Goal: Information Seeking & Learning: Learn about a topic

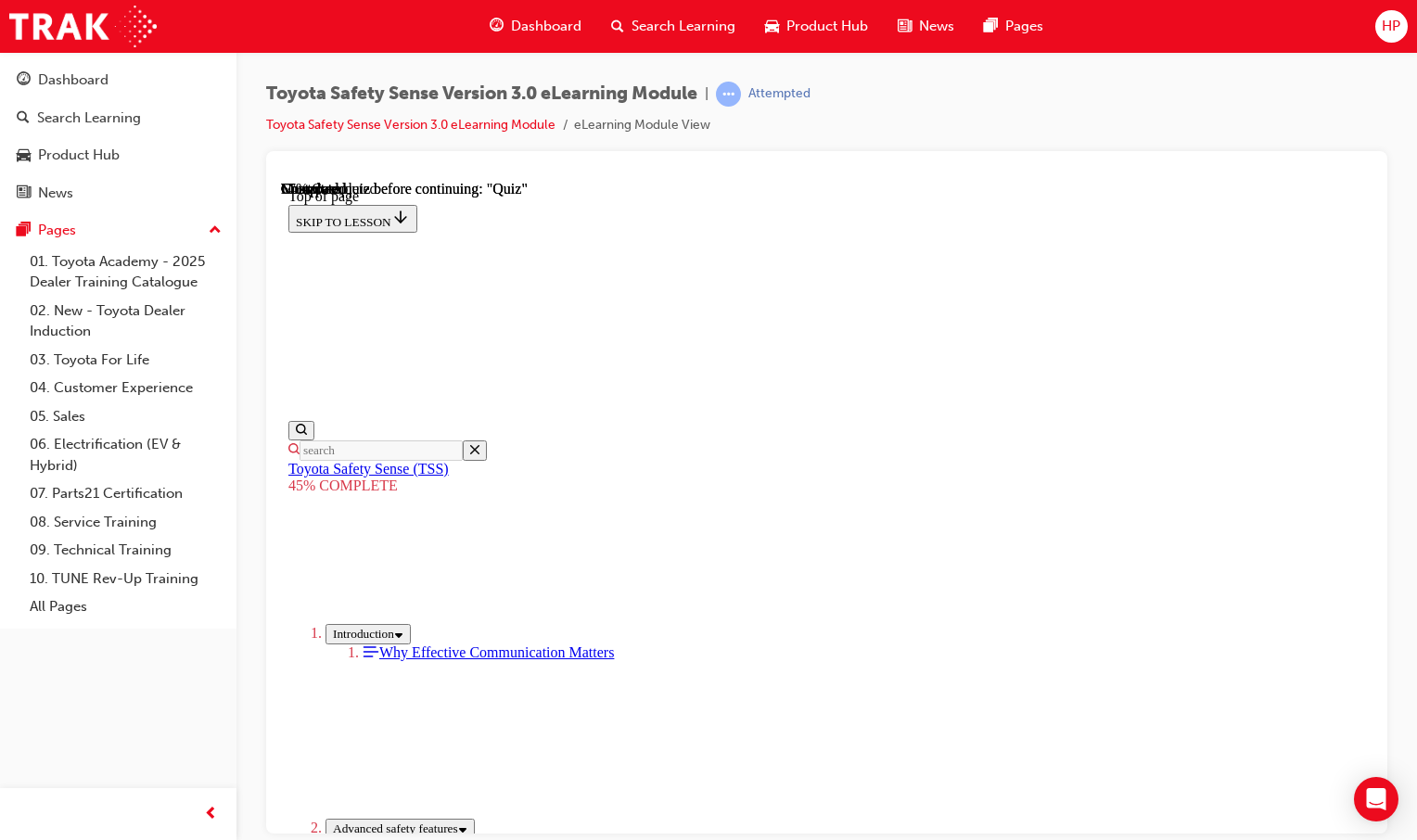
scroll to position [2066, 0]
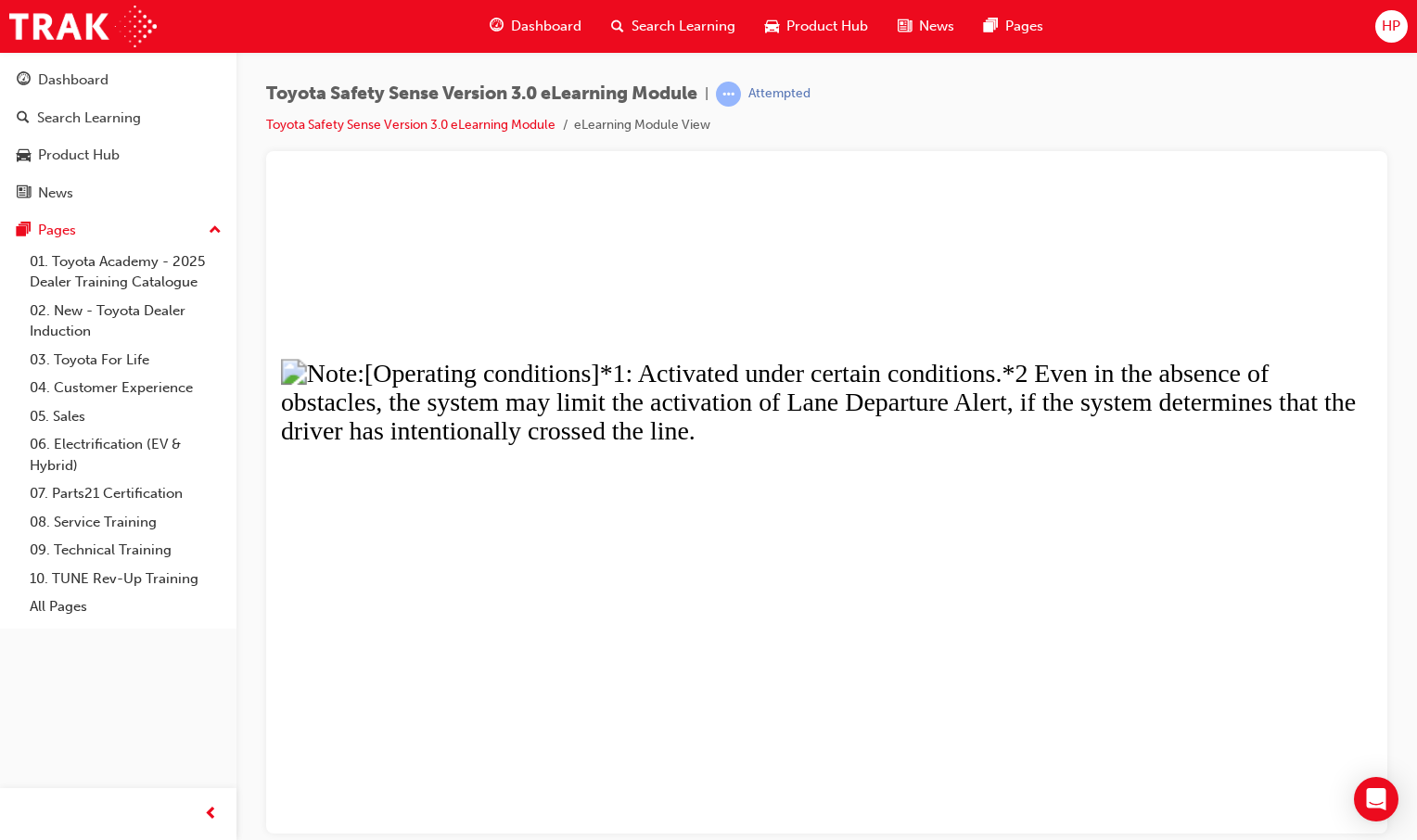
drag, startPoint x: 888, startPoint y: 603, endPoint x: 906, endPoint y: 595, distance: 19.7
click at [903, 598] on button "Unzoom image" at bounding box center [827, 506] width 1092 height 652
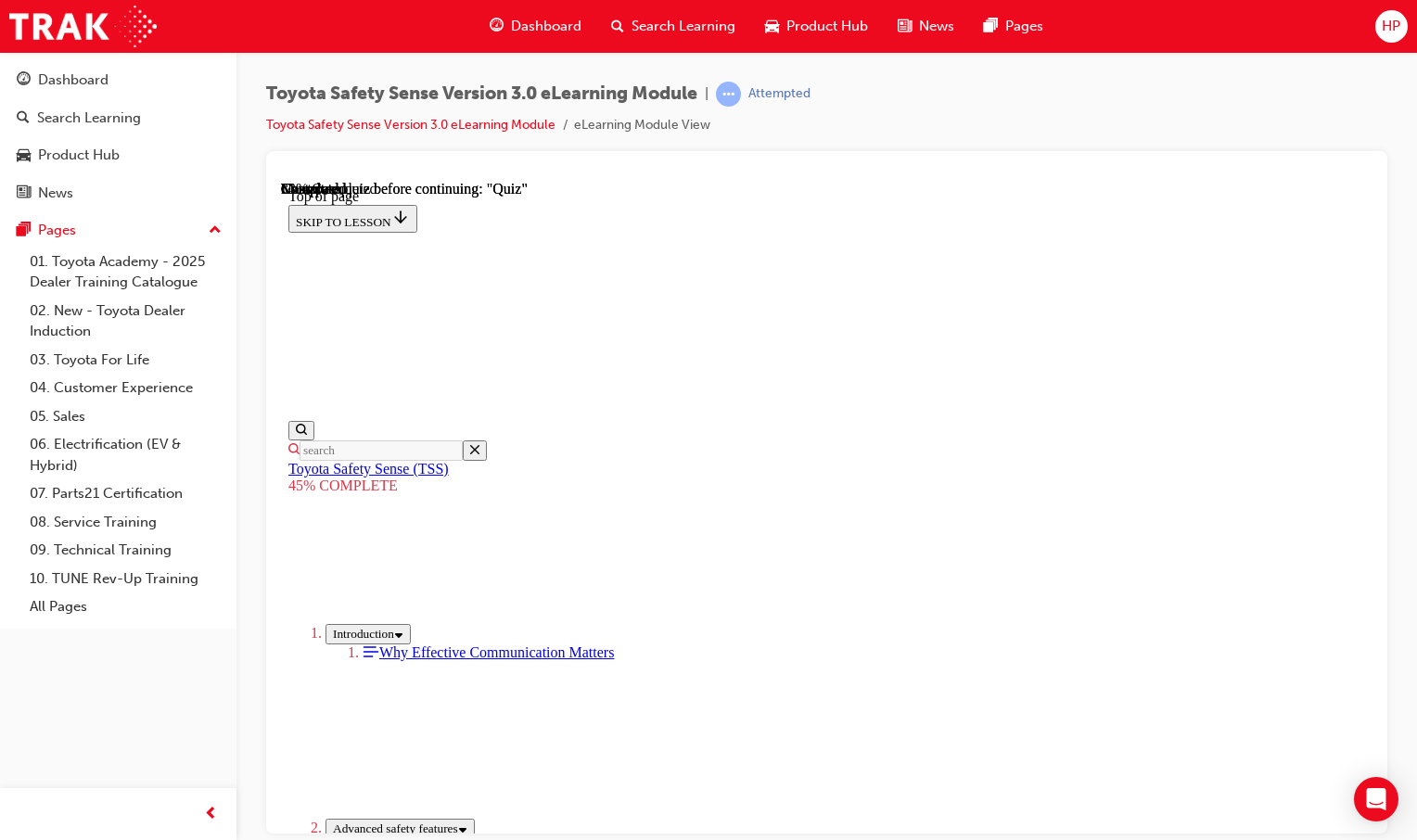
scroll to position [2062, 0]
drag, startPoint x: 818, startPoint y: 771, endPoint x: 816, endPoint y: 757, distance: 14.1
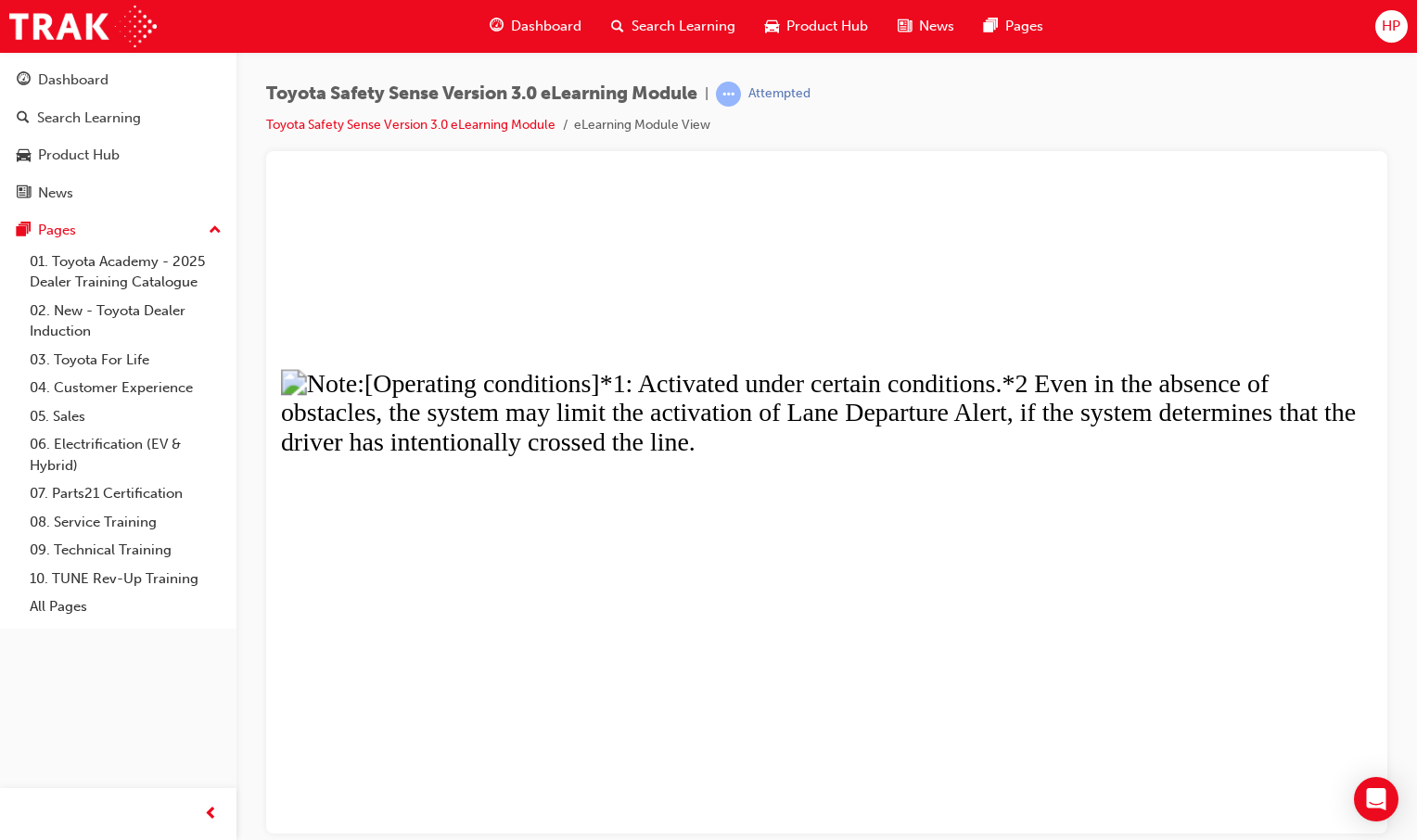
click at [995, 429] on button "Unzoom image" at bounding box center [827, 506] width 1092 height 652
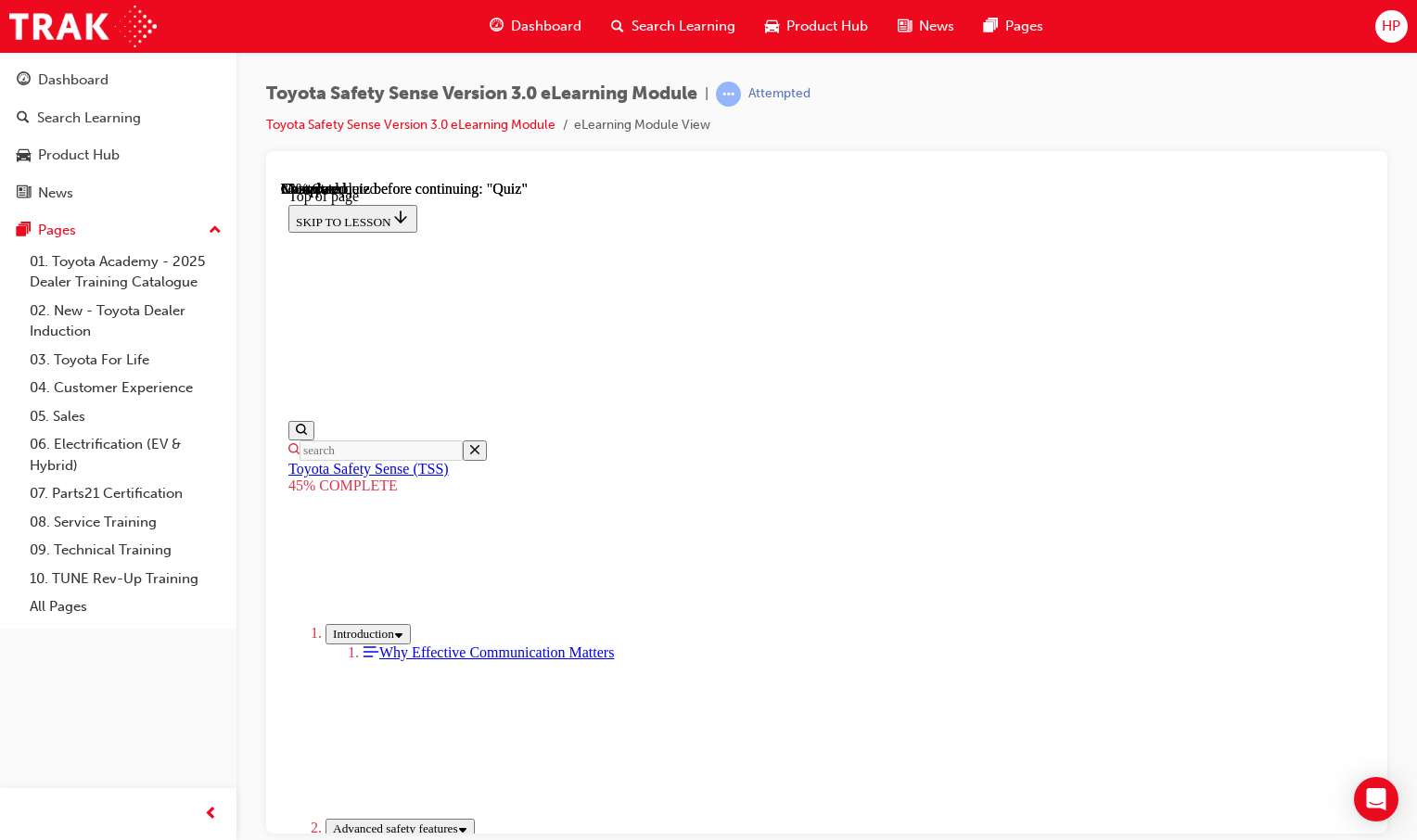
drag, startPoint x: 986, startPoint y: 493, endPoint x: 1242, endPoint y: 633, distance: 291.8
drag, startPoint x: 1242, startPoint y: 633, endPoint x: 1222, endPoint y: 674, distance: 45.6
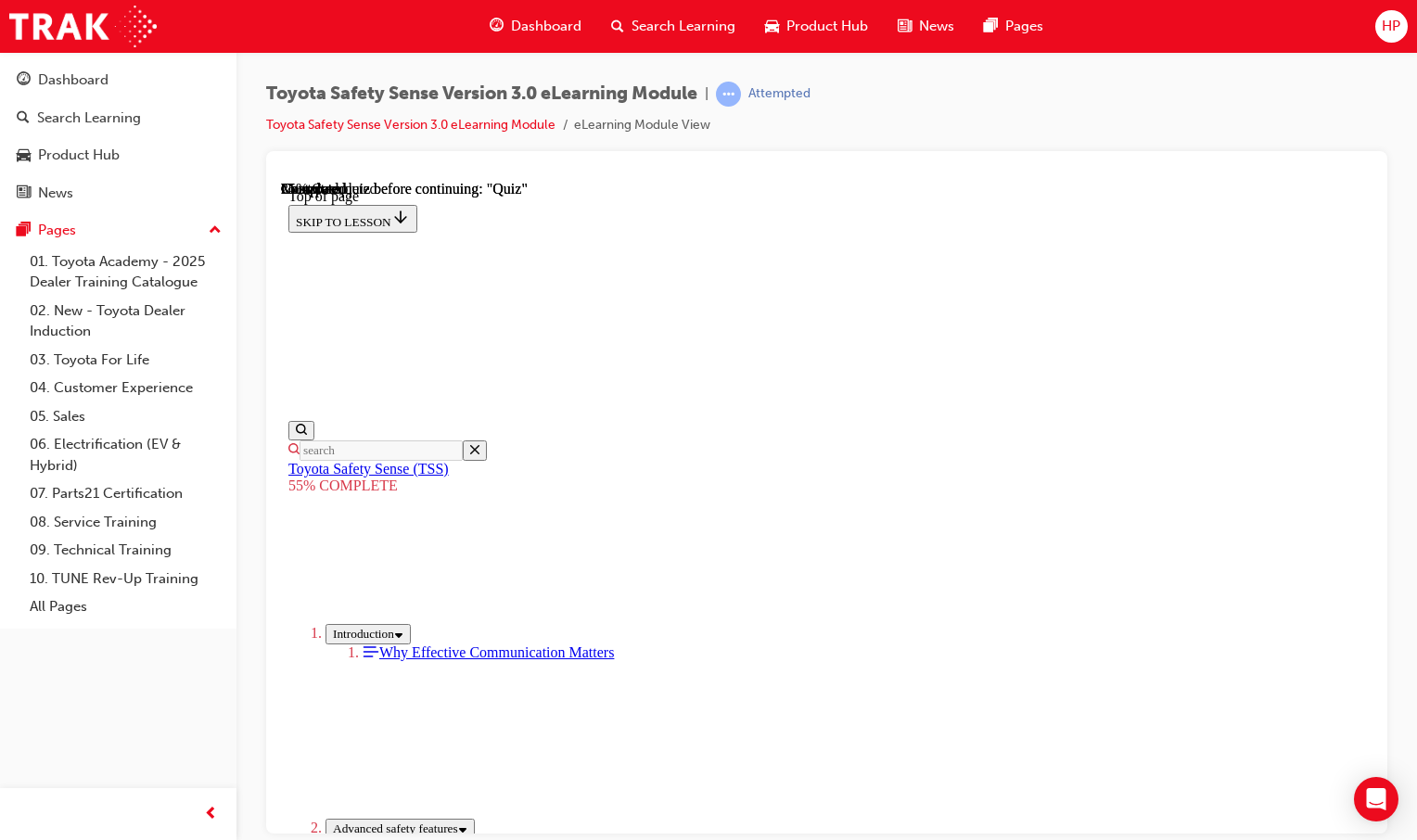
drag, startPoint x: 636, startPoint y: 280, endPoint x: 973, endPoint y: 309, distance: 338.2
drag, startPoint x: 973, startPoint y: 309, endPoint x: 953, endPoint y: 322, distance: 23.9
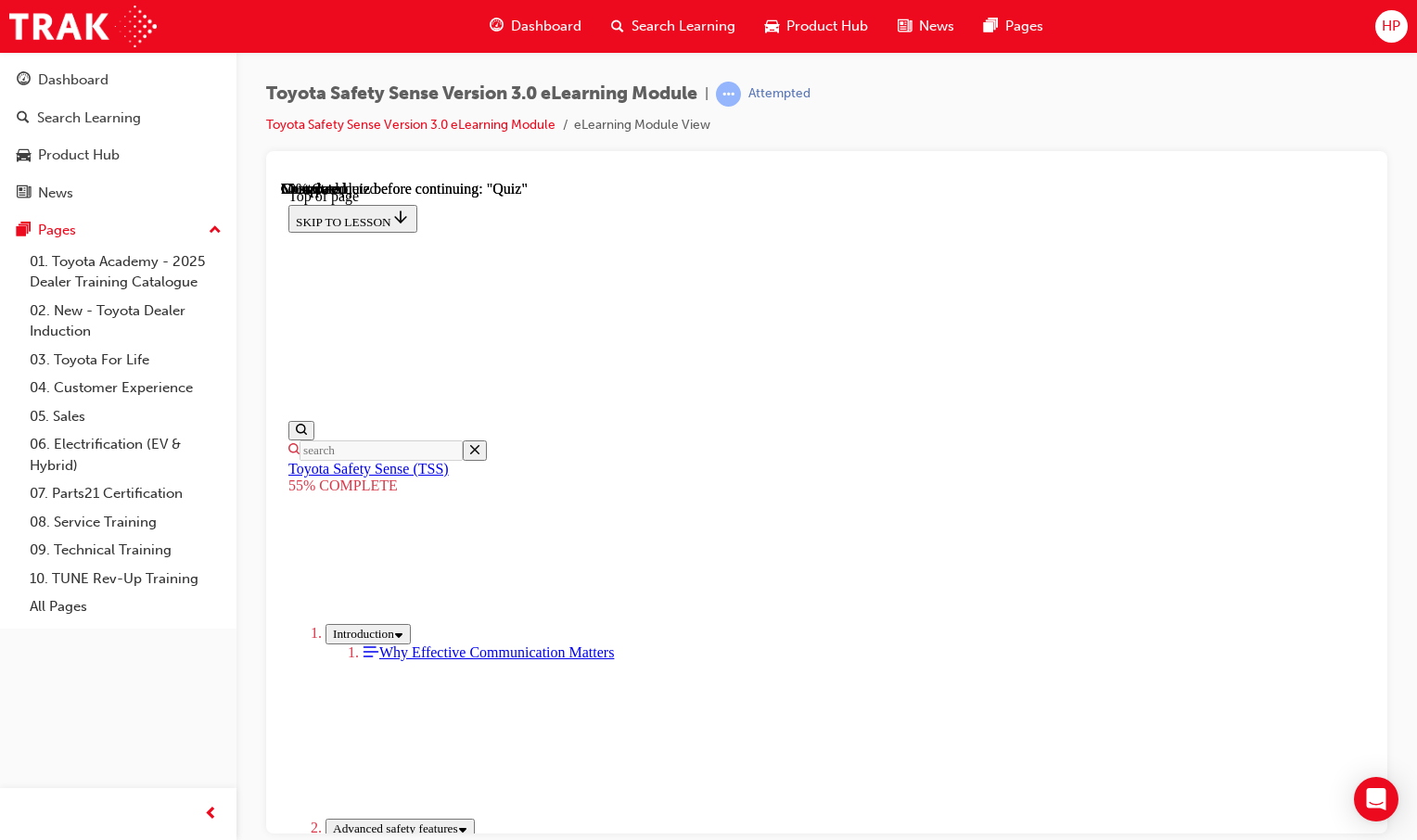
drag, startPoint x: 646, startPoint y: 377, endPoint x: 660, endPoint y: 373, distance: 14.6
drag, startPoint x: 874, startPoint y: 323, endPoint x: 1122, endPoint y: 567, distance: 347.9
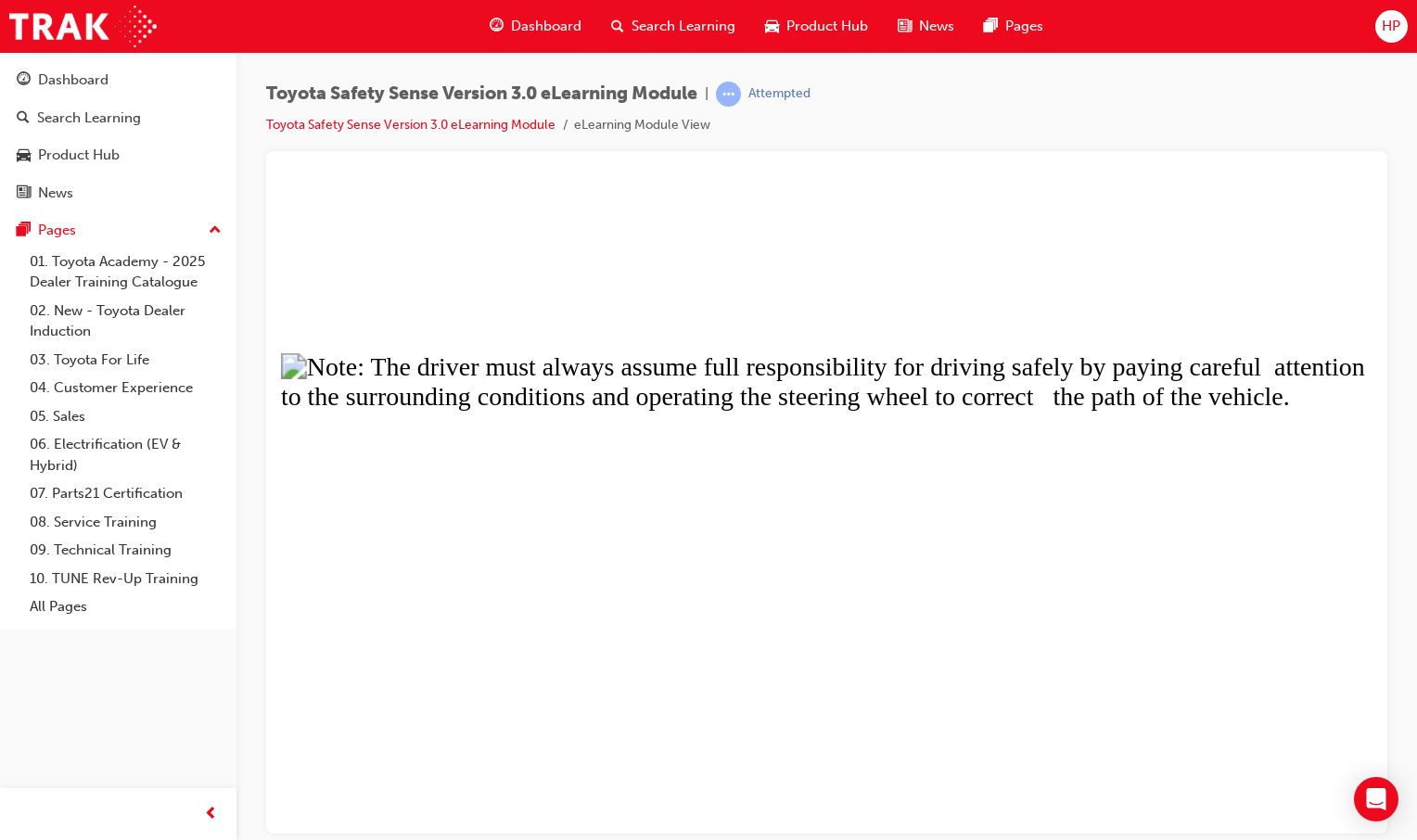
drag, startPoint x: 468, startPoint y: 467, endPoint x: 855, endPoint y: 631, distance: 420.3
click at [869, 638] on button "Unzoom image" at bounding box center [827, 506] width 1092 height 652
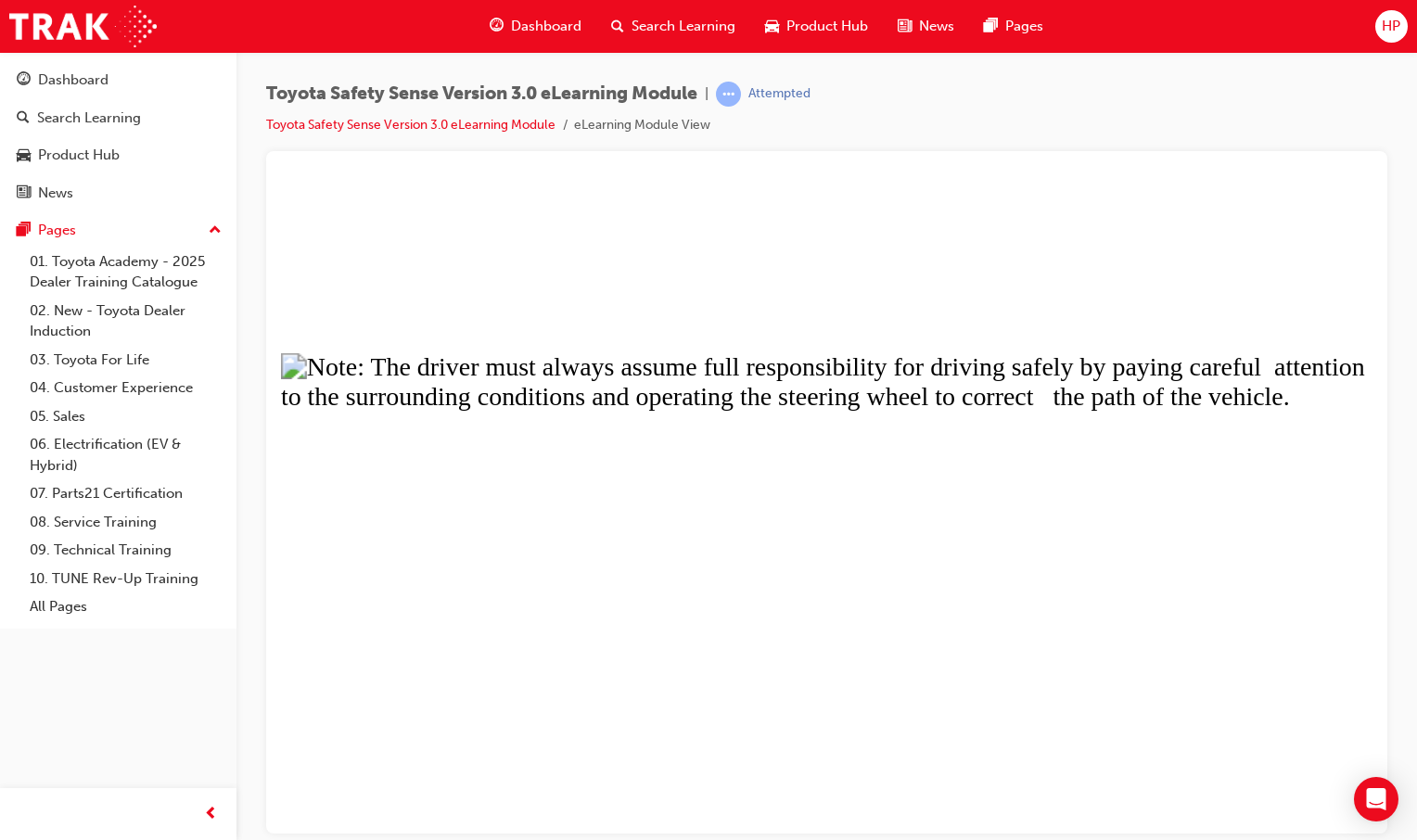
drag, startPoint x: 385, startPoint y: 375, endPoint x: 661, endPoint y: 744, distance: 460.8
click at [659, 745] on button "Unzoom image" at bounding box center [827, 506] width 1092 height 652
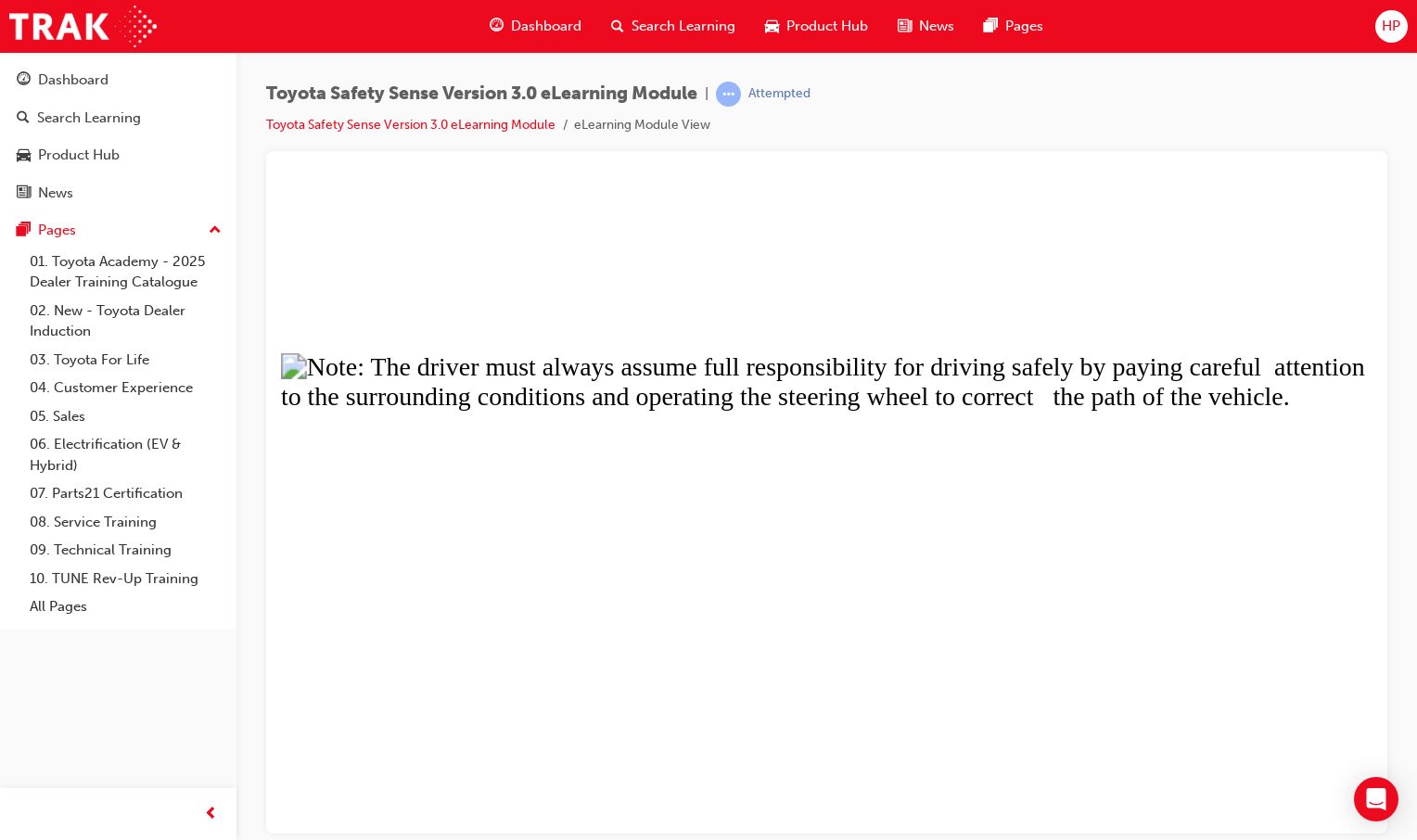
click at [927, 690] on button "Unzoom image" at bounding box center [827, 506] width 1092 height 652
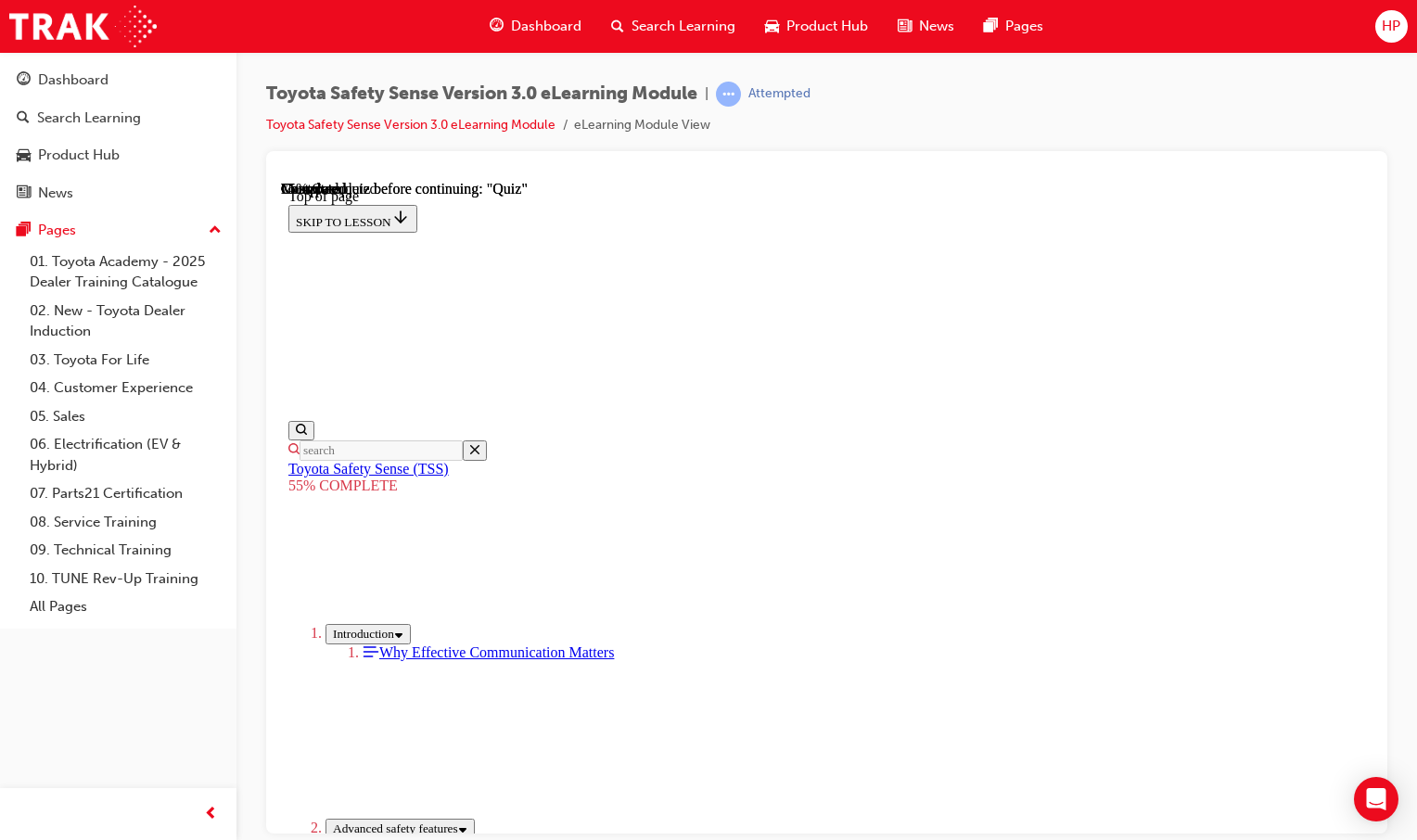
drag, startPoint x: 681, startPoint y: 375, endPoint x: 1203, endPoint y: 364, distance: 522.1
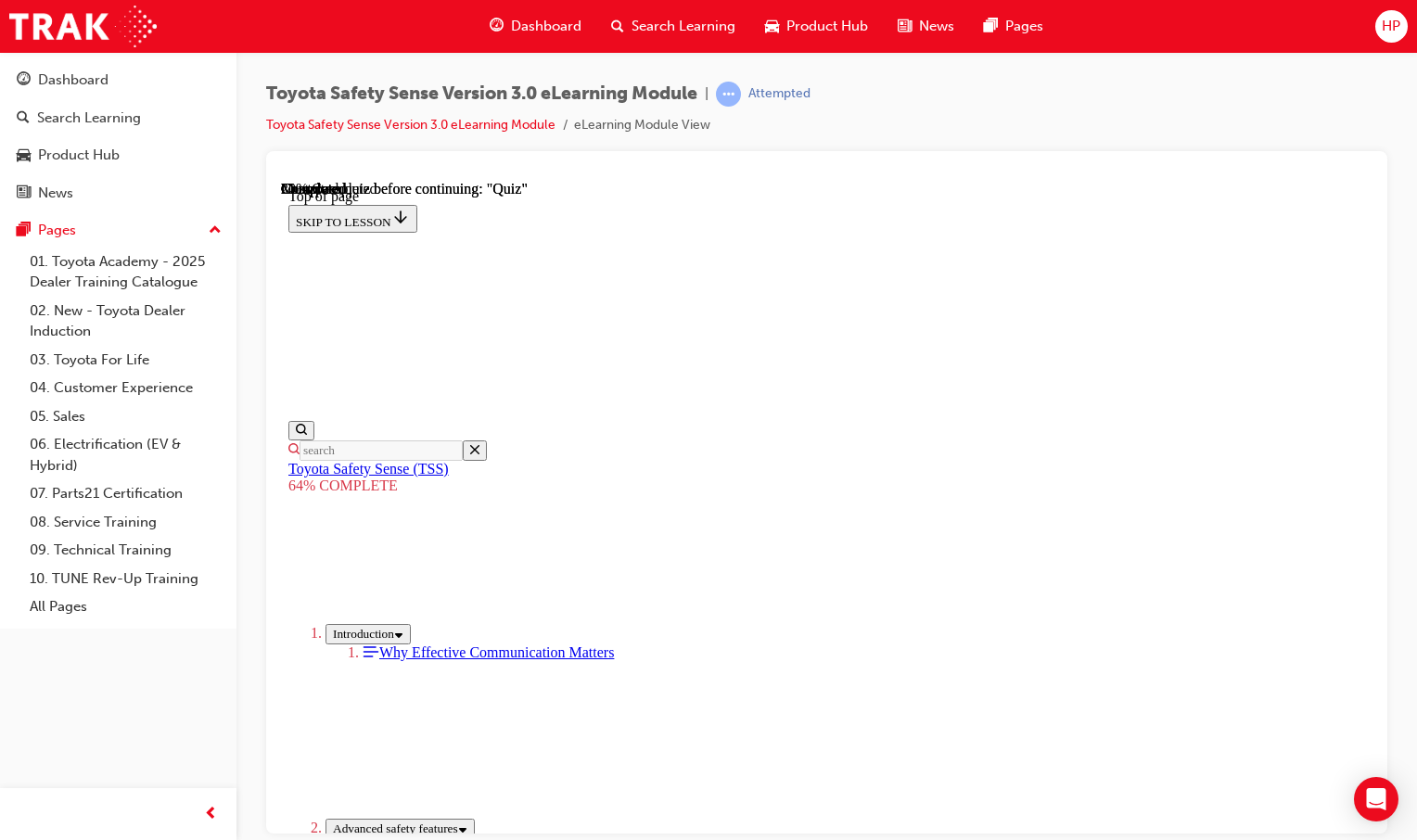
scroll to position [335, 0]
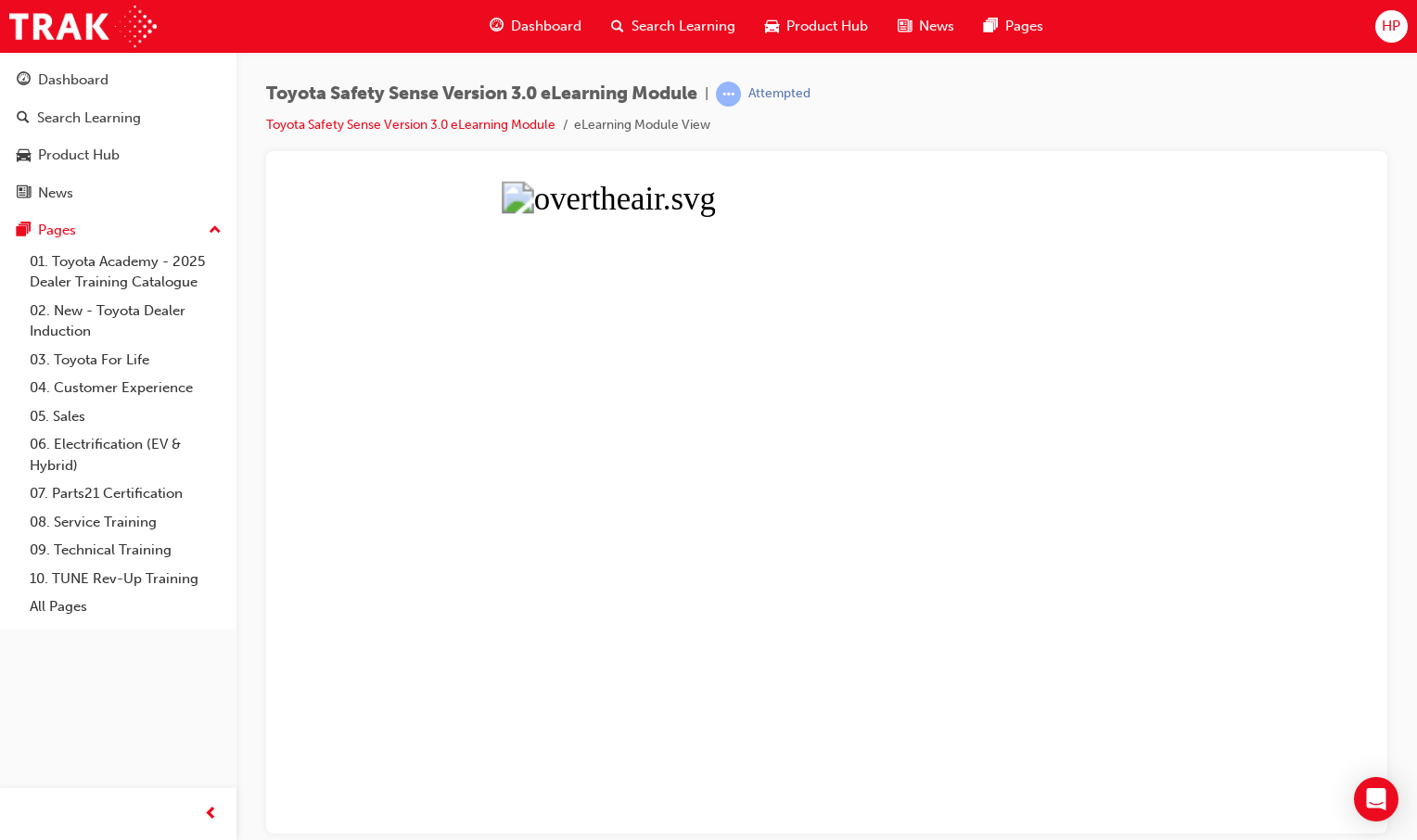
click at [765, 584] on button "Unzoom image" at bounding box center [827, 506] width 1092 height 652
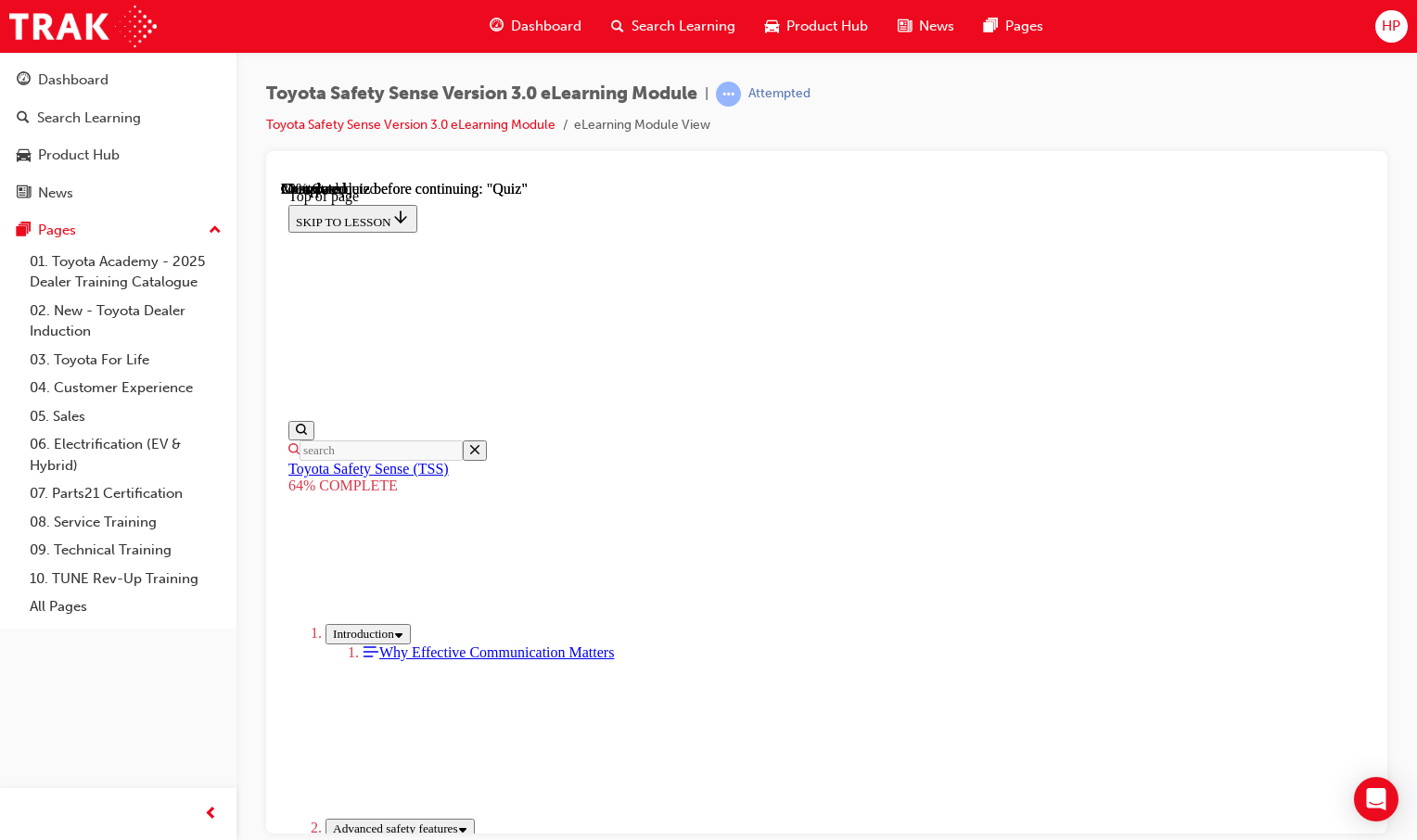
scroll to position [0, 0]
drag, startPoint x: 806, startPoint y: 377, endPoint x: 828, endPoint y: 385, distance: 23.4
drag, startPoint x: 828, startPoint y: 385, endPoint x: 812, endPoint y: 444, distance: 61.1
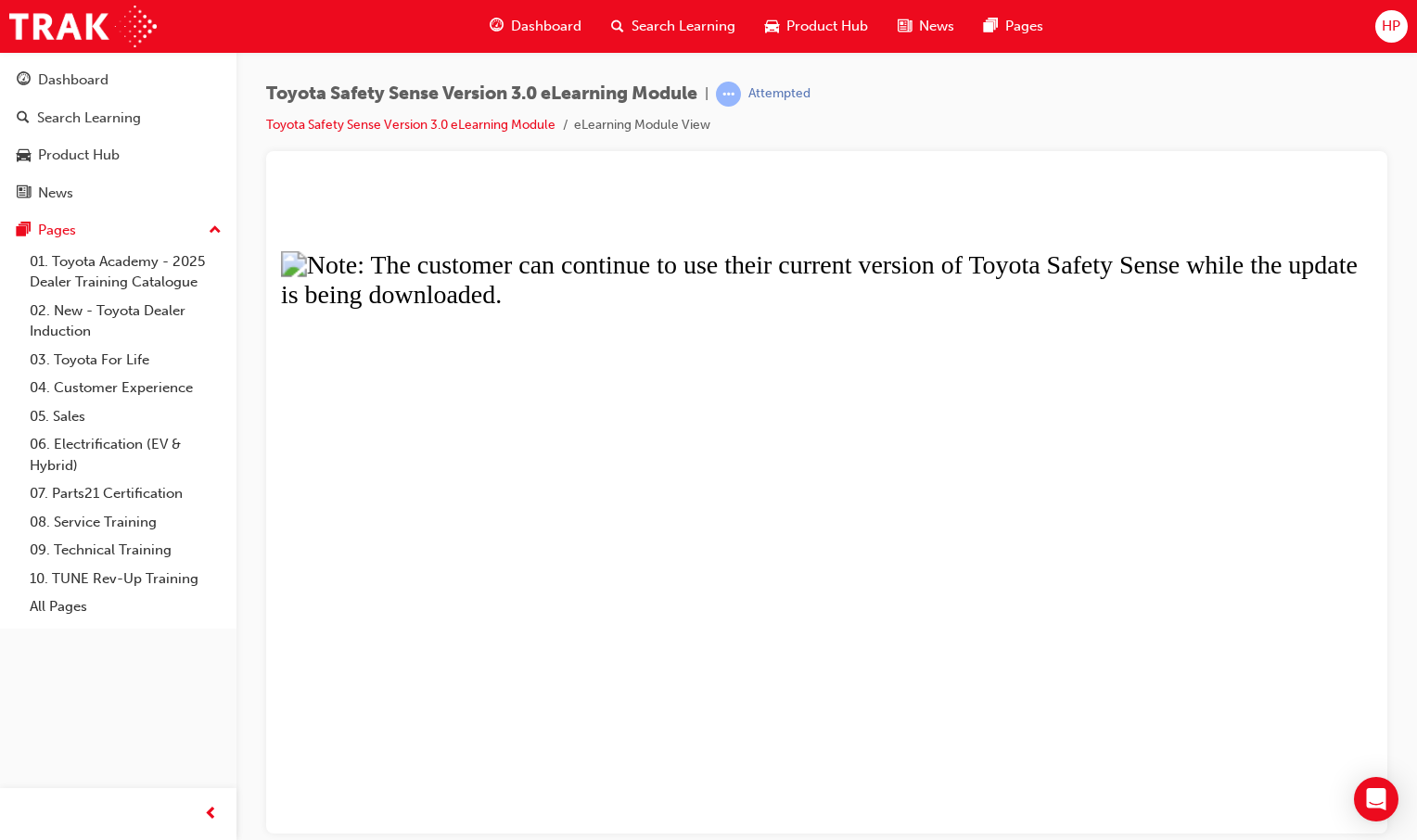
drag, startPoint x: 553, startPoint y: 437, endPoint x: 756, endPoint y: 457, distance: 204.0
click at [756, 457] on button "Unzoom image" at bounding box center [827, 506] width 1092 height 652
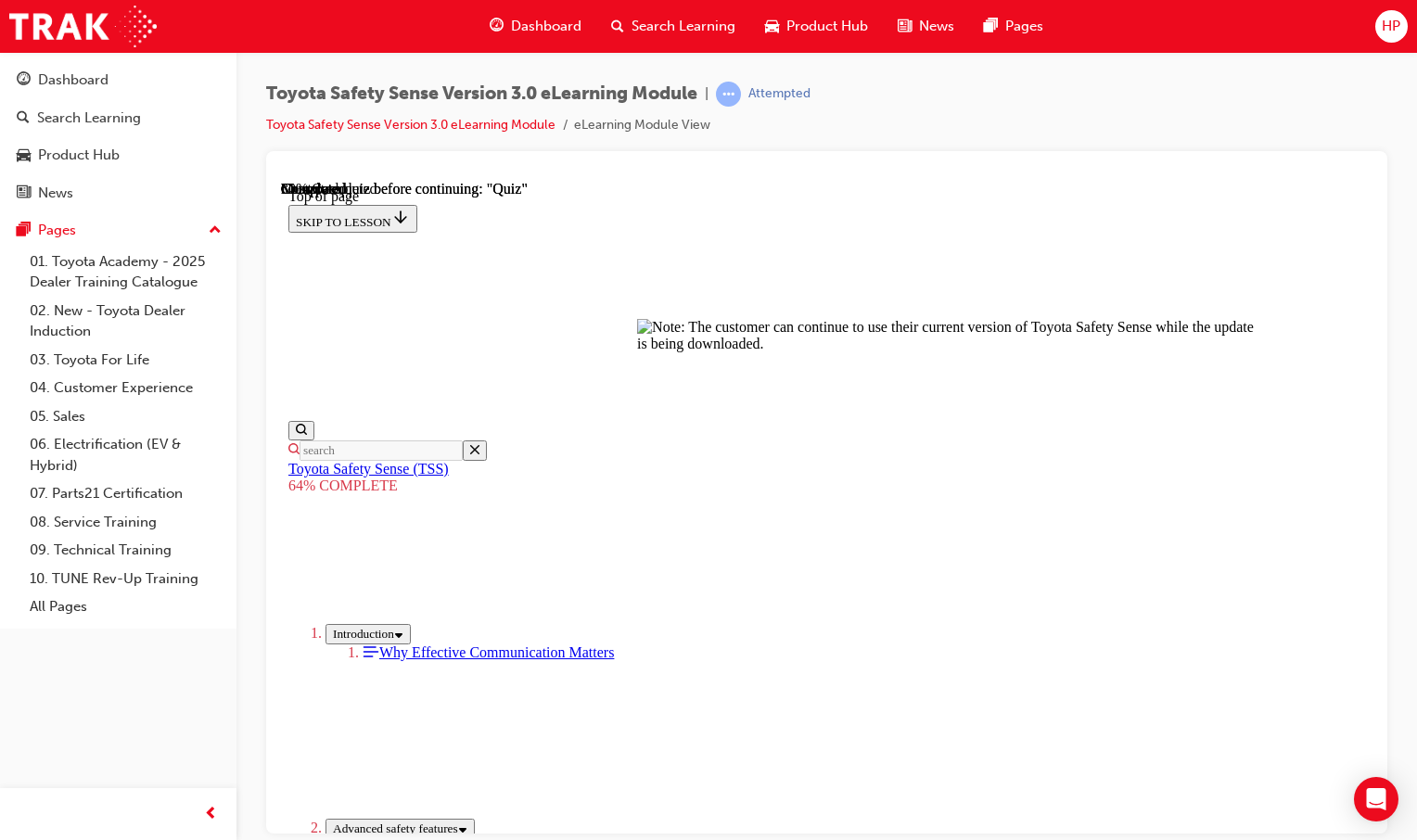
drag, startPoint x: 748, startPoint y: 470, endPoint x: 737, endPoint y: 481, distance: 15.6
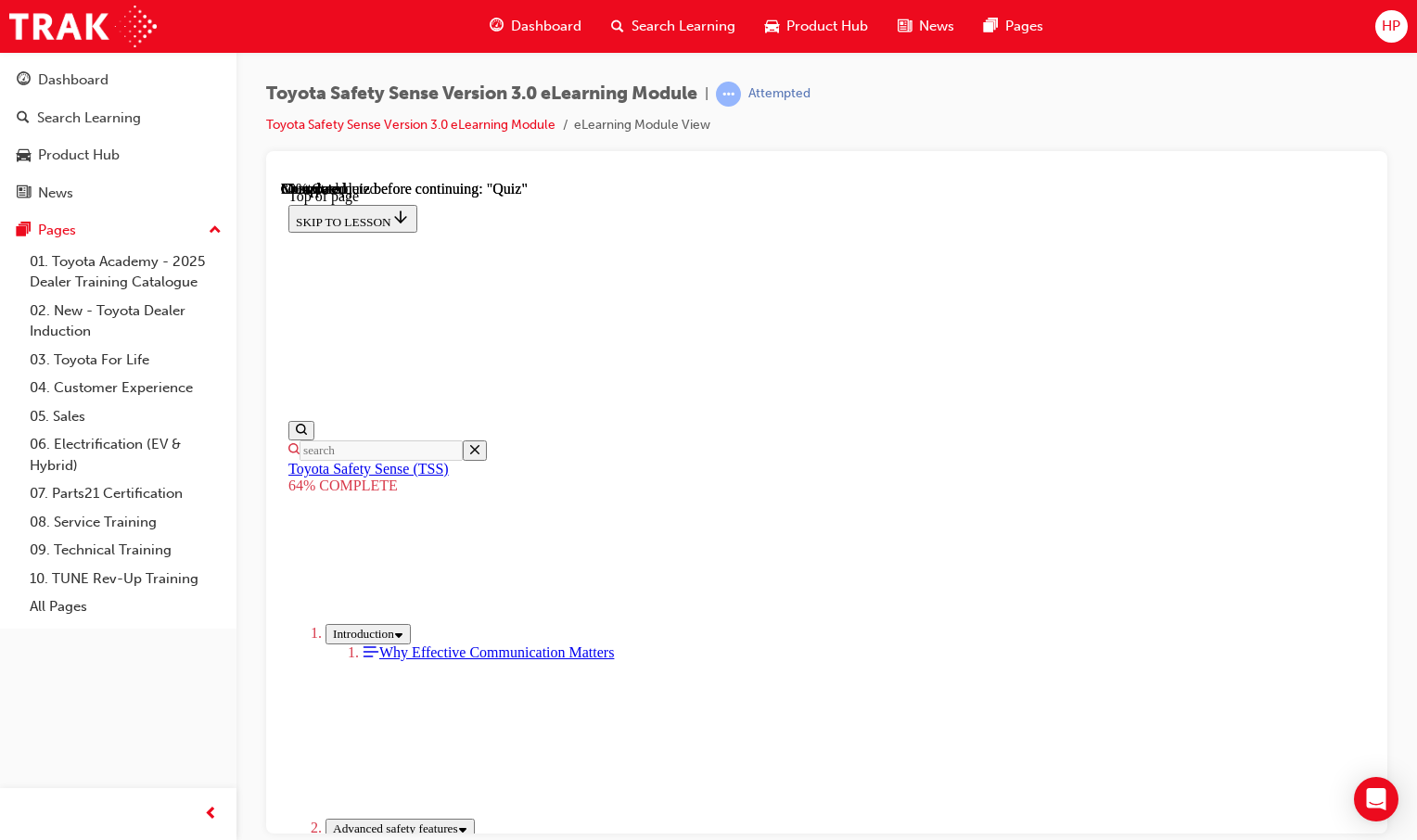
scroll to position [1733, 0]
drag, startPoint x: 681, startPoint y: 544, endPoint x: 1135, endPoint y: 751, distance: 499.0
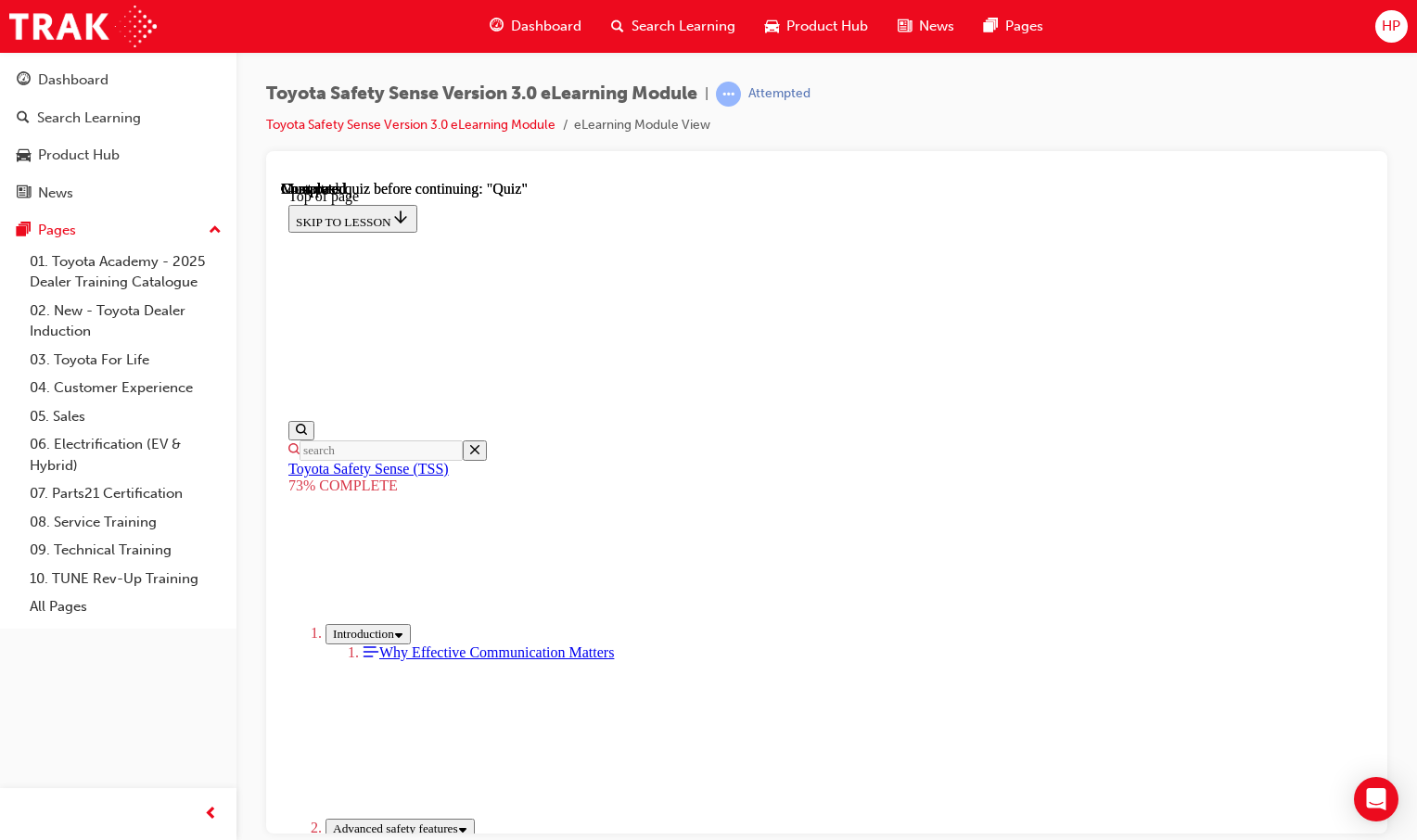
drag, startPoint x: 1131, startPoint y: 751, endPoint x: 1023, endPoint y: 737, distance: 108.9
drag, startPoint x: 733, startPoint y: 544, endPoint x: 699, endPoint y: 565, distance: 40.0
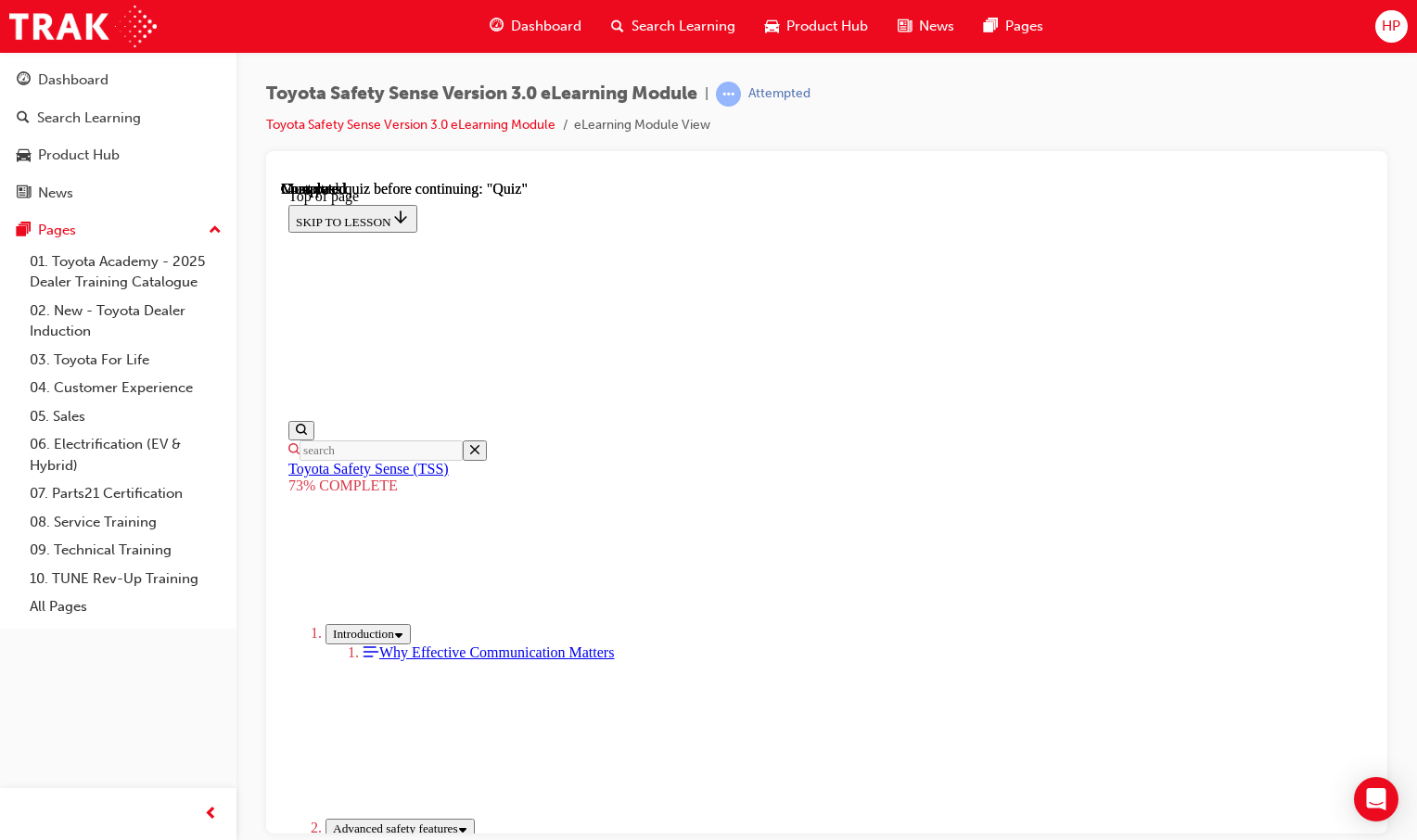
drag, startPoint x: 785, startPoint y: 743, endPoint x: 801, endPoint y: 735, distance: 17.9
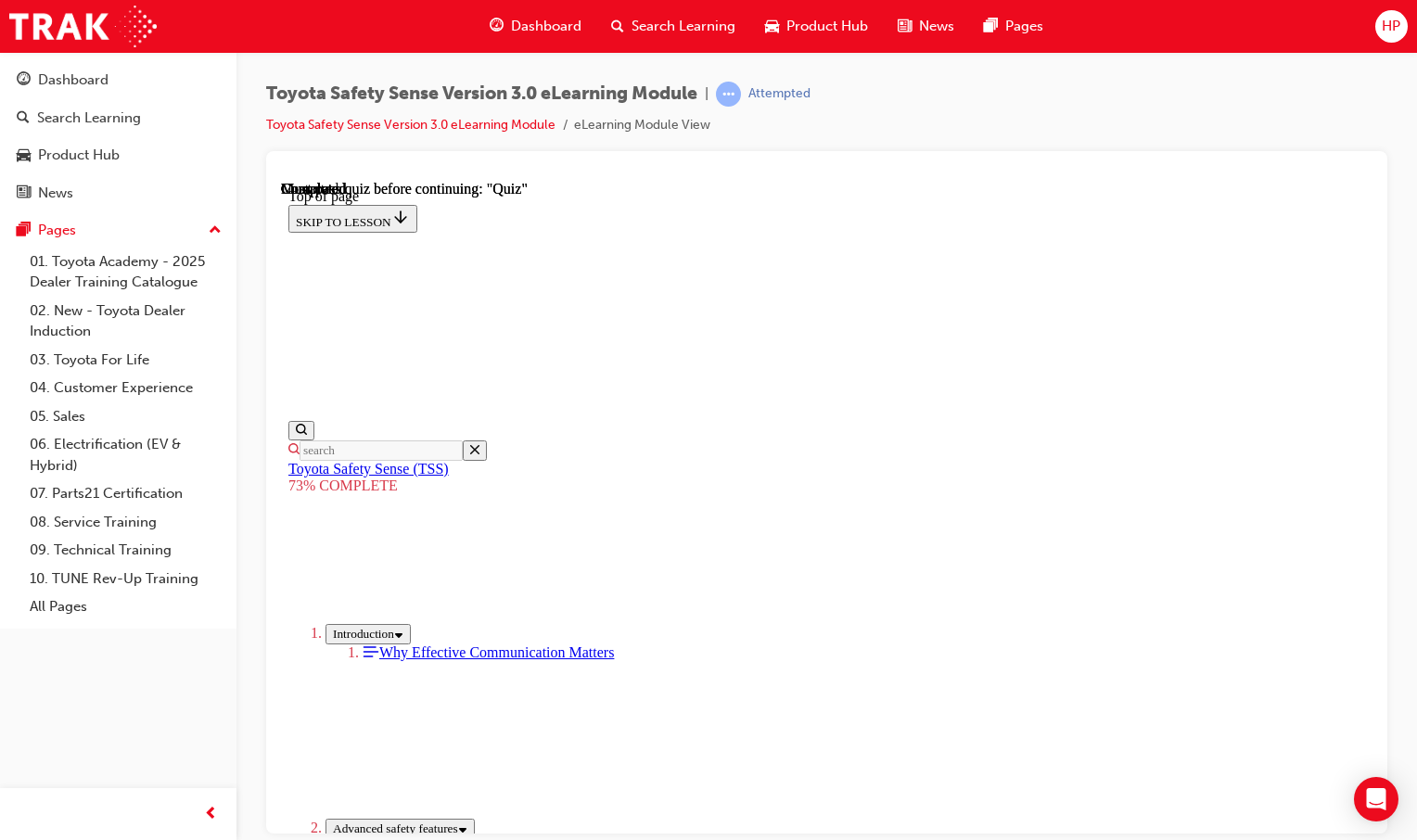
drag, startPoint x: 691, startPoint y: 533, endPoint x: 1222, endPoint y: 619, distance: 537.9
drag, startPoint x: 1222, startPoint y: 619, endPoint x: 1046, endPoint y: 638, distance: 177.0
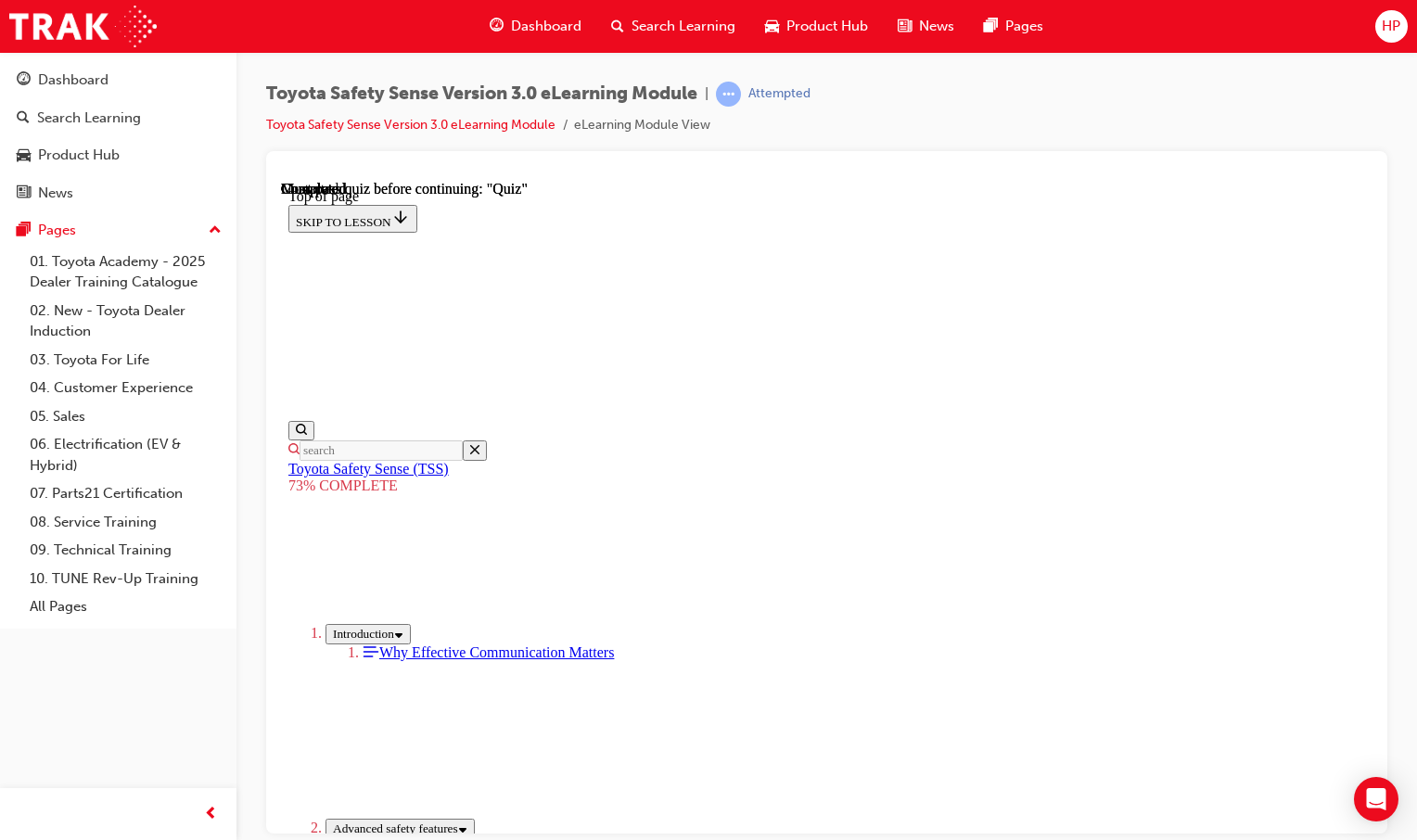
drag, startPoint x: 720, startPoint y: 246, endPoint x: 785, endPoint y: 263, distance: 67.2
drag, startPoint x: 716, startPoint y: 242, endPoint x: 1193, endPoint y: 219, distance: 477.6
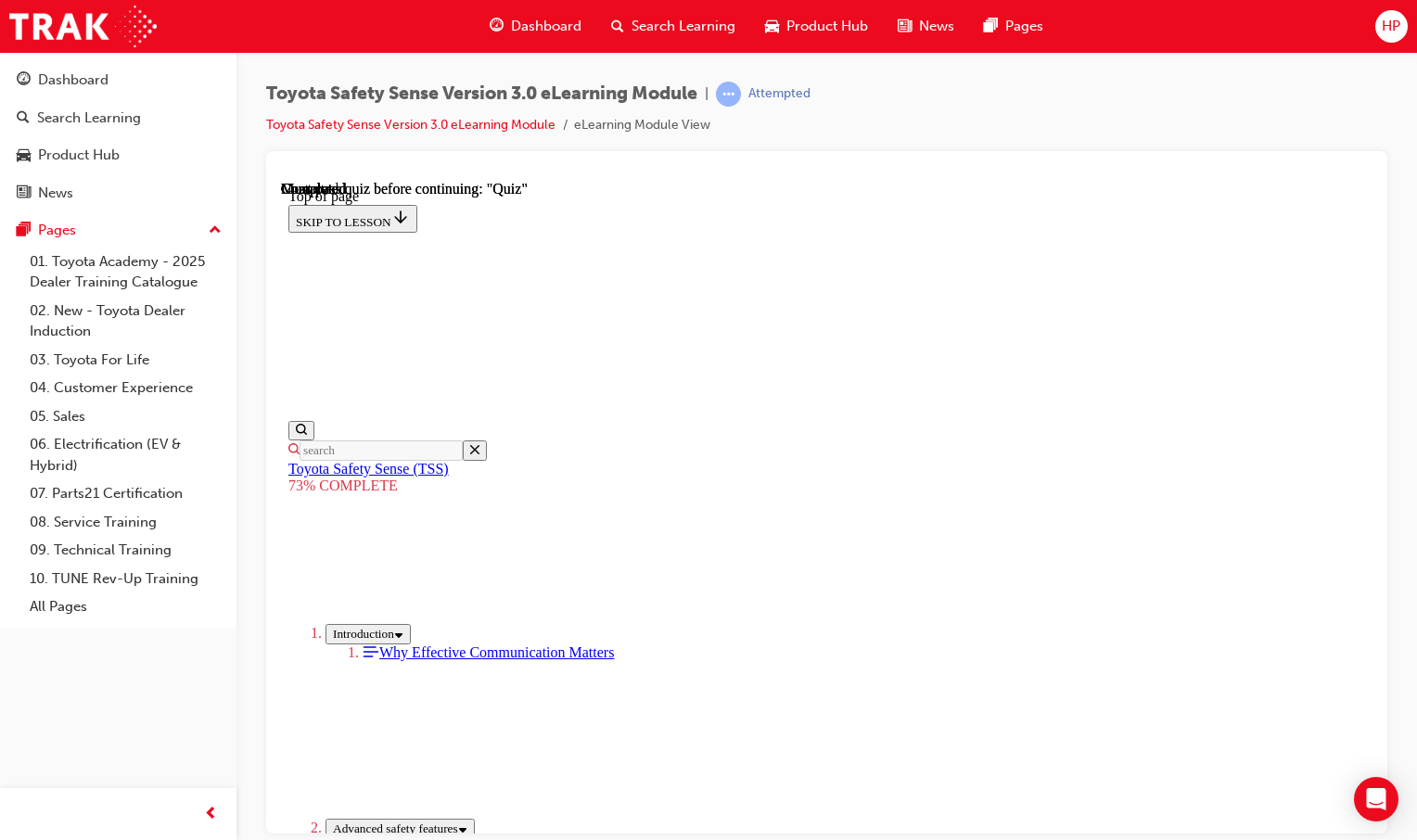
scroll to position [485, 0]
drag, startPoint x: 908, startPoint y: 507, endPoint x: 927, endPoint y: 562, distance: 58.2
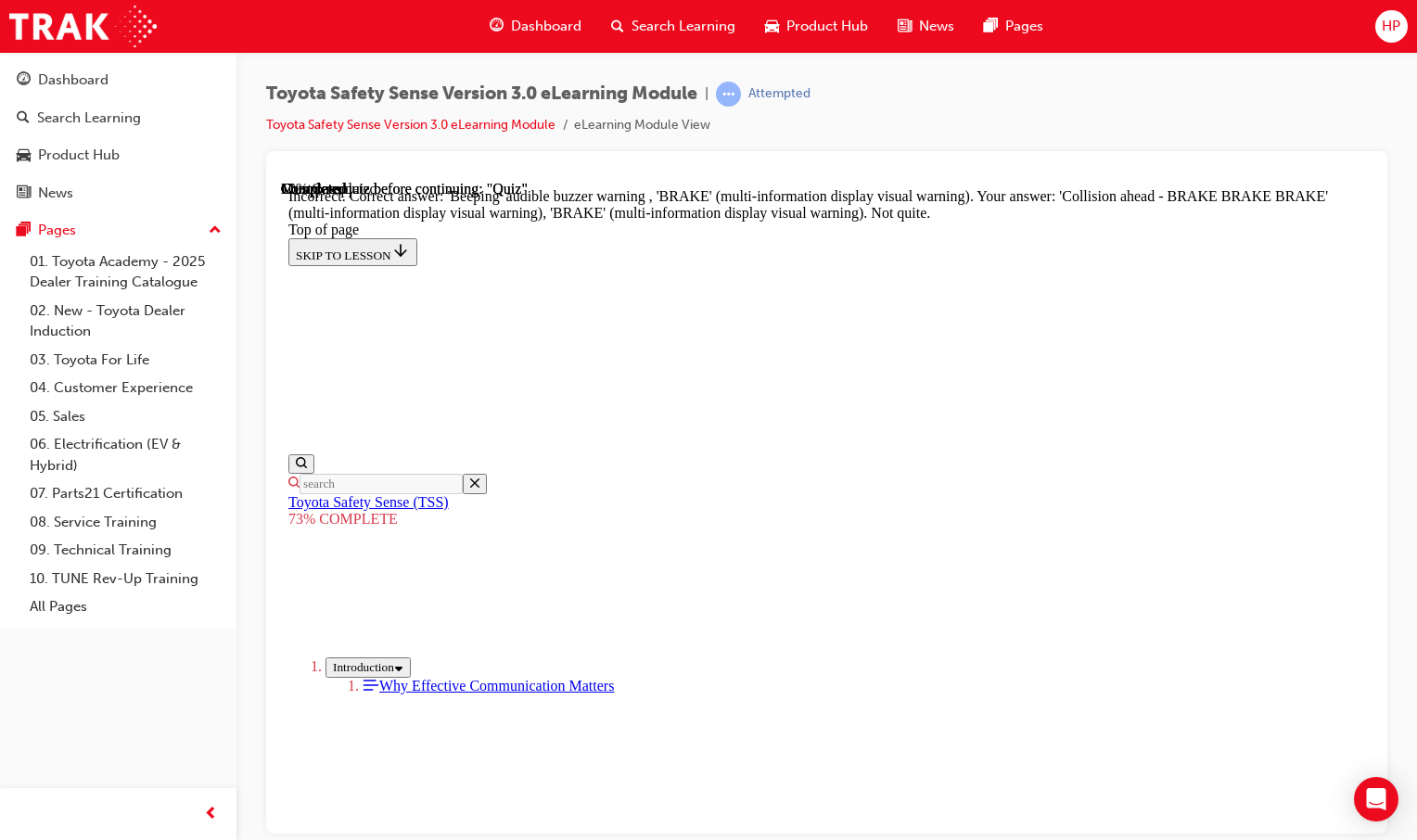
scroll to position [674, 0]
drag, startPoint x: 709, startPoint y: 332, endPoint x: 1211, endPoint y: 340, distance: 502.1
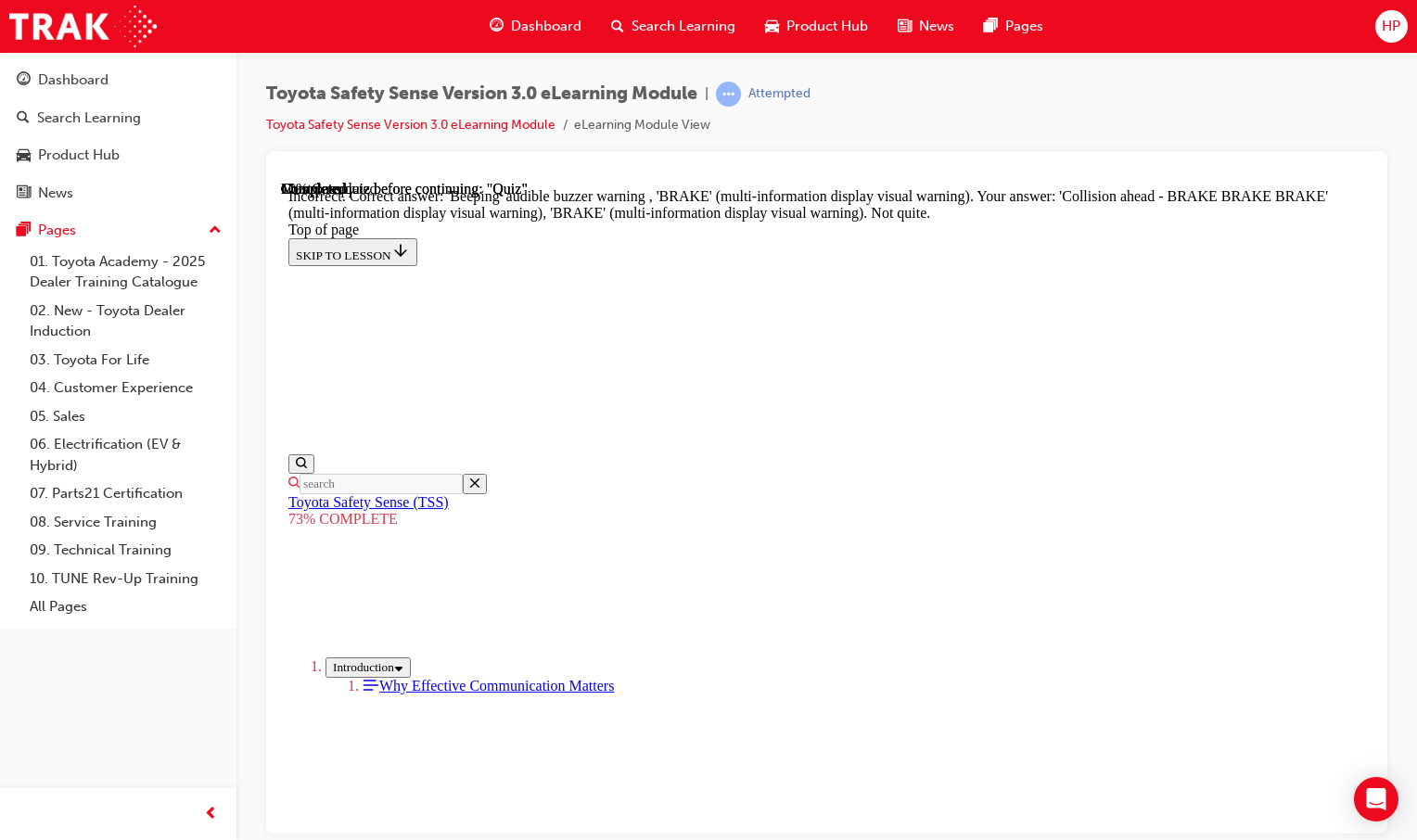
drag, startPoint x: 708, startPoint y: 394, endPoint x: 1094, endPoint y: 400, distance: 386.0
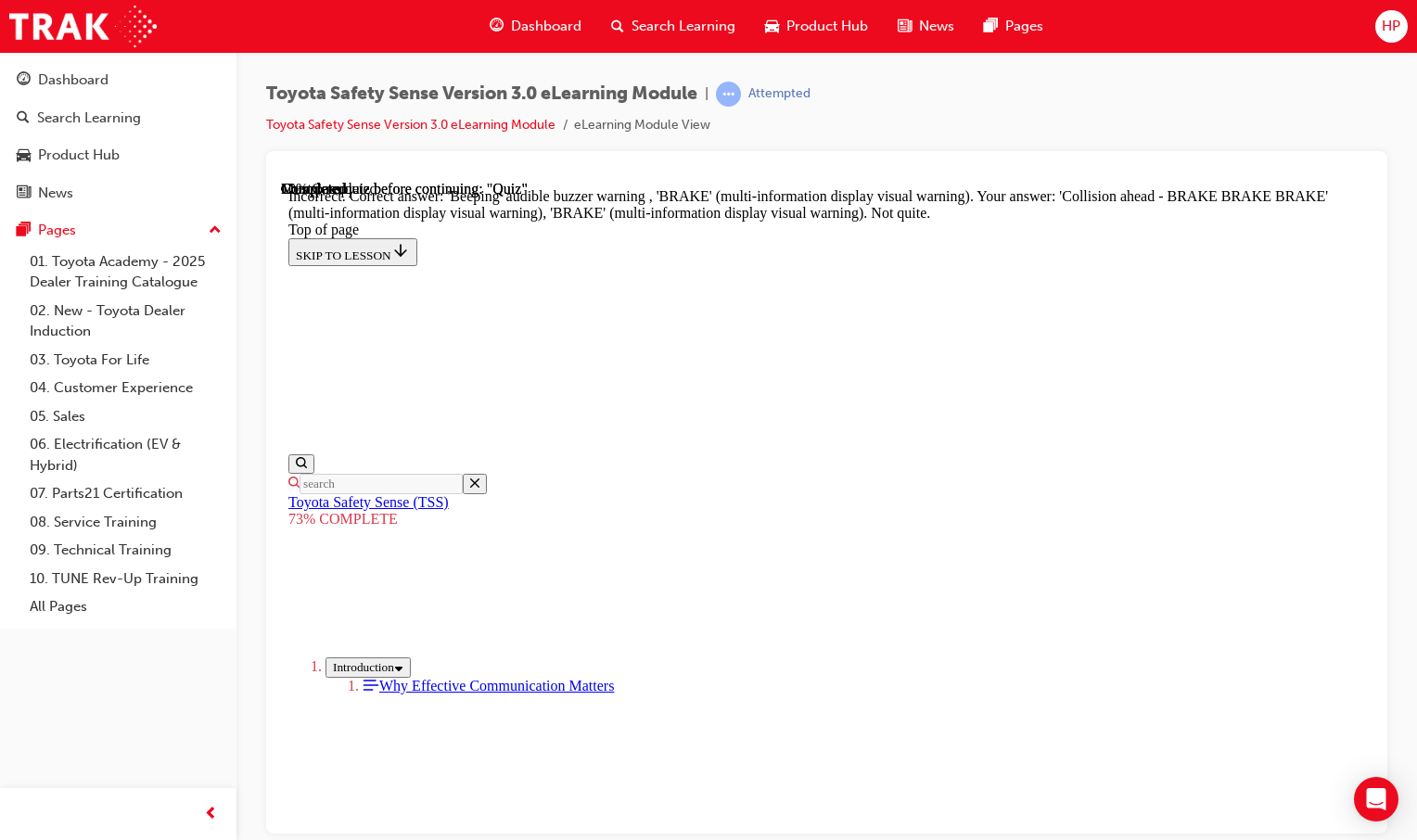
drag, startPoint x: 905, startPoint y: 417, endPoint x: 894, endPoint y: 438, distance: 23.7
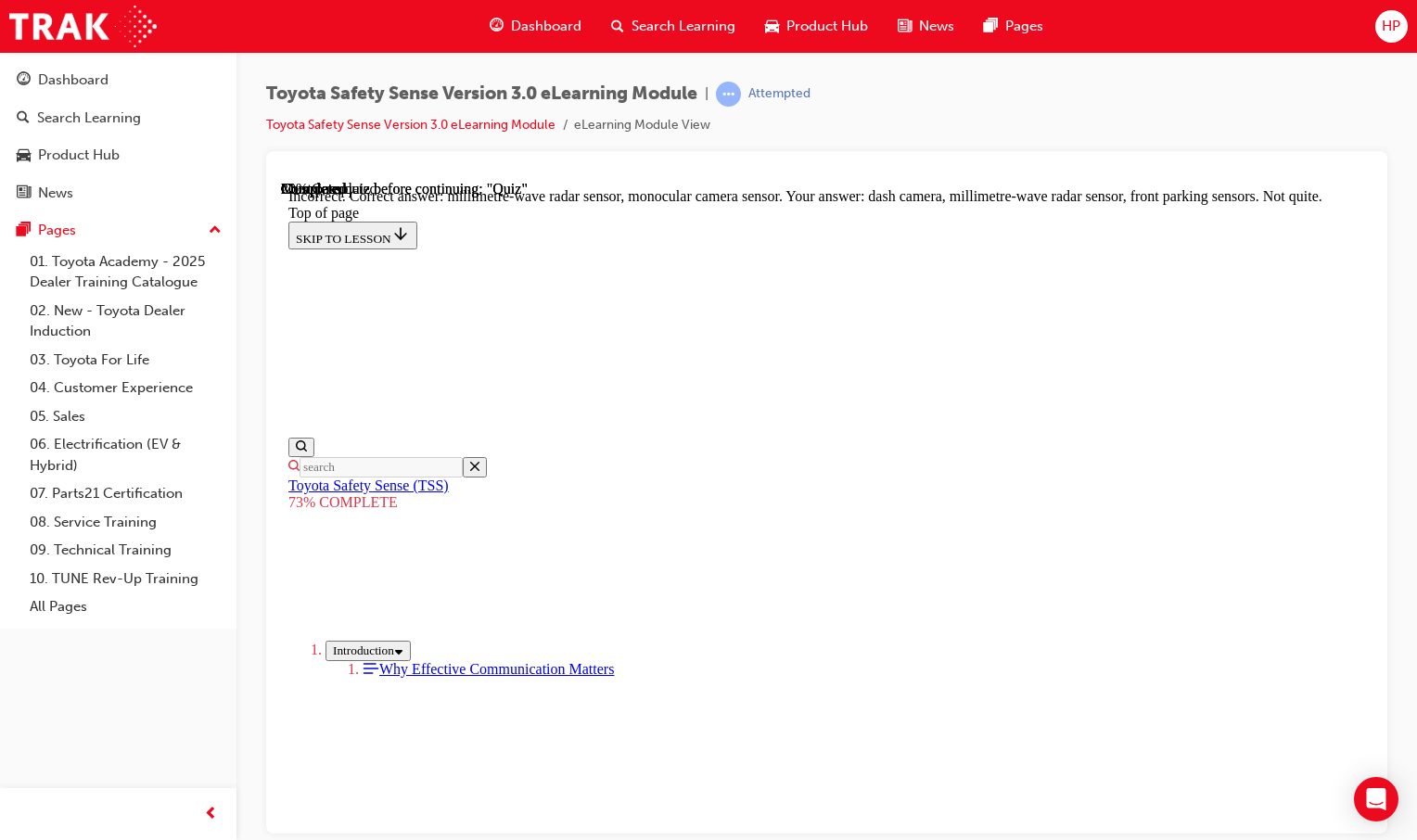
scroll to position [679, 0]
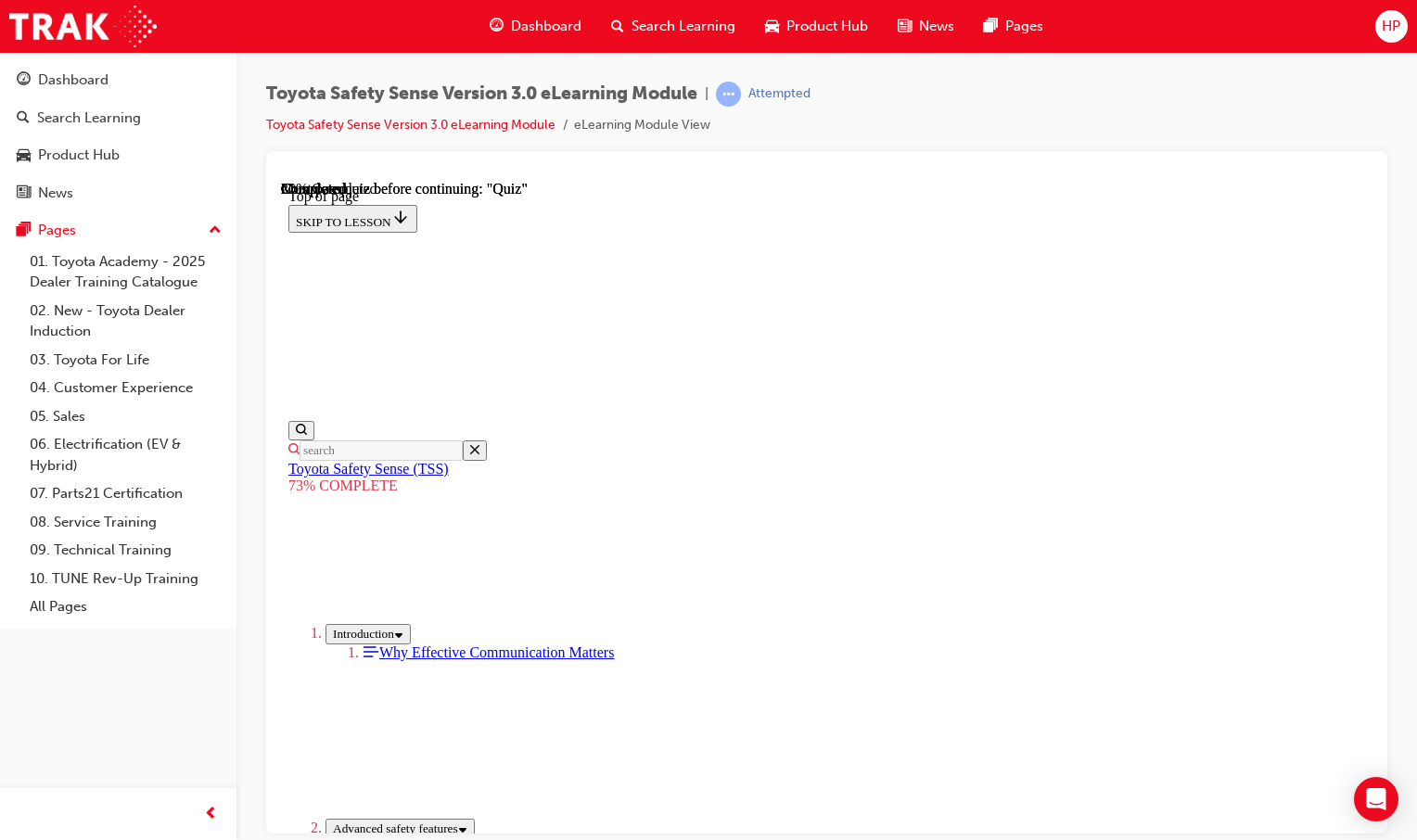
scroll to position [0, 0]
drag, startPoint x: 714, startPoint y: 519, endPoint x: 831, endPoint y: 515, distance: 117.1
drag, startPoint x: 831, startPoint y: 515, endPoint x: 644, endPoint y: 494, distance: 188.2
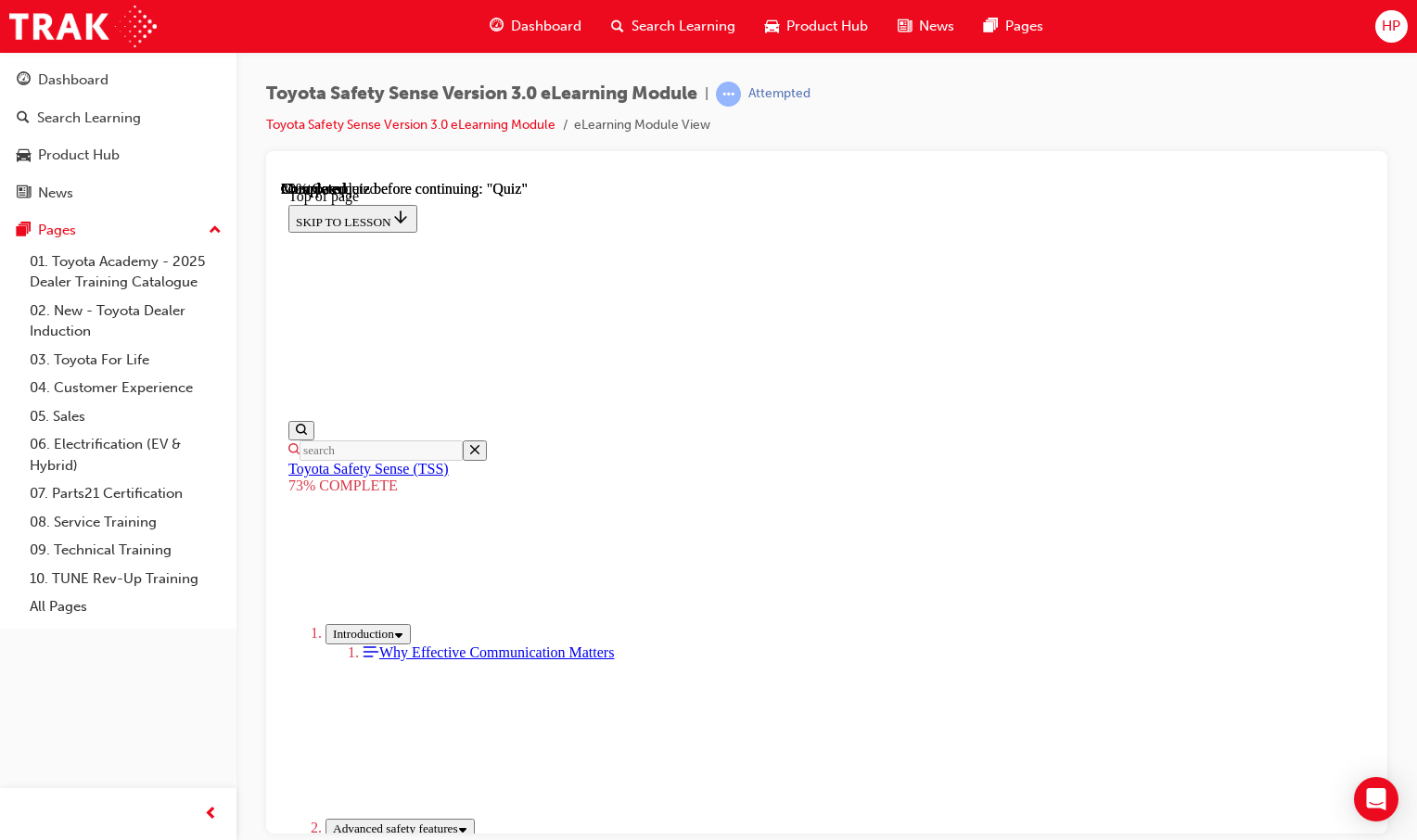
scroll to position [93, 0]
drag, startPoint x: 712, startPoint y: 455, endPoint x: 880, endPoint y: 477, distance: 169.4
drag, startPoint x: 880, startPoint y: 477, endPoint x: 746, endPoint y: 464, distance: 134.6
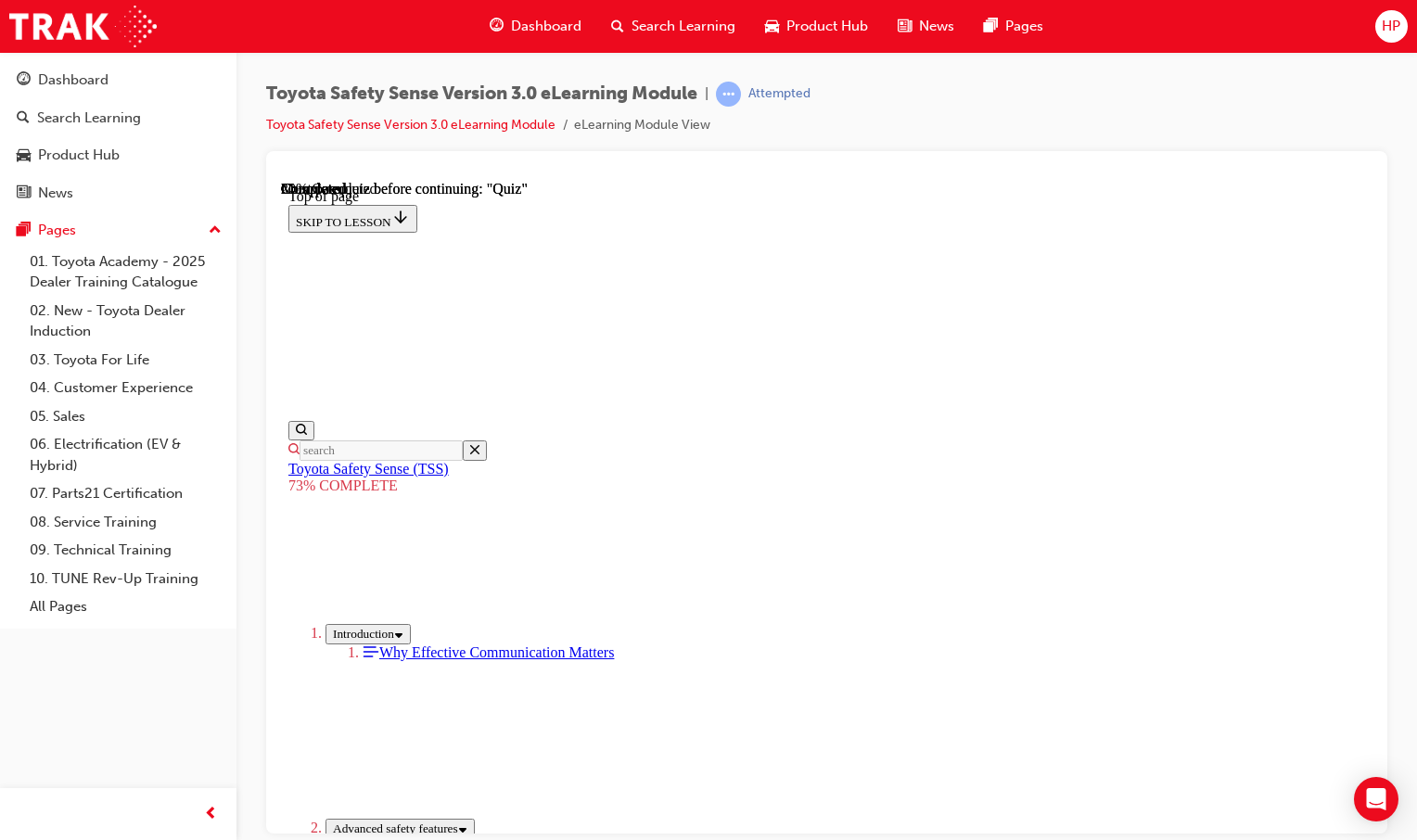
scroll to position [219, 0]
drag, startPoint x: 811, startPoint y: 651, endPoint x: 839, endPoint y: 620, distance: 41.8
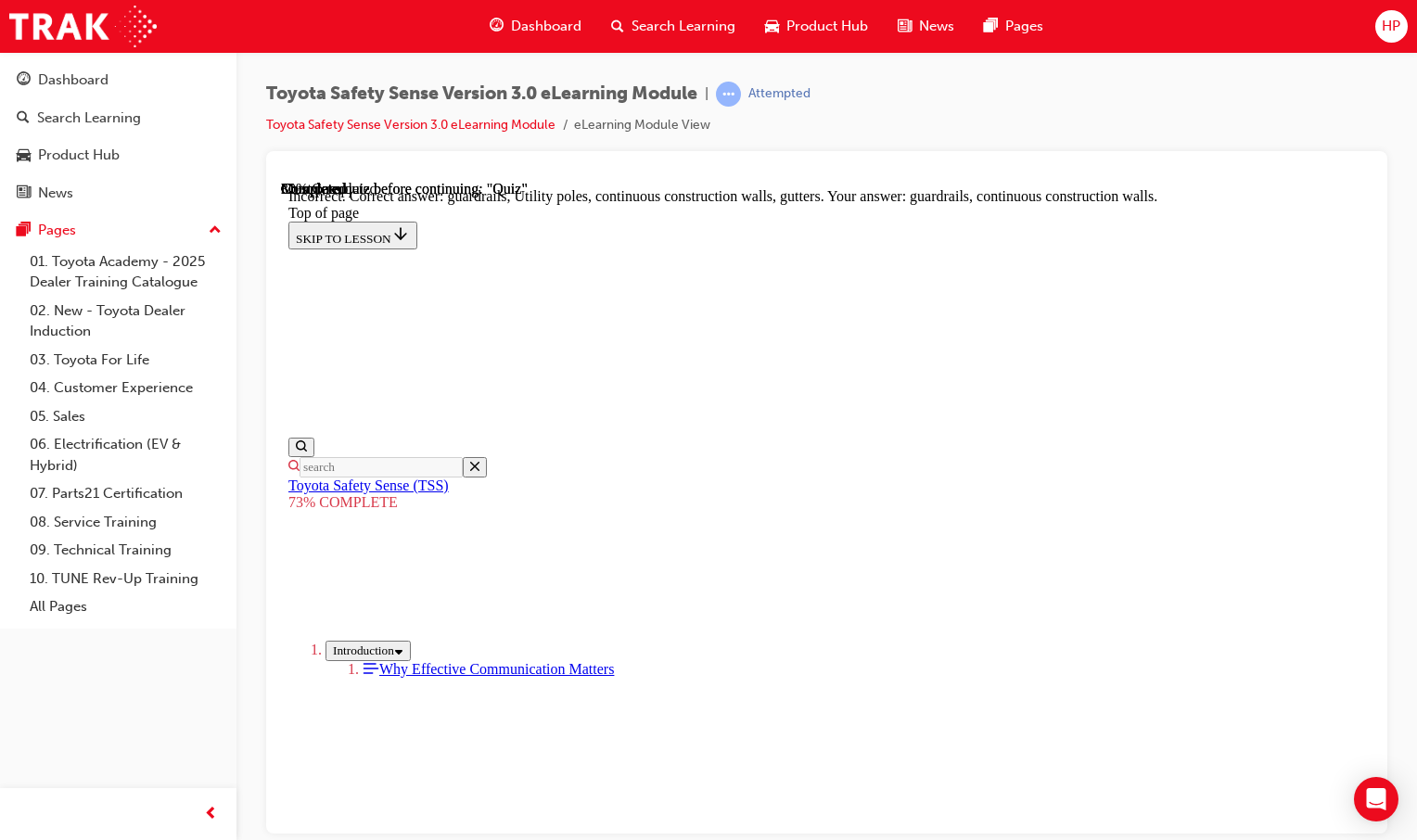
scroll to position [557, 0]
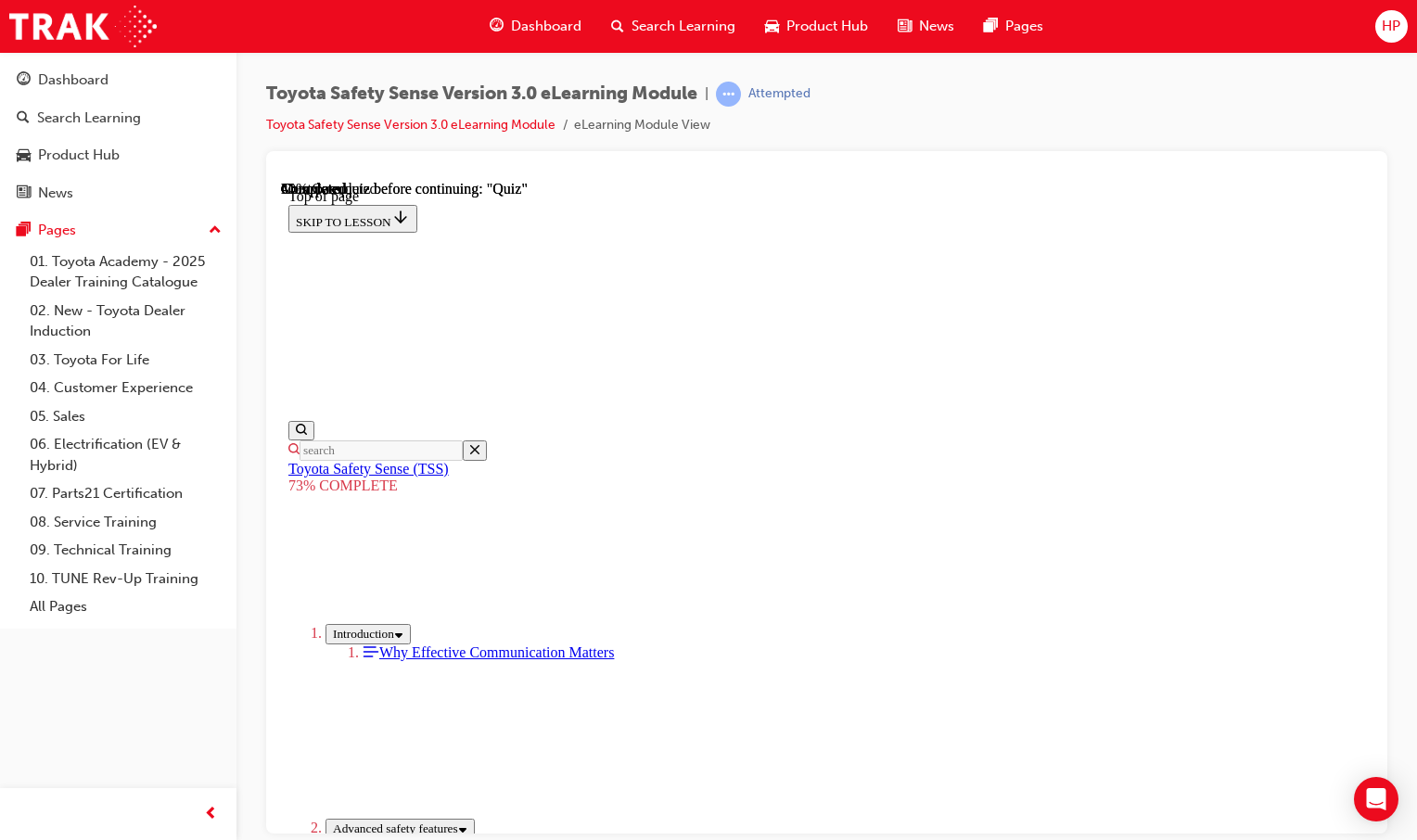
scroll to position [253, 0]
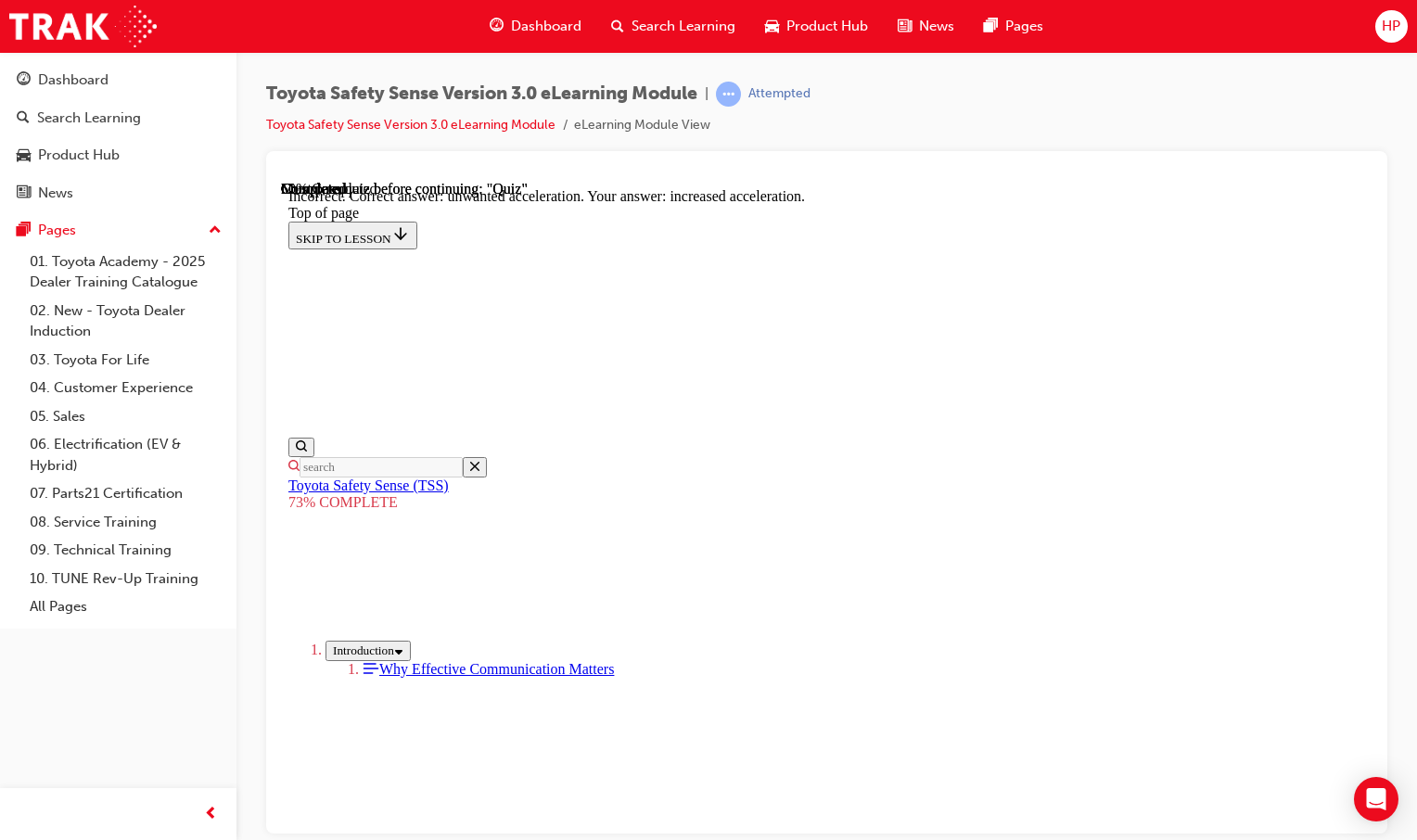
scroll to position [85, 0]
drag, startPoint x: 918, startPoint y: 740, endPoint x: 927, endPoint y: 736, distance: 9.8
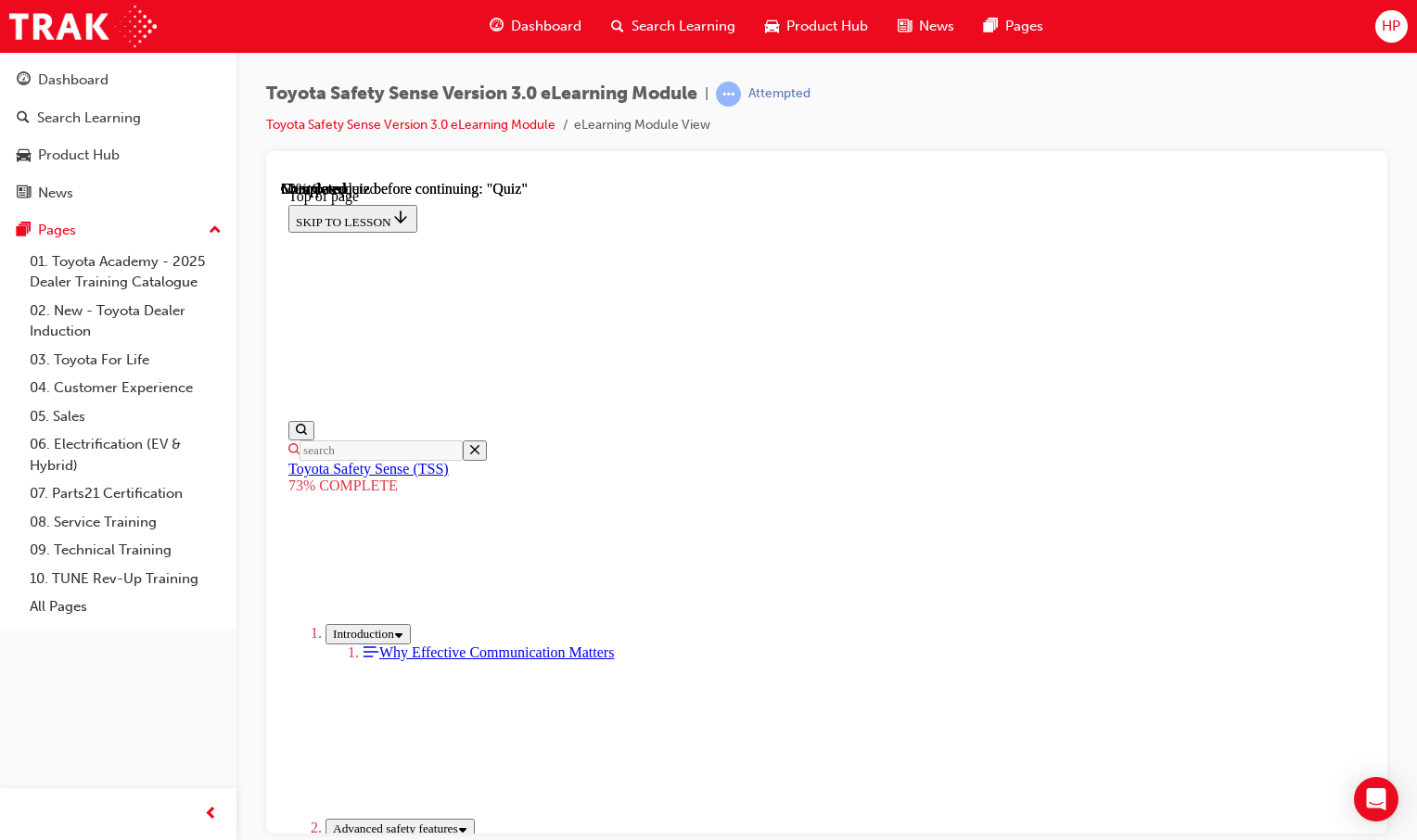
scroll to position [68, 0]
drag, startPoint x: 741, startPoint y: 460, endPoint x: 1144, endPoint y: 517, distance: 407.0
drag, startPoint x: 695, startPoint y: 555, endPoint x: 860, endPoint y: 545, distance: 165.3
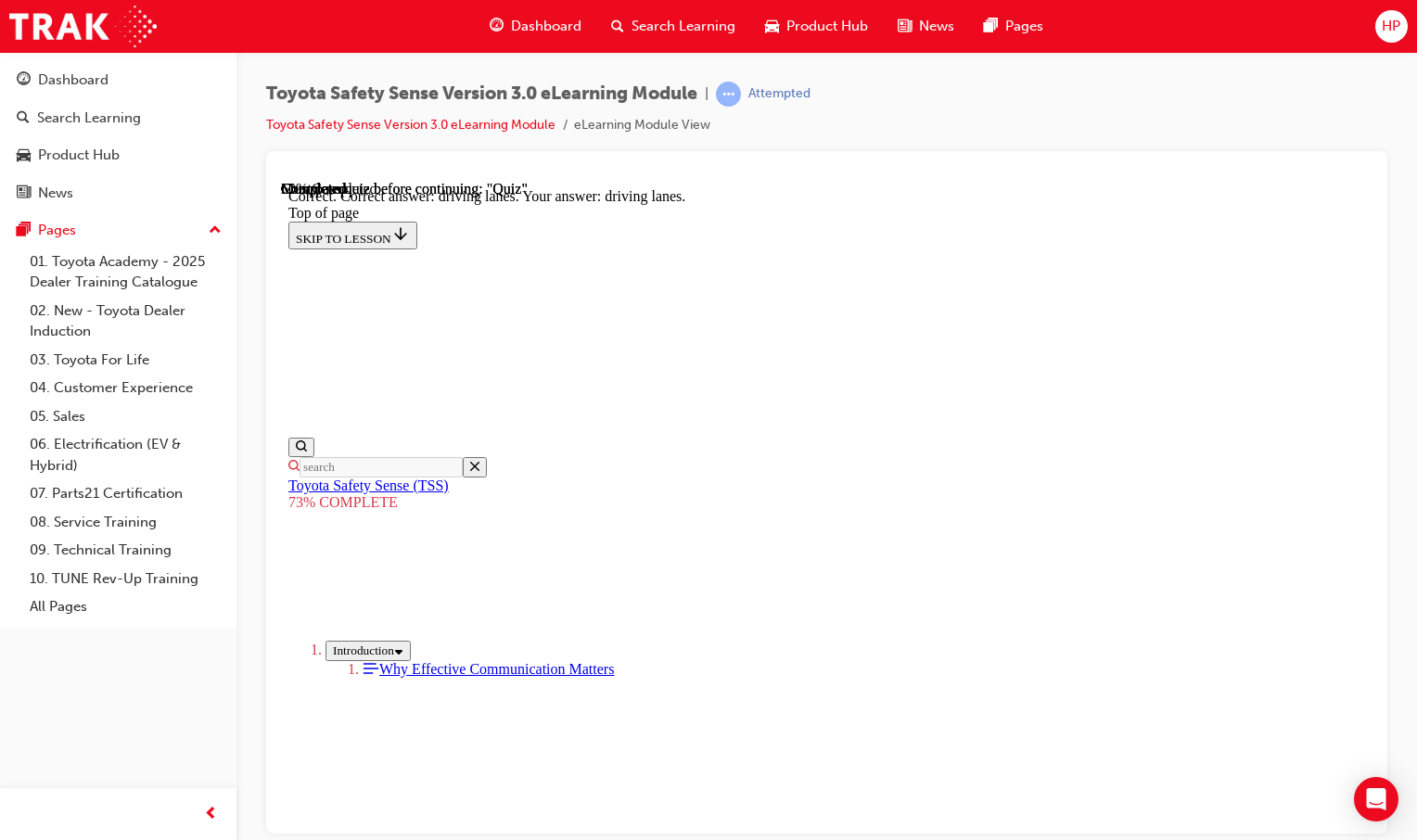
scroll to position [482, 0]
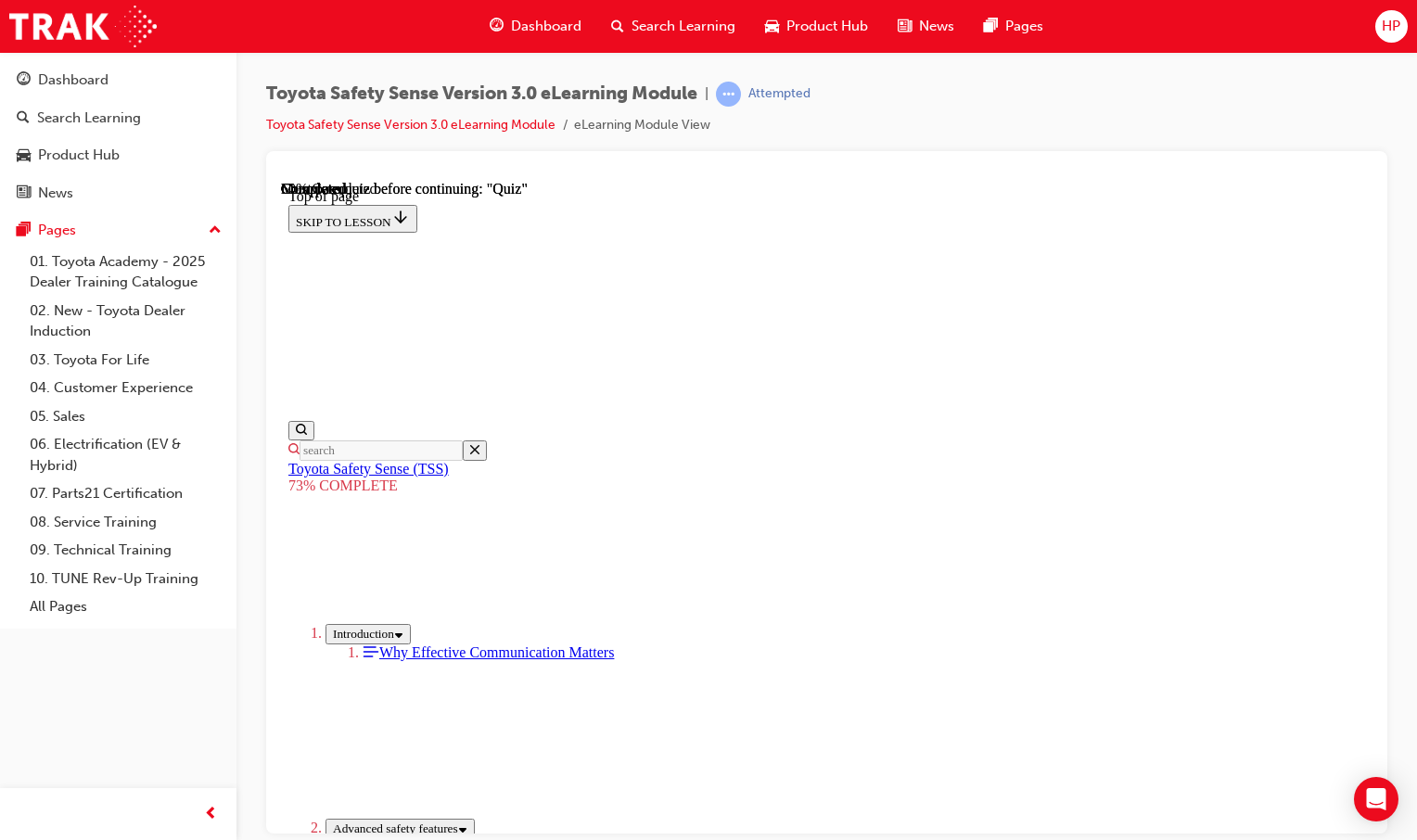
scroll to position [253, 0]
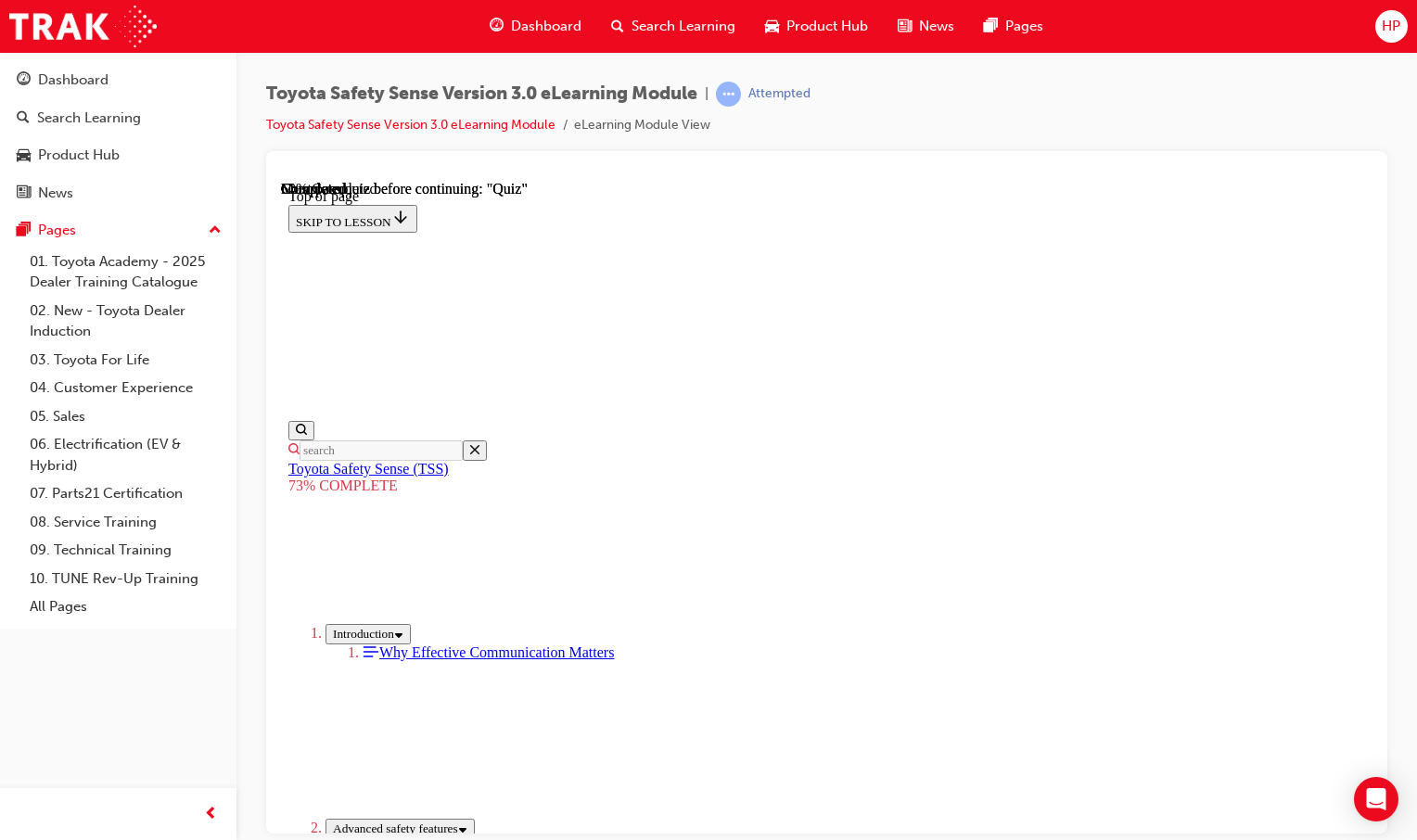
drag, startPoint x: 1043, startPoint y: 608, endPoint x: 1012, endPoint y: 610, distance: 31.1
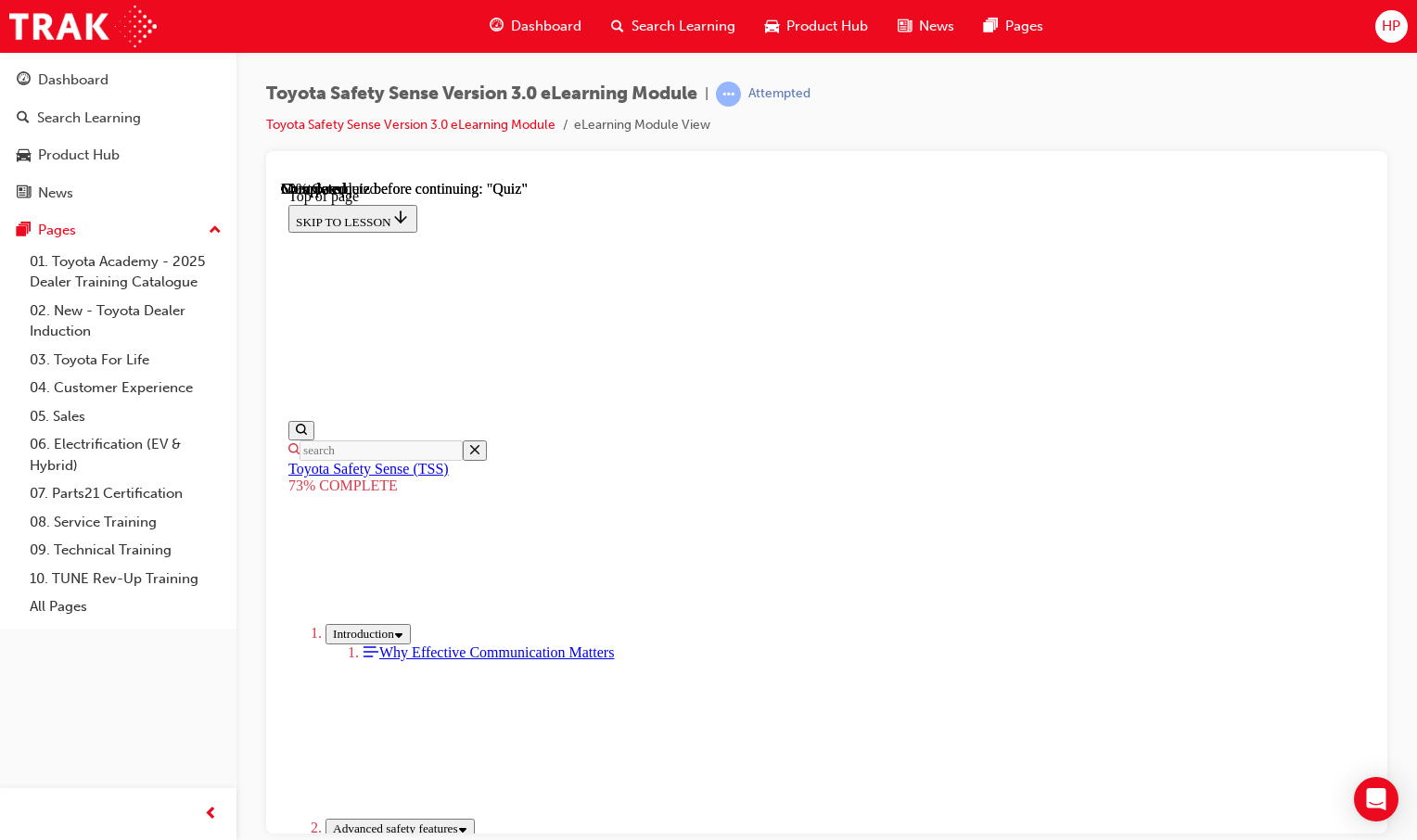
drag, startPoint x: 917, startPoint y: 352, endPoint x: 910, endPoint y: 343, distance: 11.4
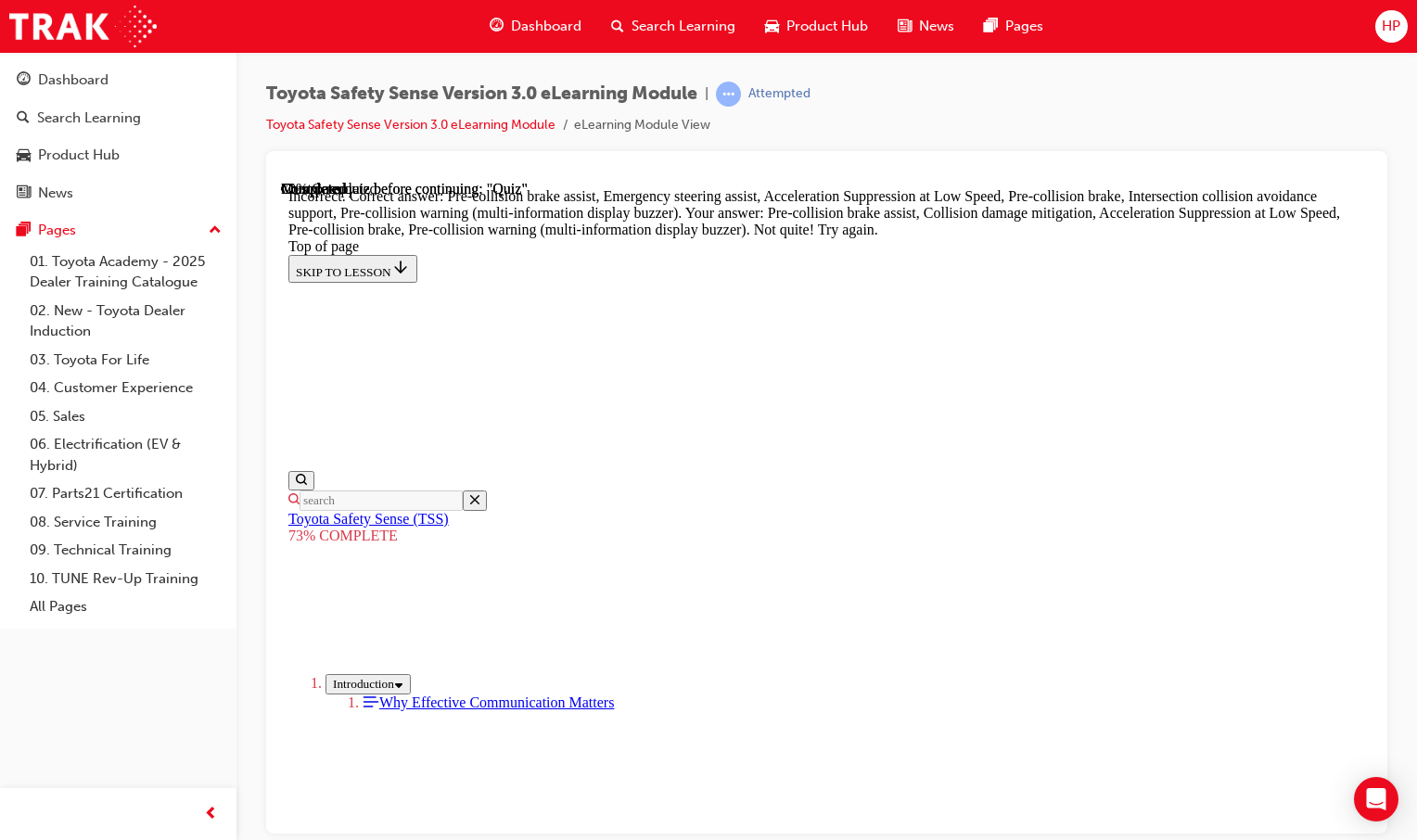
scroll to position [815, 0]
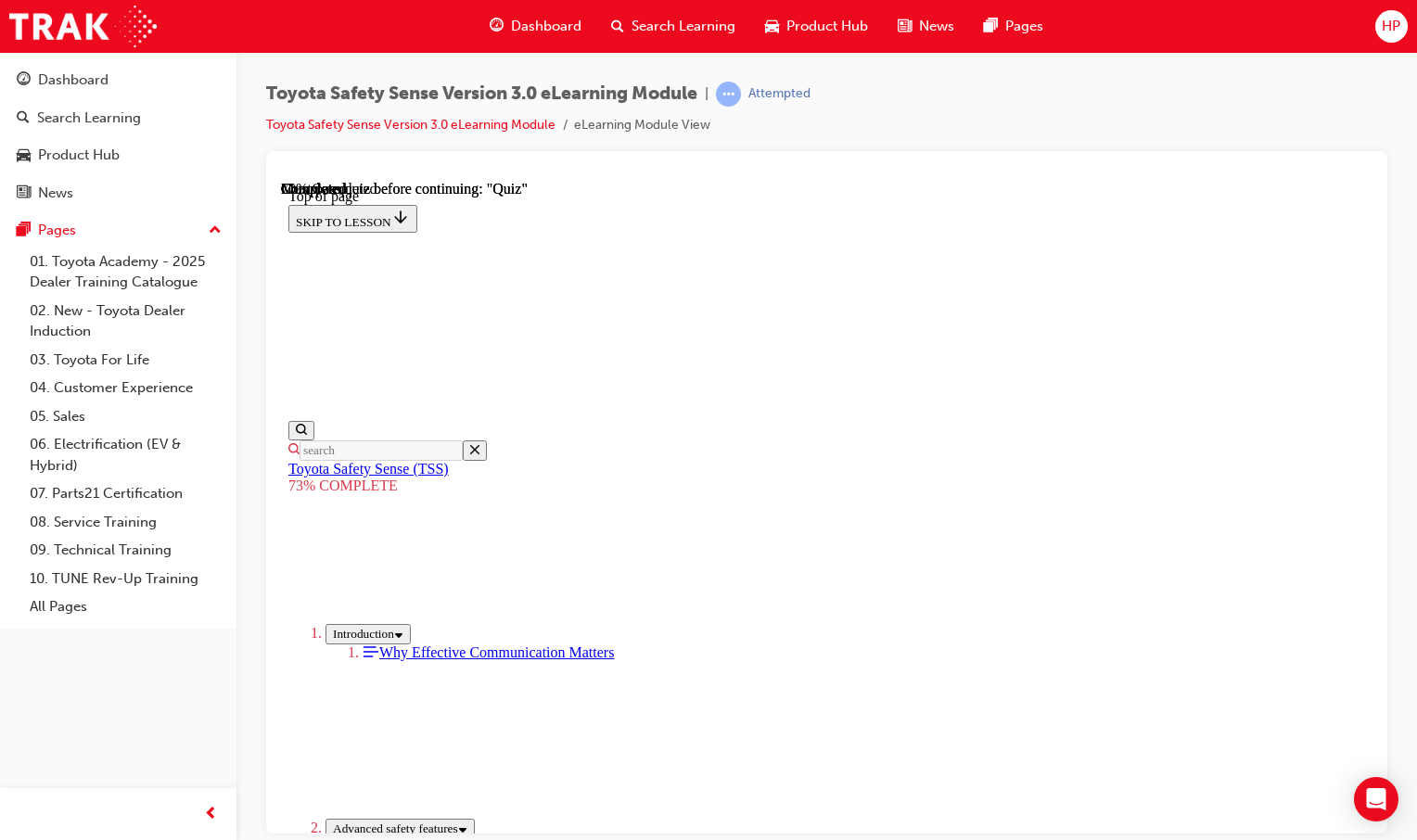
scroll to position [346, 0]
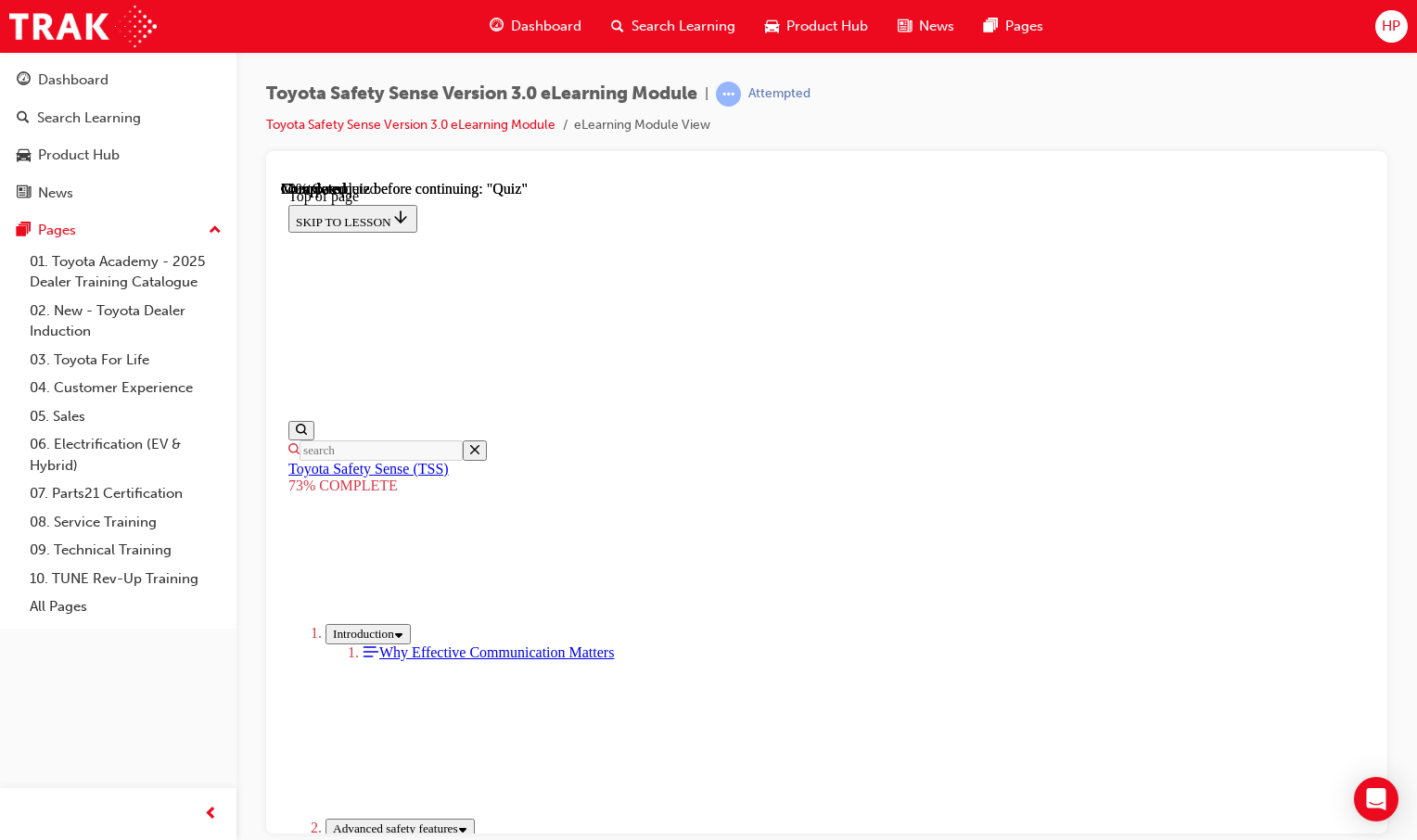
drag, startPoint x: 927, startPoint y: 797, endPoint x: 939, endPoint y: 789, distance: 14.4
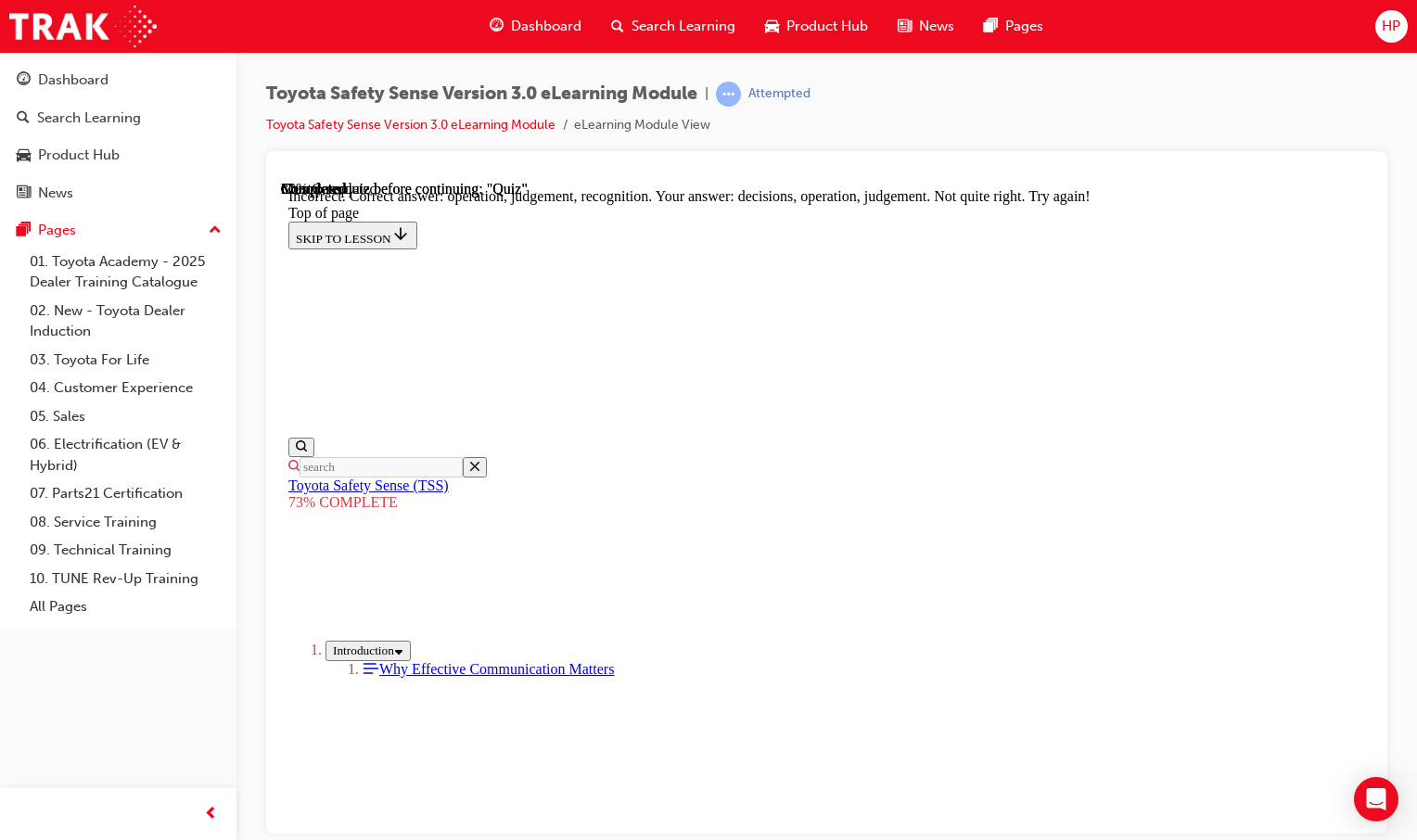
scroll to position [499, 0]
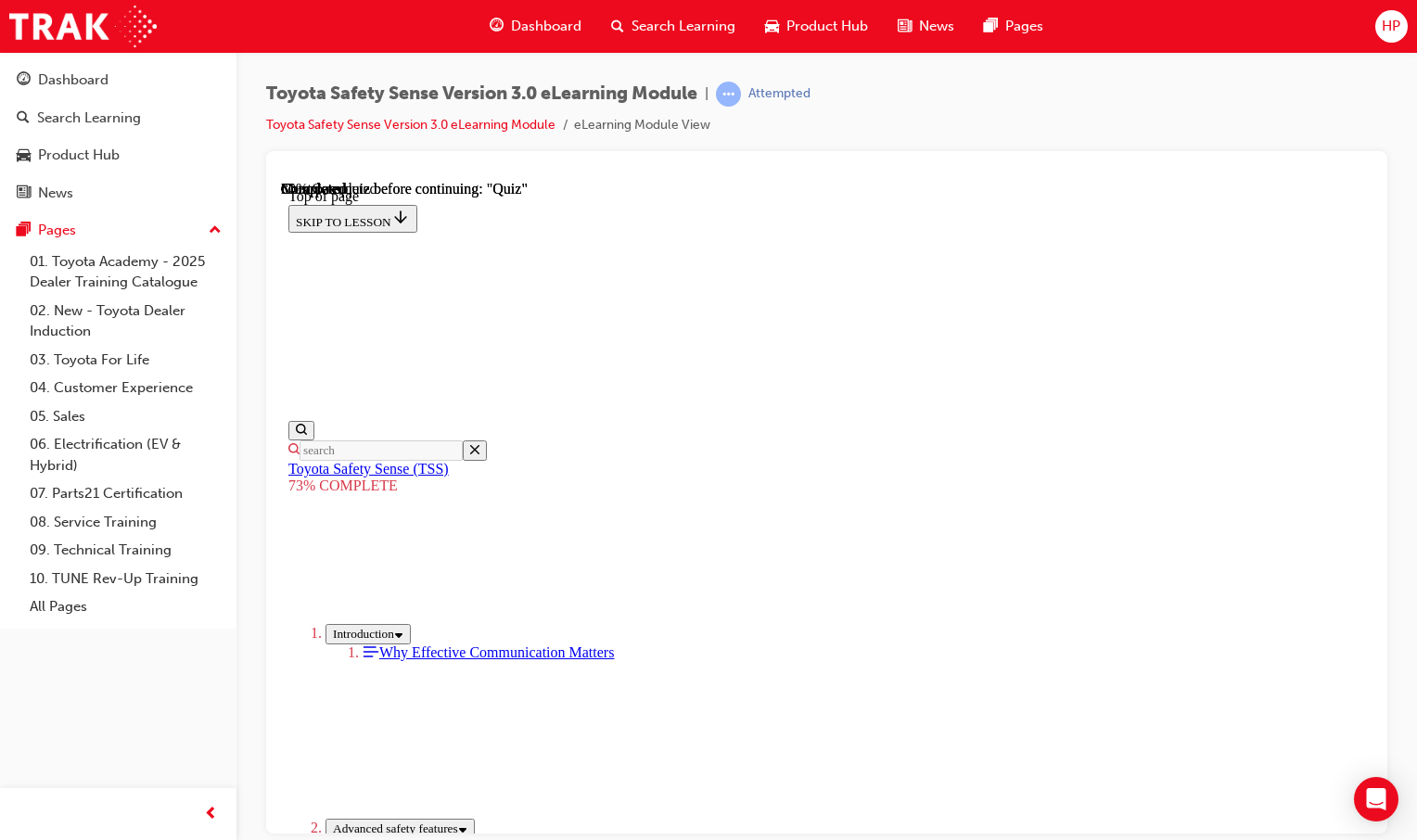
scroll to position [186, 0]
drag, startPoint x: 728, startPoint y: 336, endPoint x: 705, endPoint y: 340, distance: 23.3
drag, startPoint x: 702, startPoint y: 336, endPoint x: 1162, endPoint y: 329, distance: 460.1
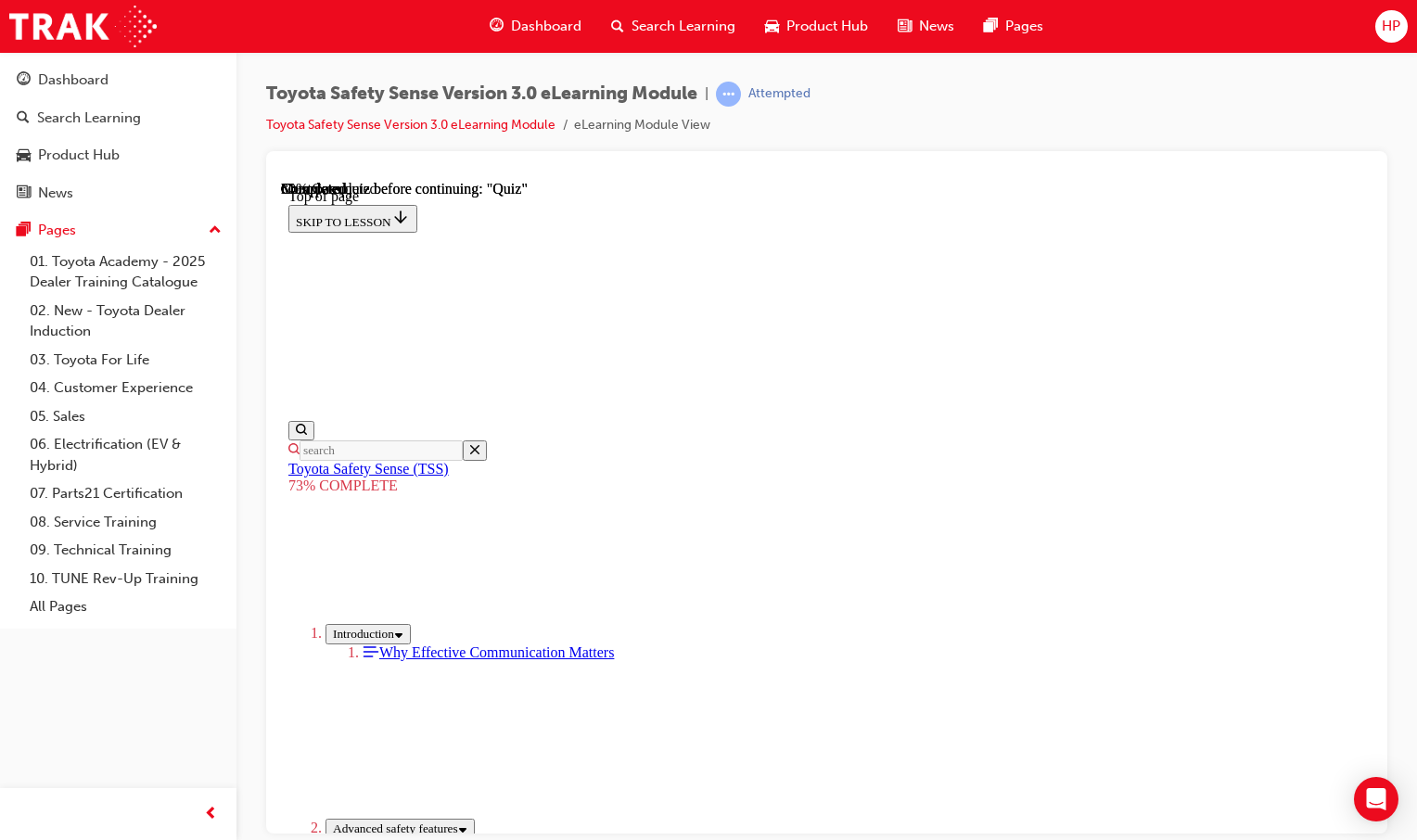
drag, startPoint x: 1160, startPoint y: 329, endPoint x: 1106, endPoint y: 328, distance: 54.0
drag, startPoint x: 734, startPoint y: 333, endPoint x: 791, endPoint y: 342, distance: 57.7
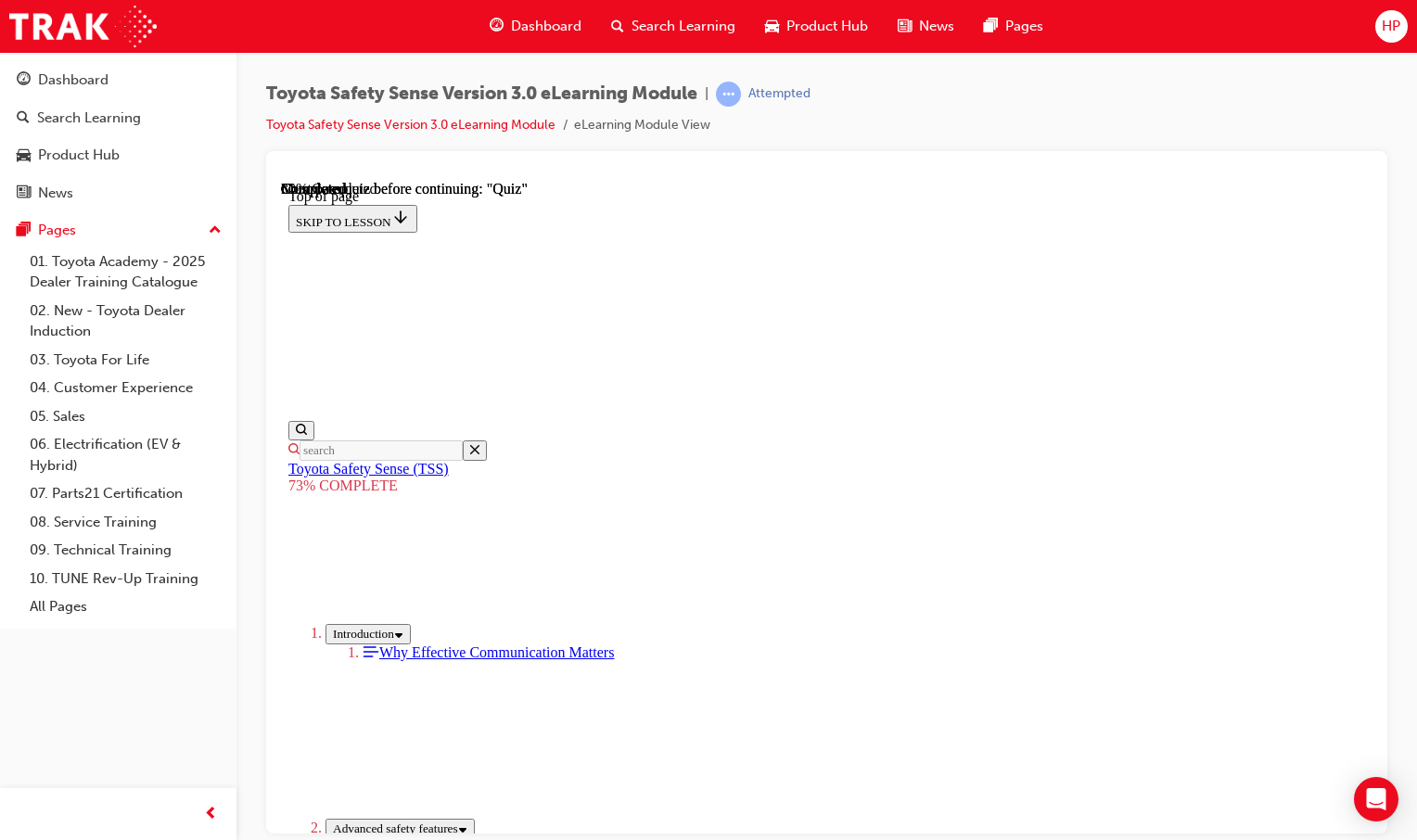
drag, startPoint x: 791, startPoint y: 342, endPoint x: 776, endPoint y: 368, distance: 30.0
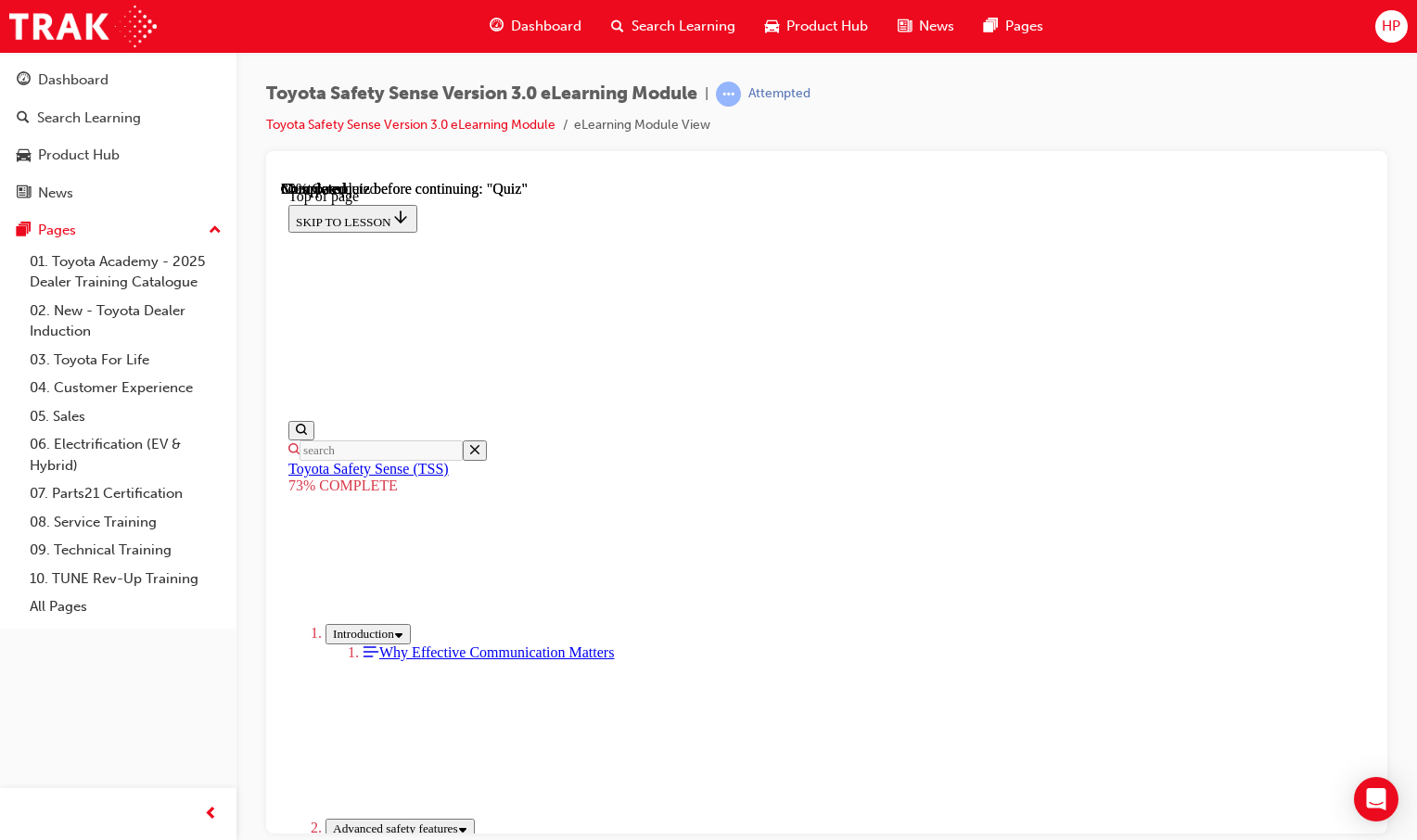
drag, startPoint x: 930, startPoint y: 563, endPoint x: 880, endPoint y: 591, distance: 57.3
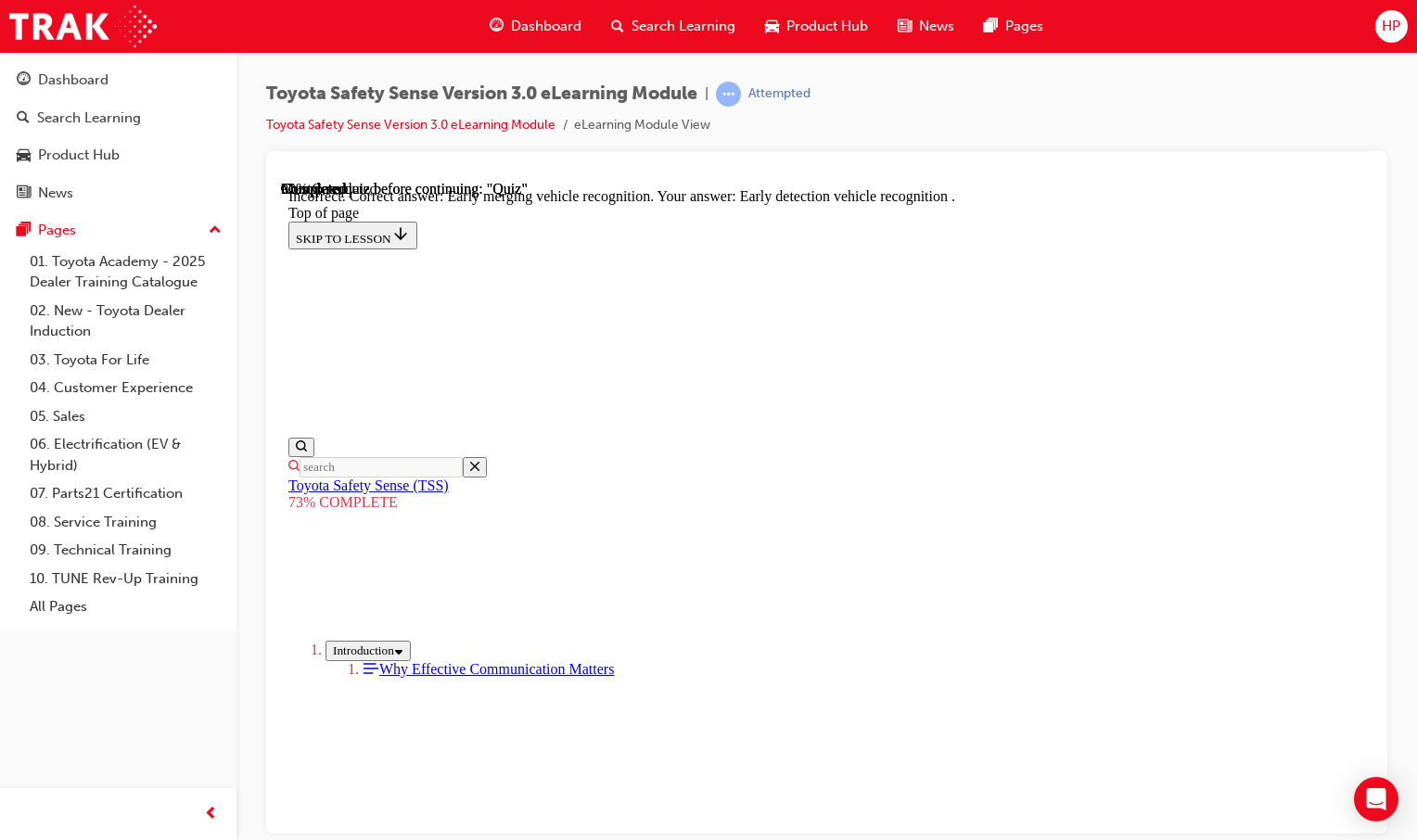
scroll to position [514, 0]
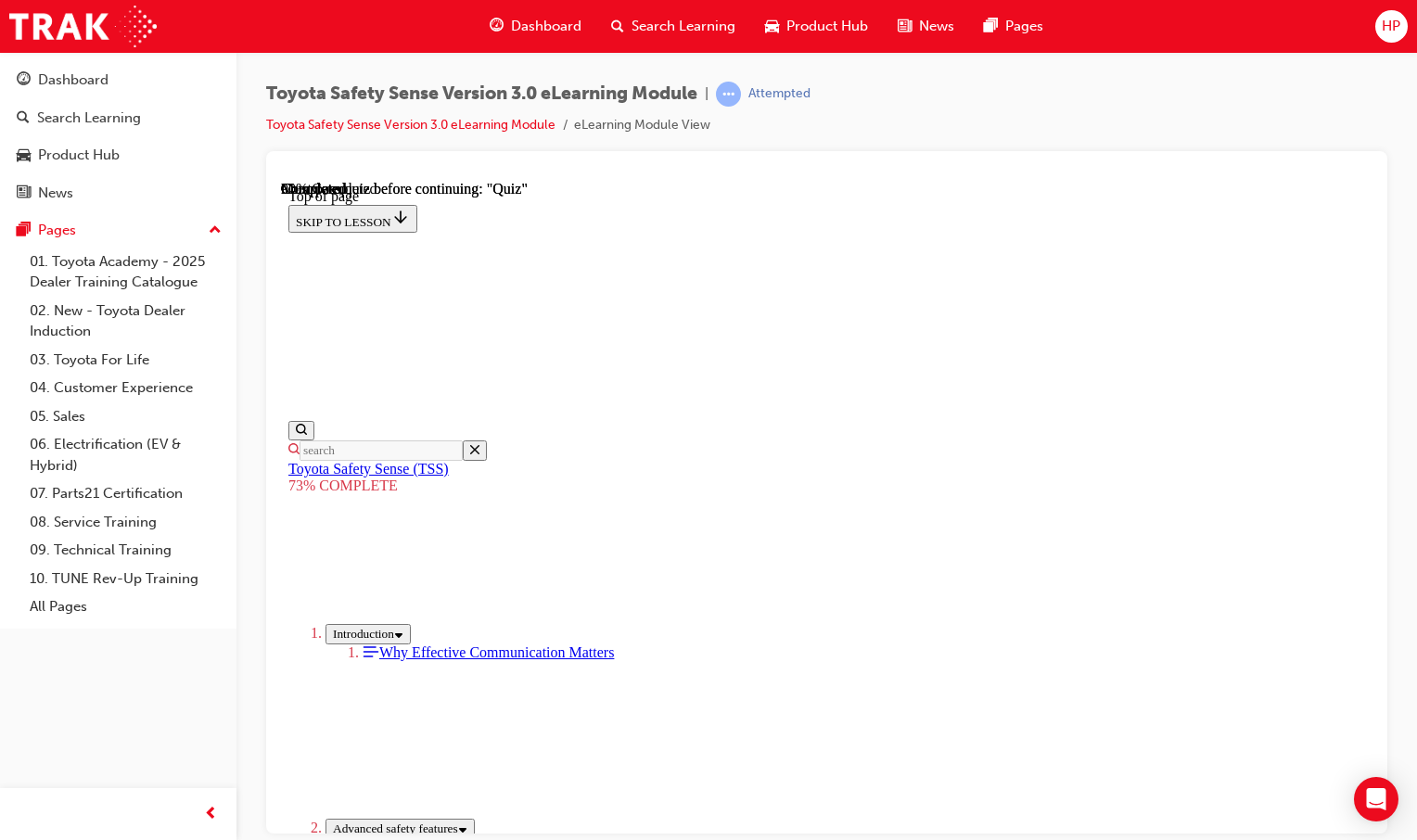
scroll to position [68, 0]
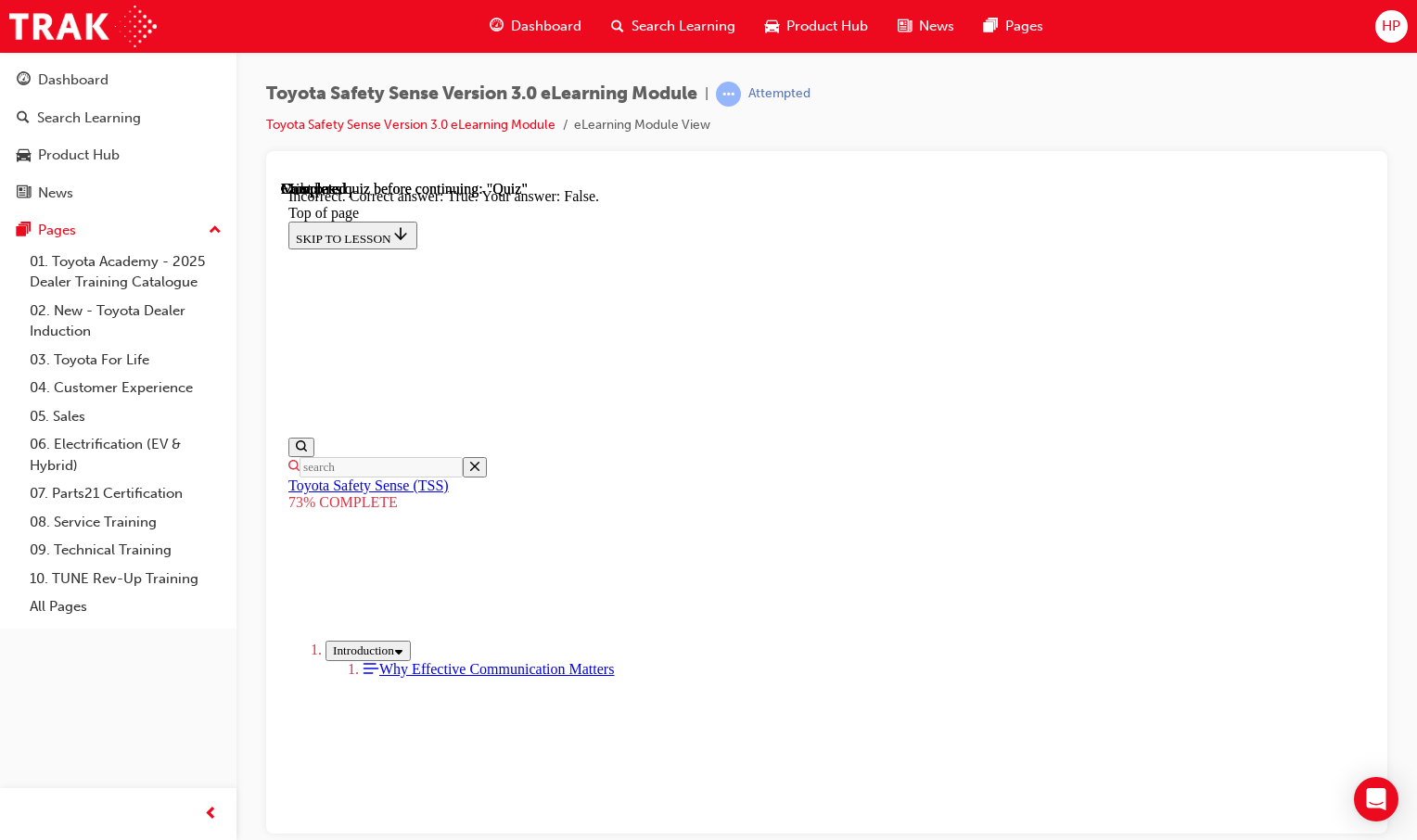
scroll to position [302, 0]
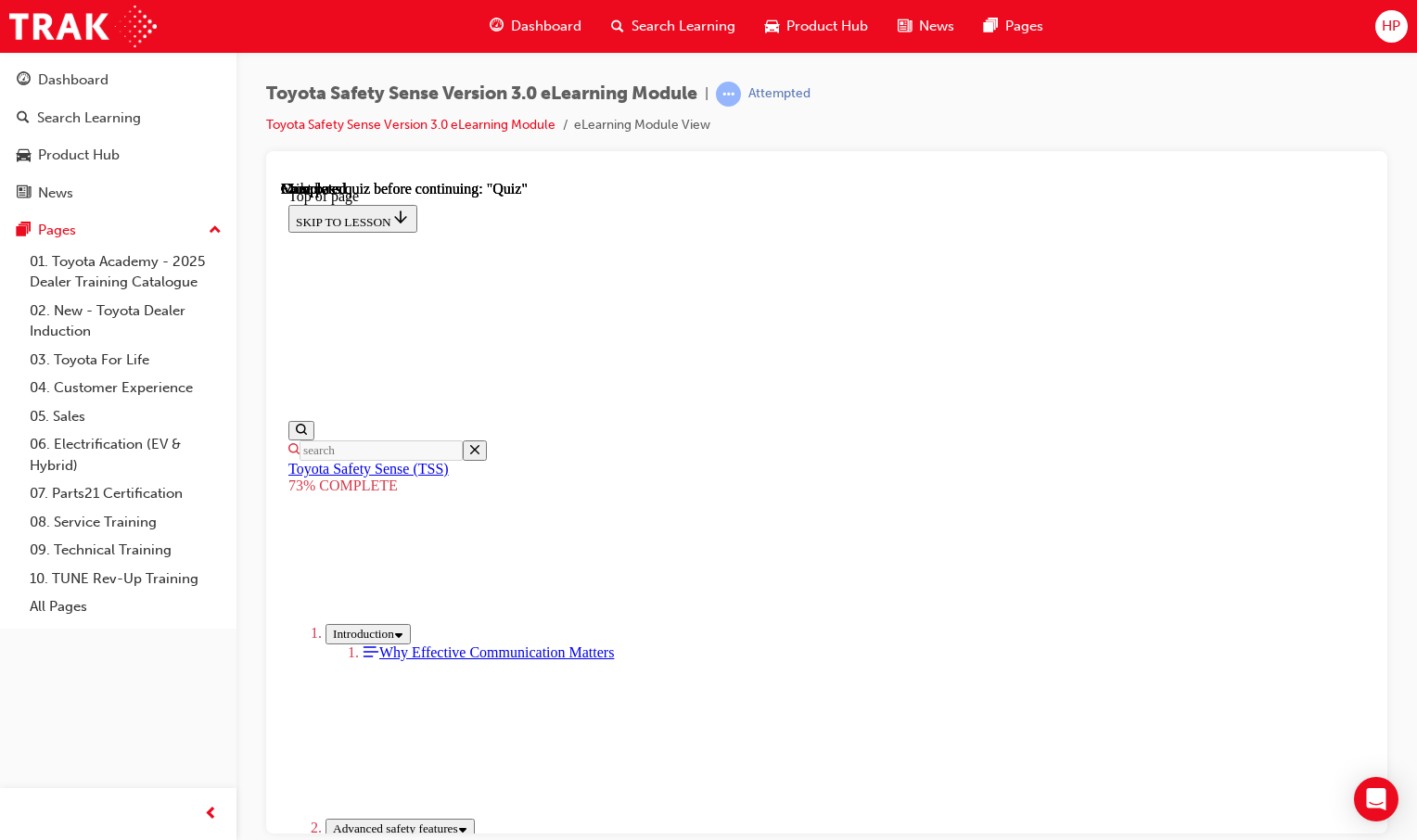
scroll to position [297, 0]
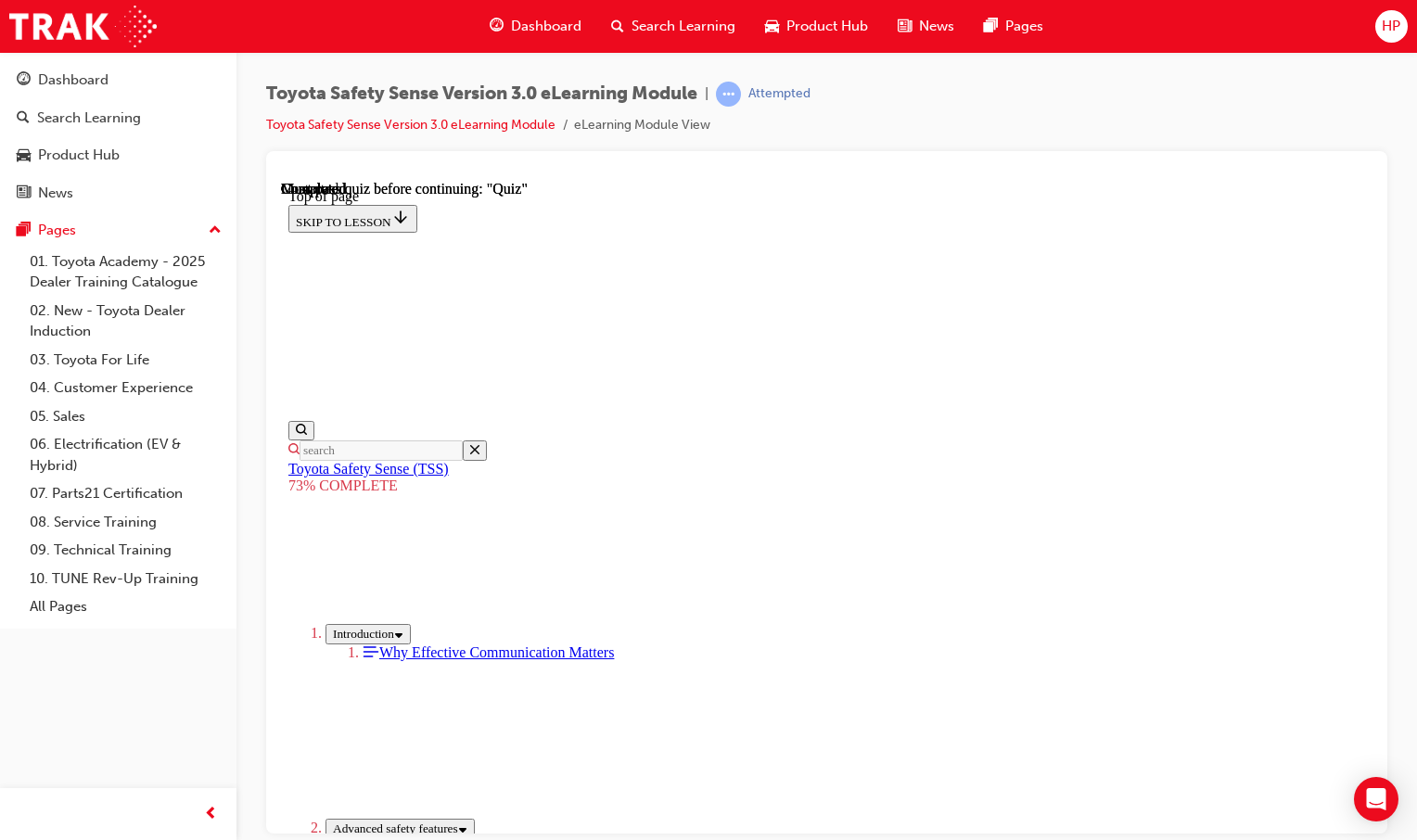
scroll to position [346, 0]
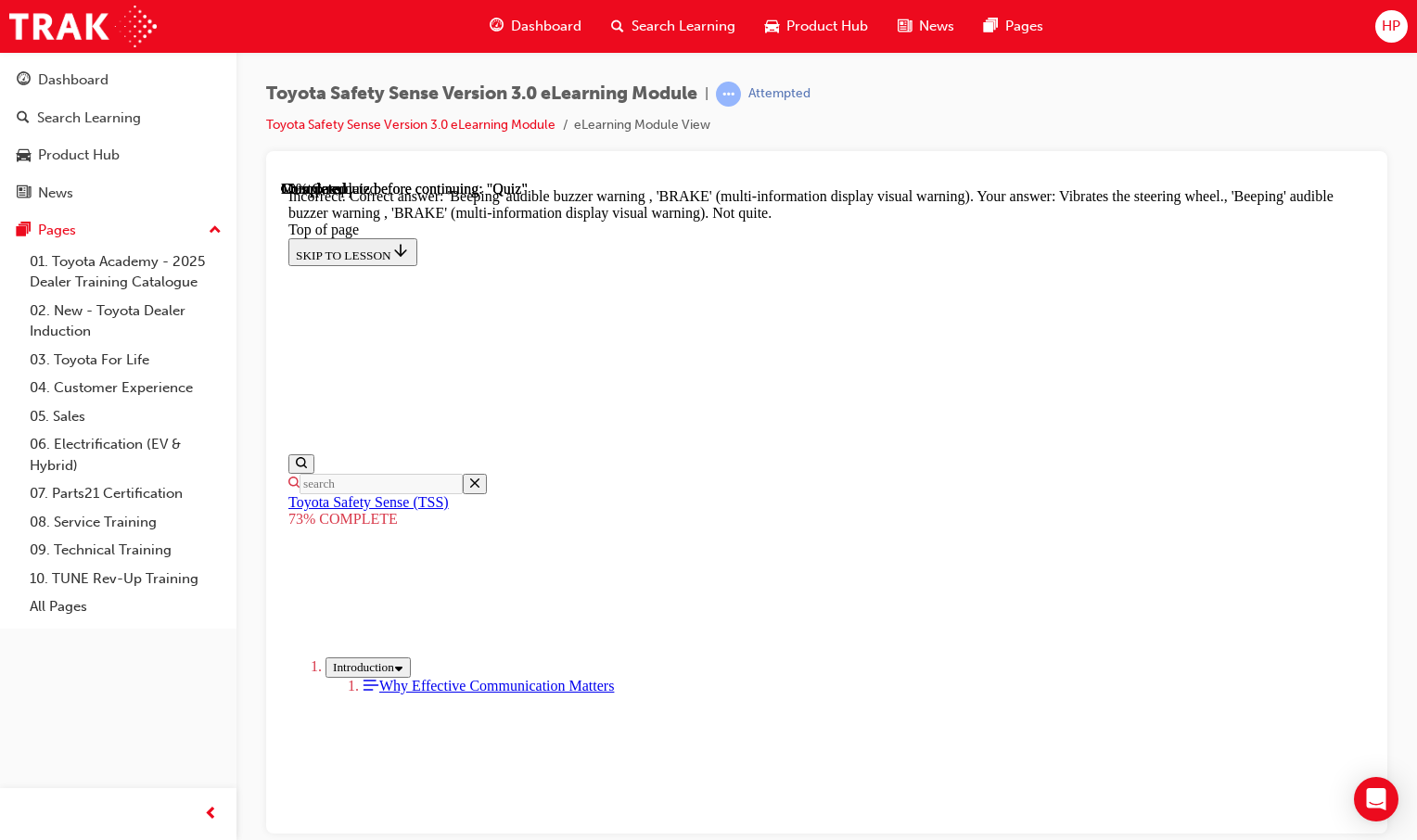
scroll to position [674, 0]
drag, startPoint x: 703, startPoint y: 505, endPoint x: 1070, endPoint y: 515, distance: 367.1
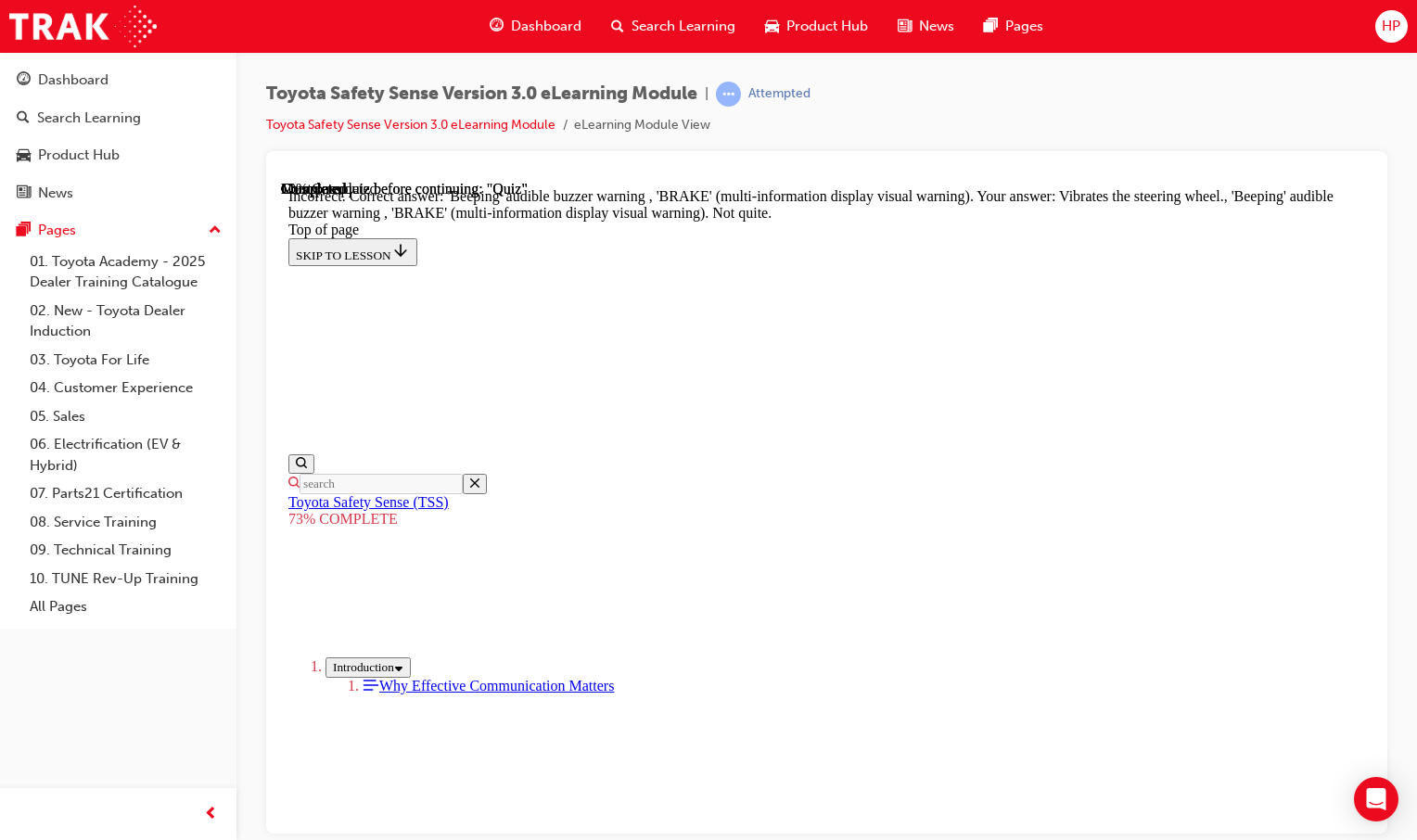
drag, startPoint x: 1069, startPoint y: 515, endPoint x: 950, endPoint y: 552, distance: 124.6
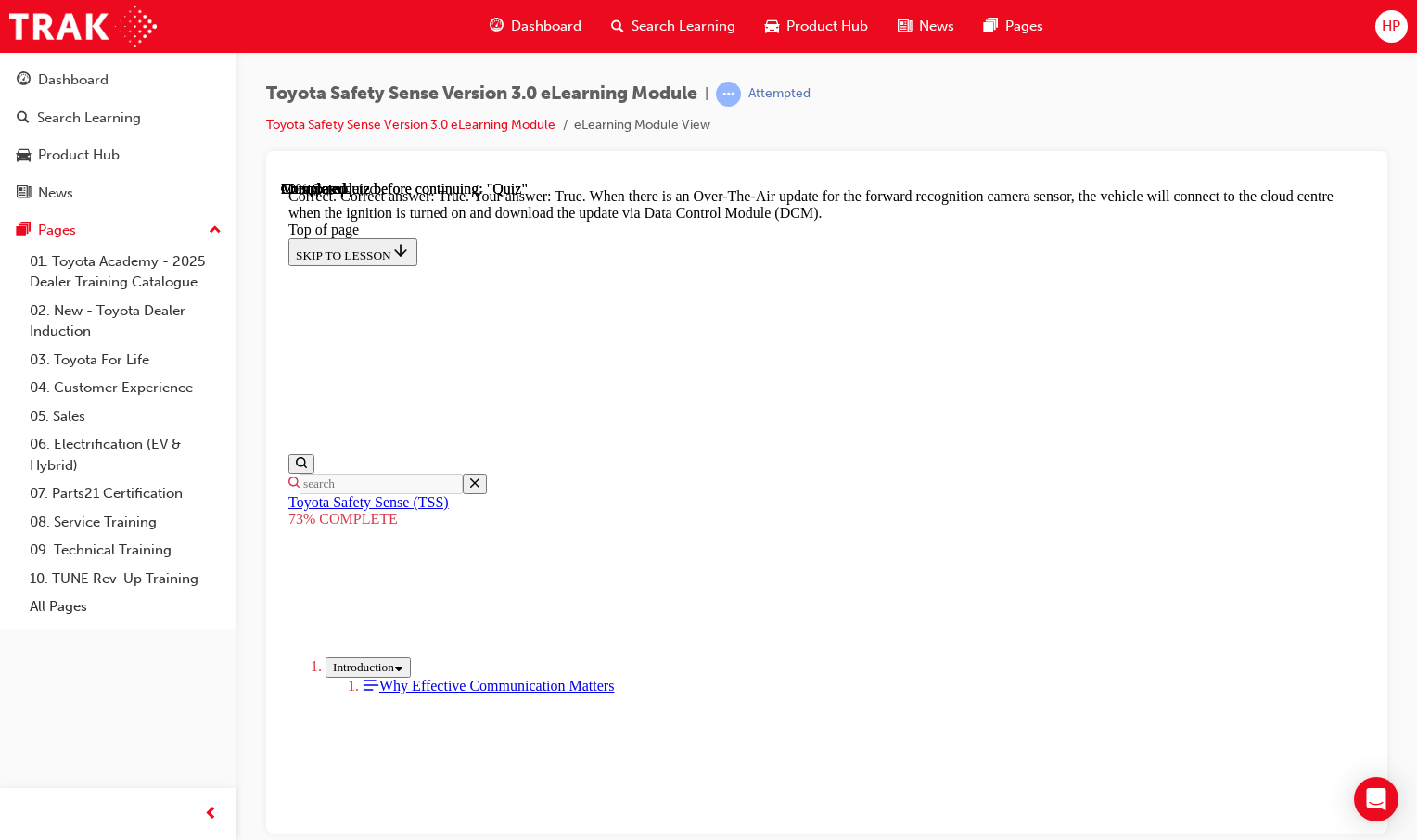
scroll to position [428, 0]
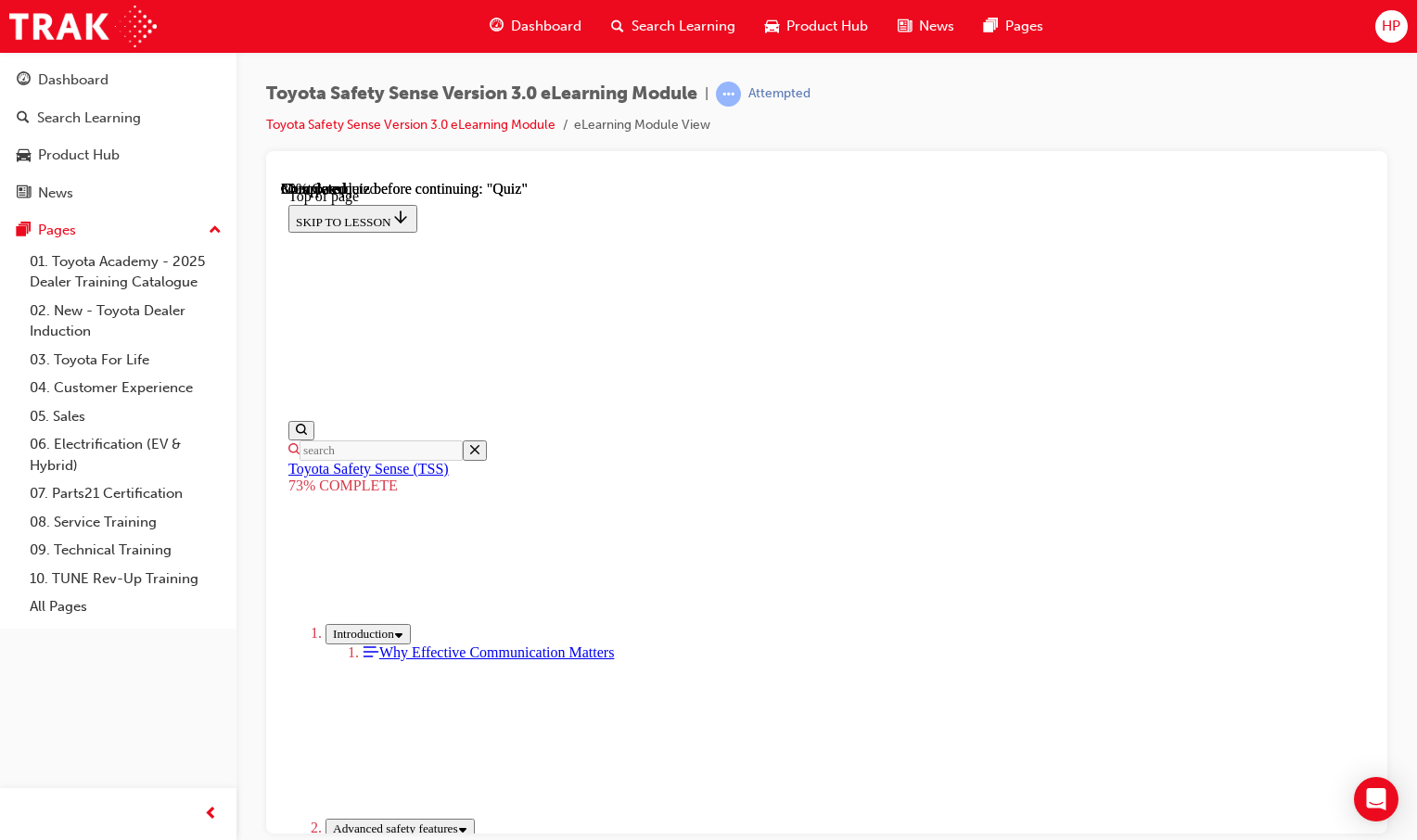
scroll to position [115, 0]
drag, startPoint x: 1004, startPoint y: 650, endPoint x: 998, endPoint y: 663, distance: 14.3
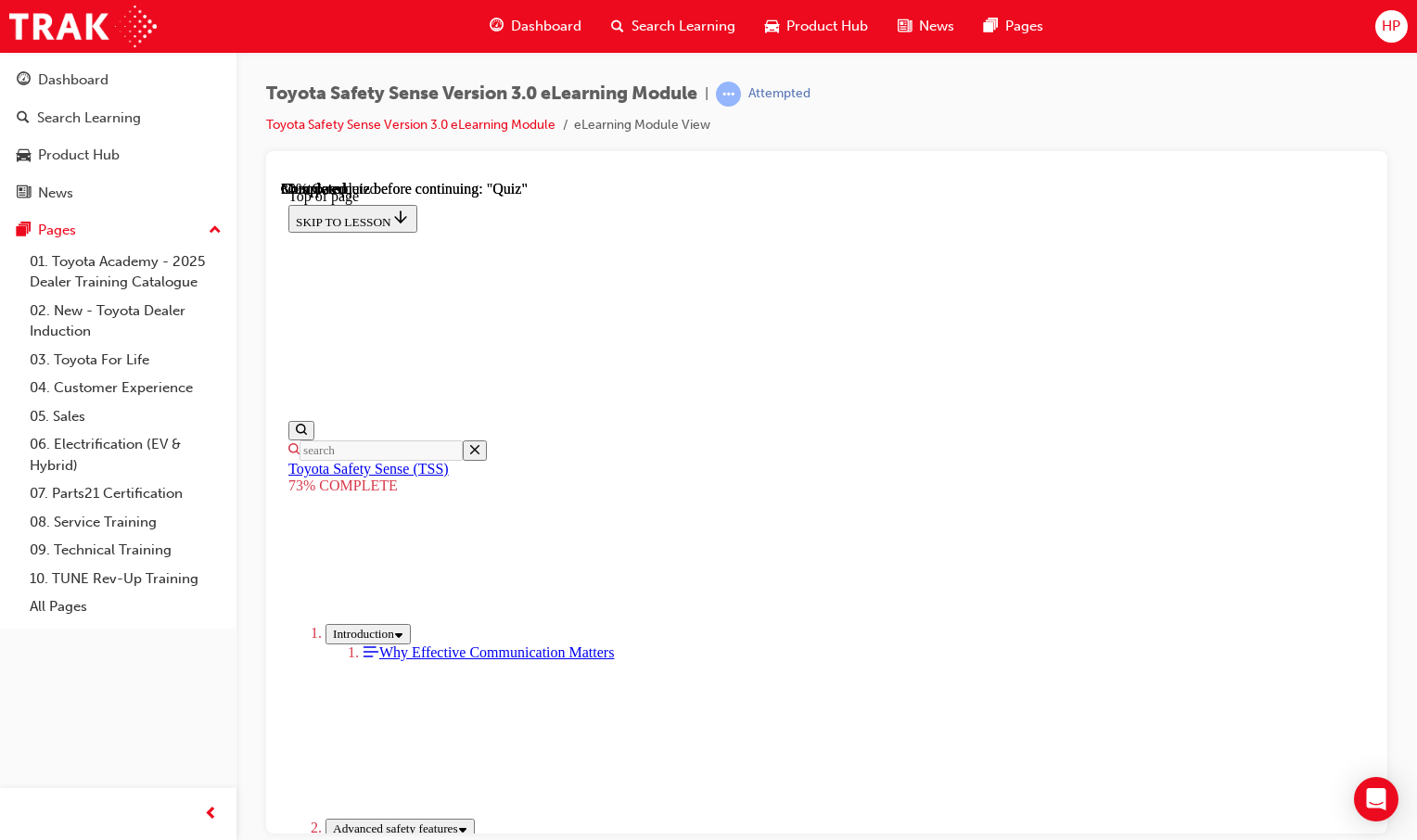
scroll to position [486, 0]
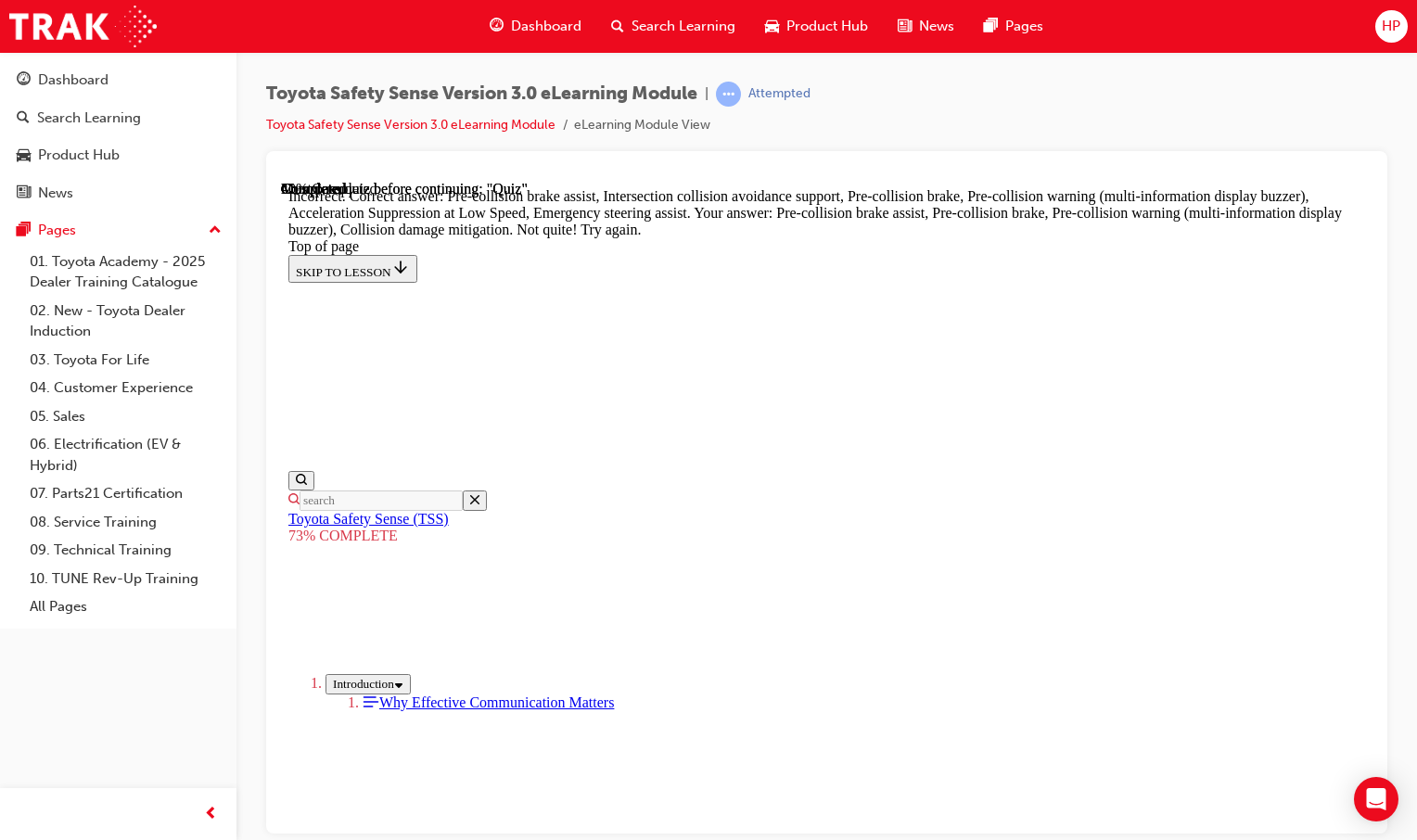
scroll to position [815, 0]
drag, startPoint x: 957, startPoint y: 752, endPoint x: 975, endPoint y: 752, distance: 18.0
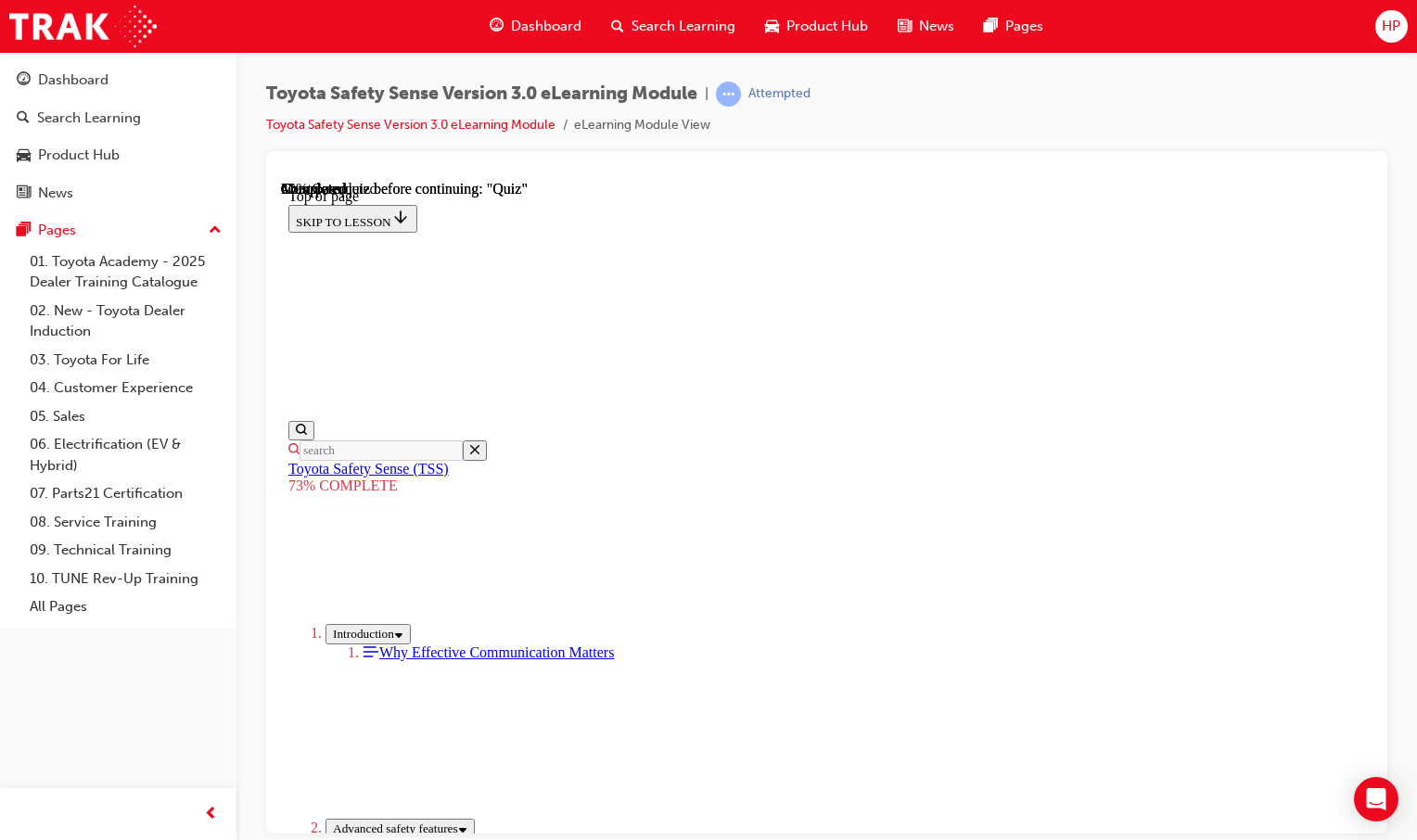
scroll to position [439, 0]
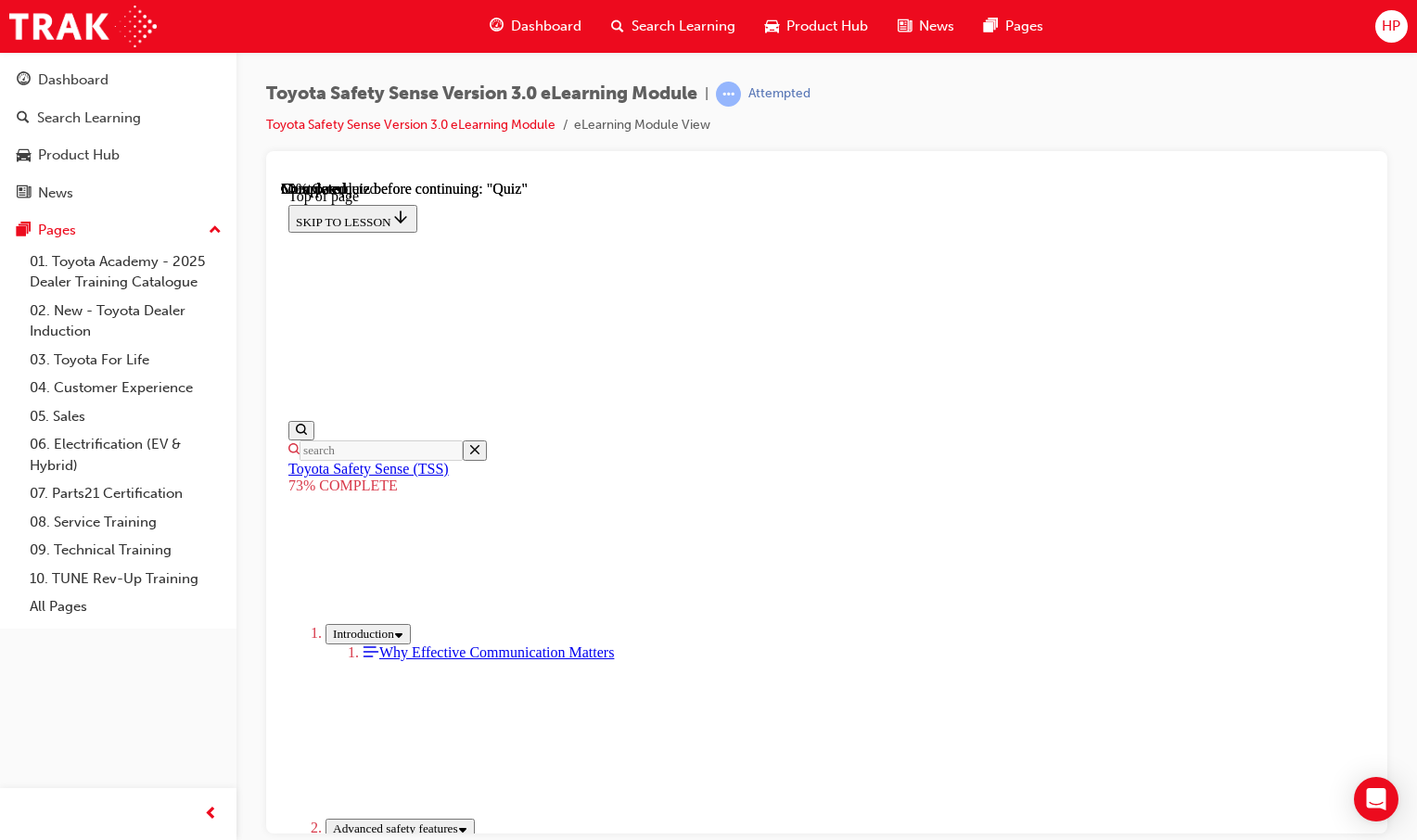
scroll to position [238, 0]
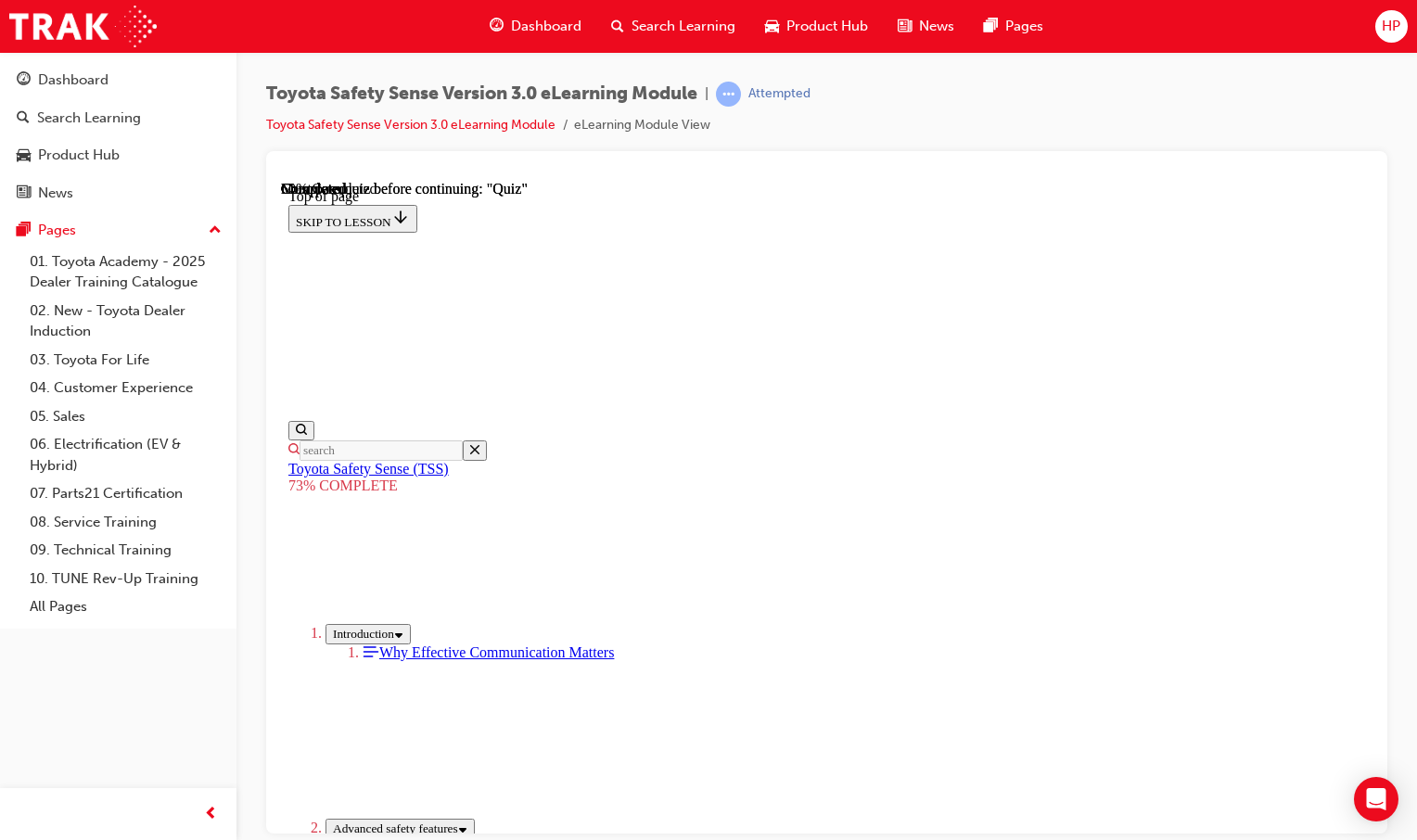
scroll to position [278, 0]
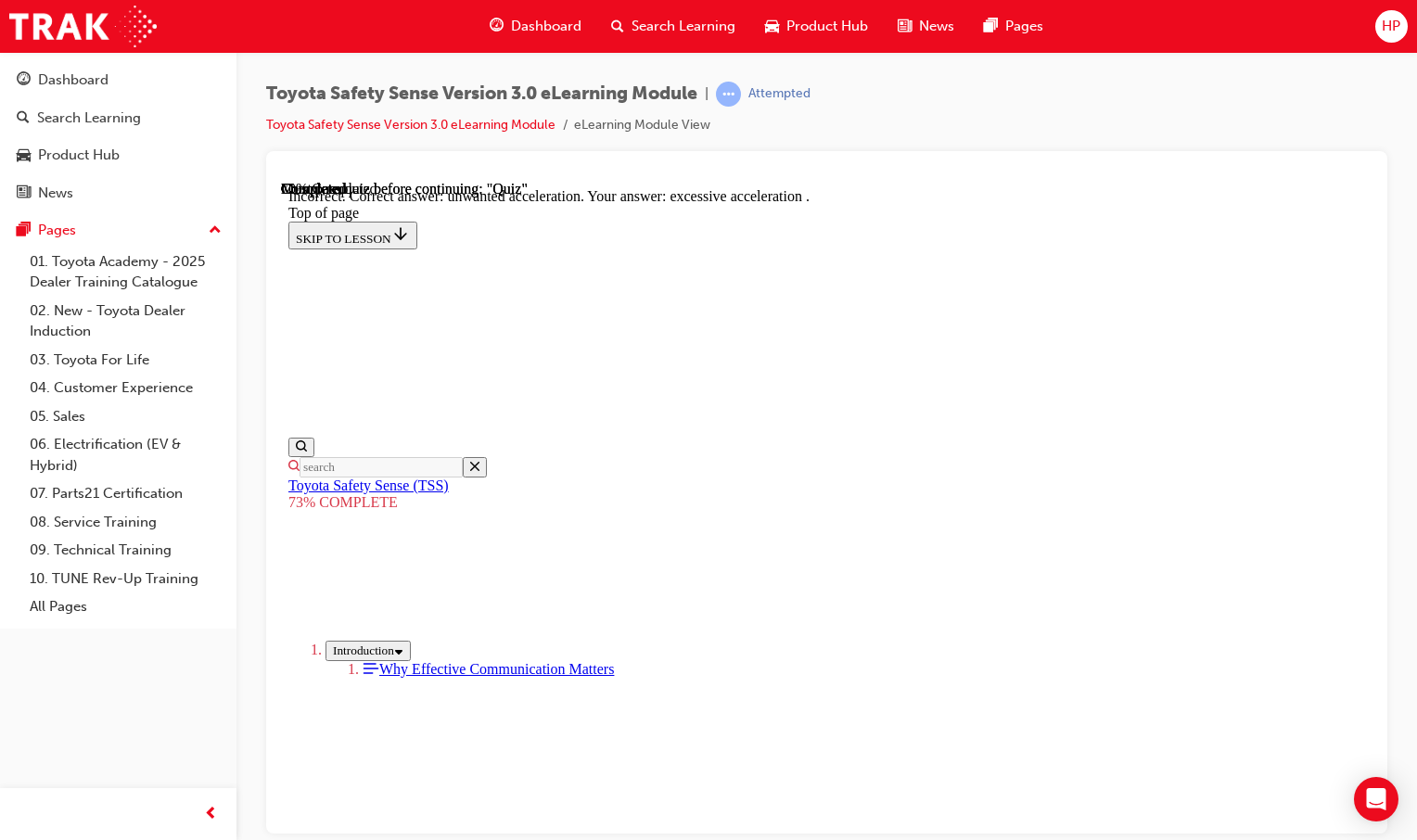
drag, startPoint x: 972, startPoint y: 748, endPoint x: 959, endPoint y: 724, distance: 27.3
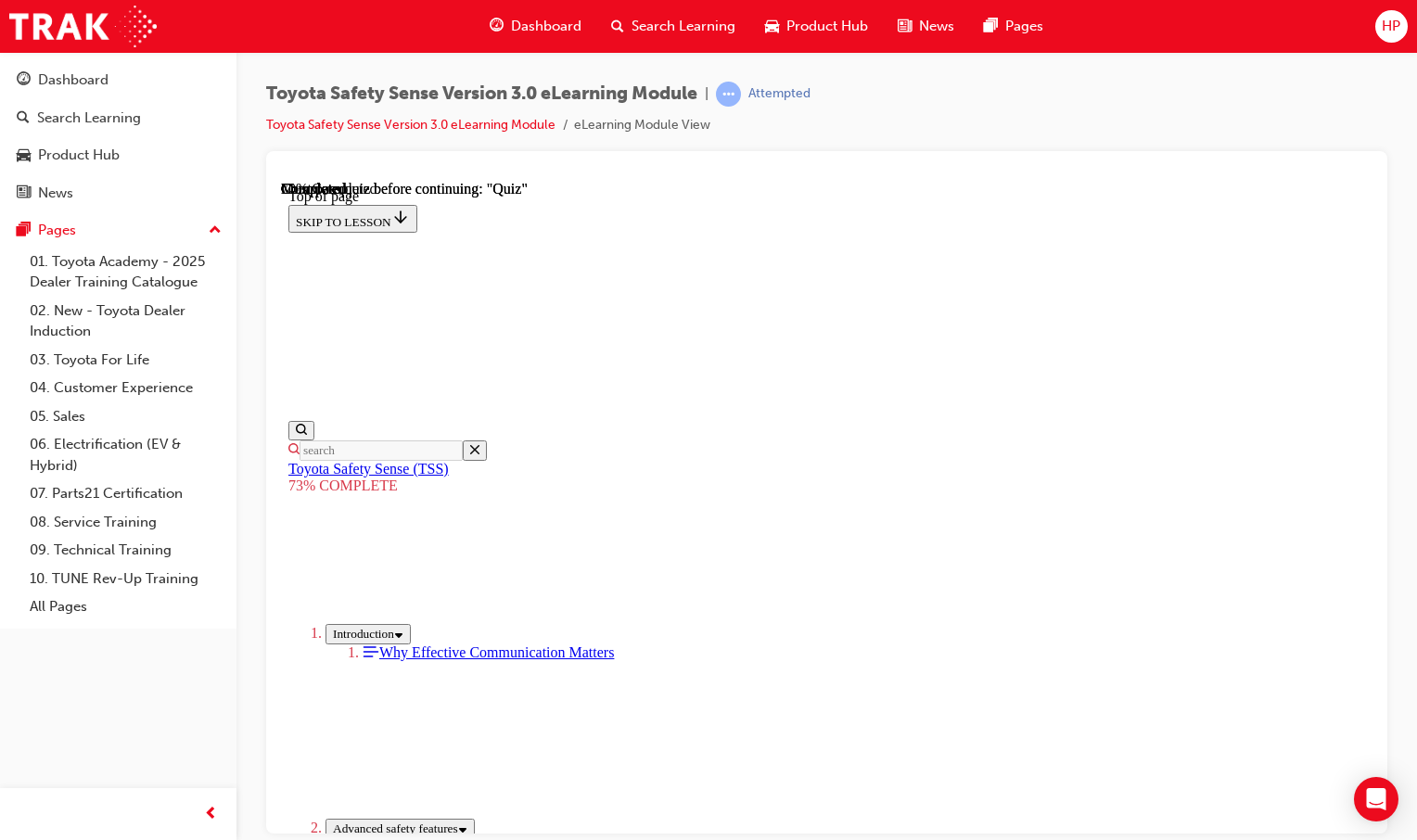
scroll to position [253, 0]
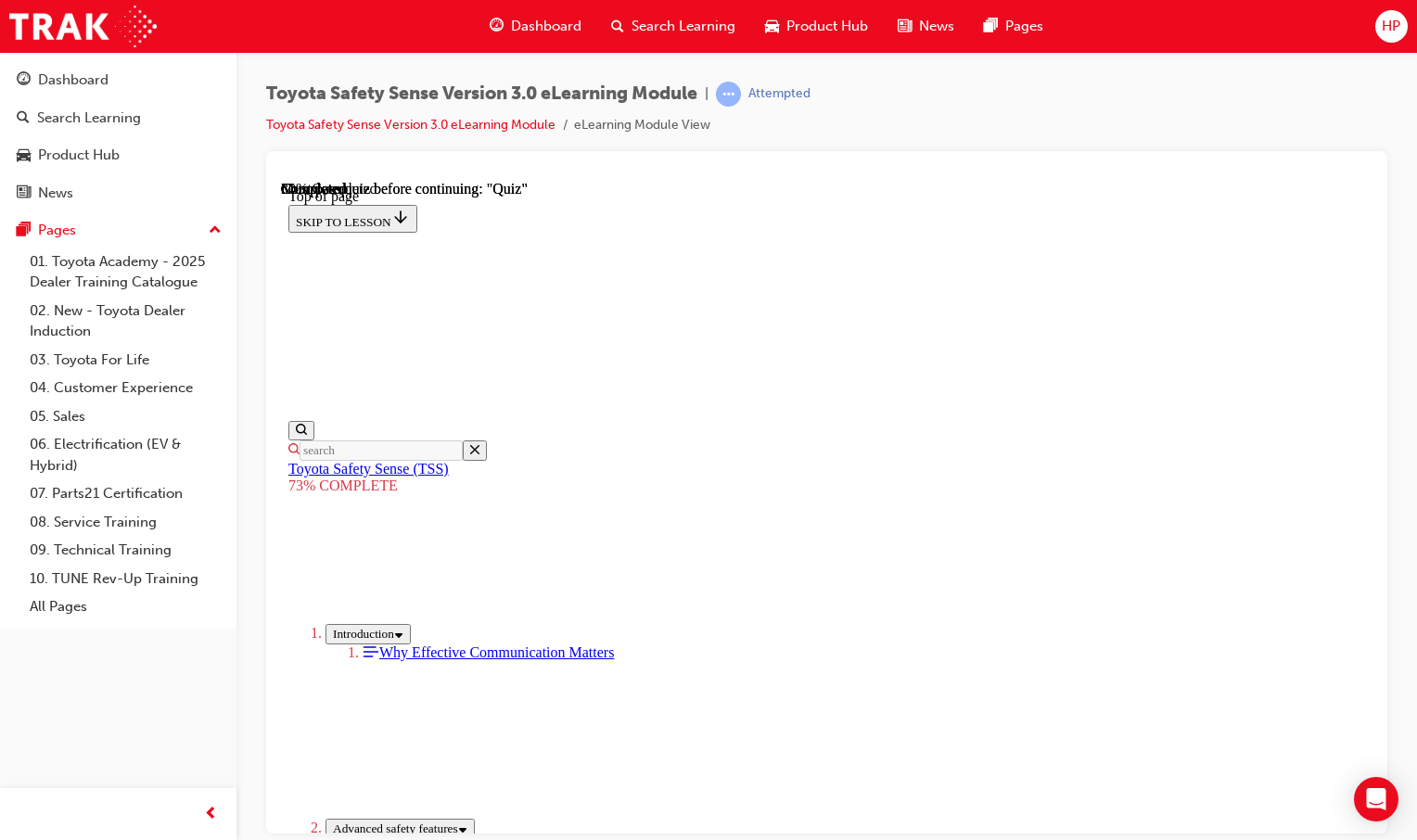
scroll to position [346, 0]
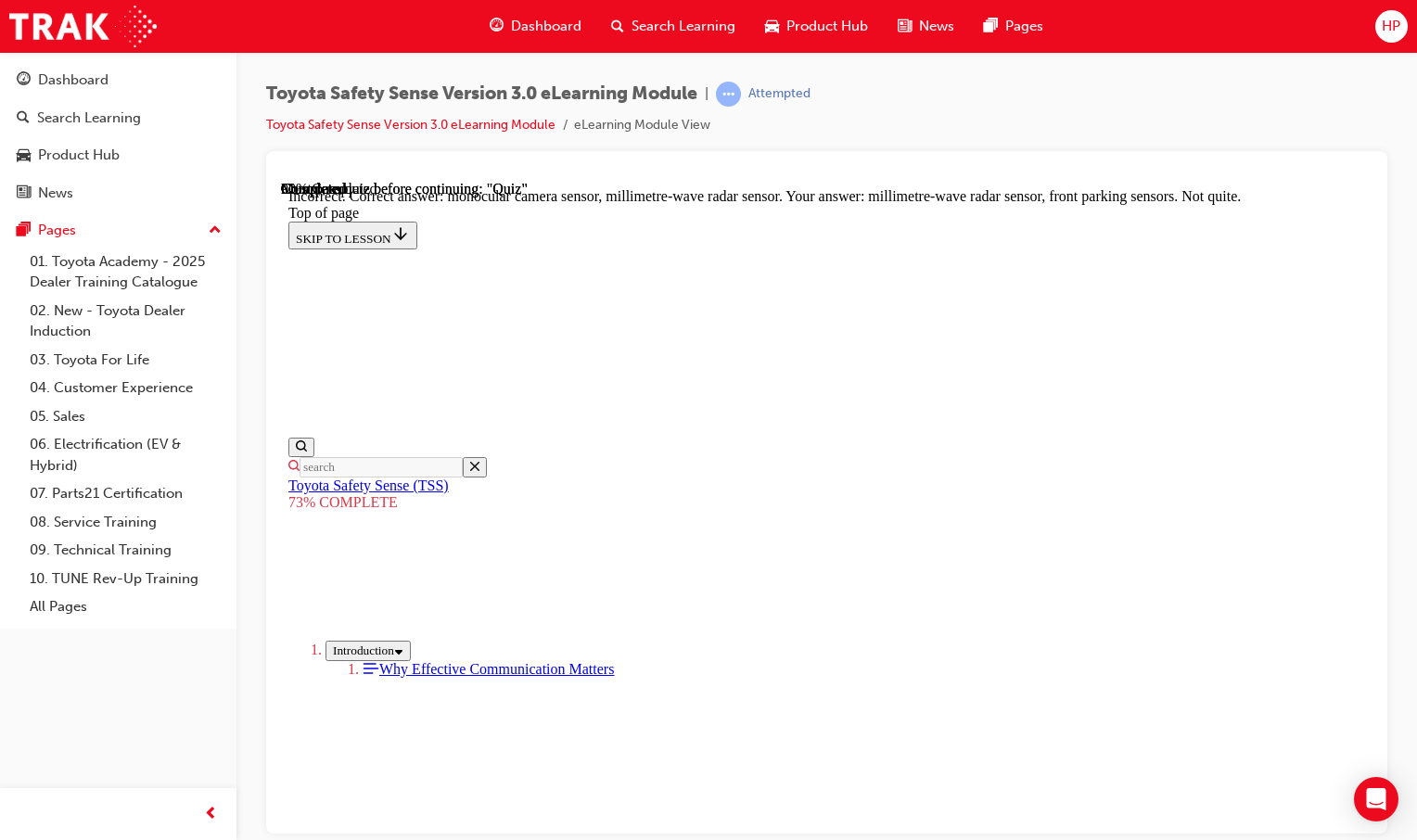
scroll to position [679, 0]
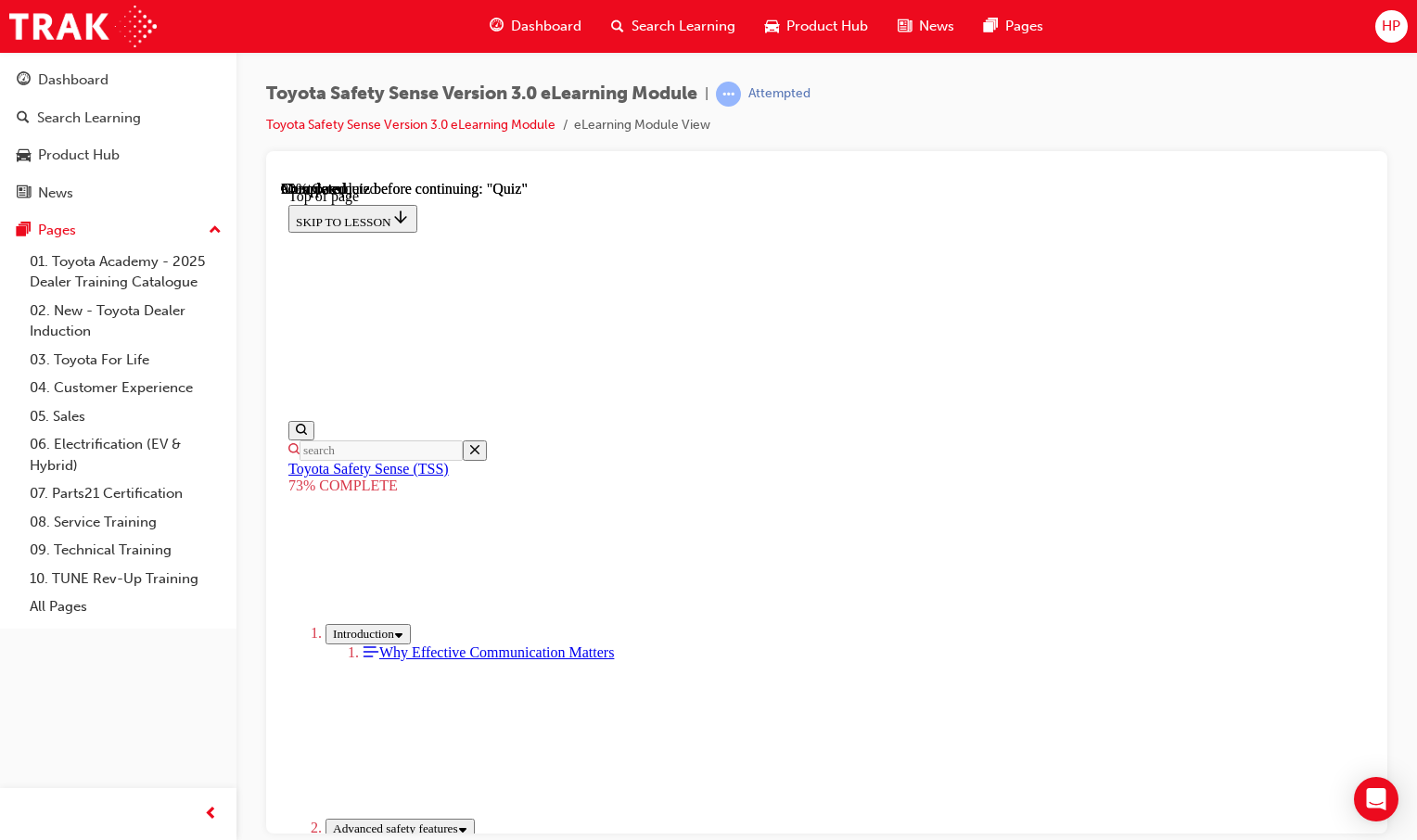
scroll to position [346, 0]
